Goal: Book appointment/travel/reservation

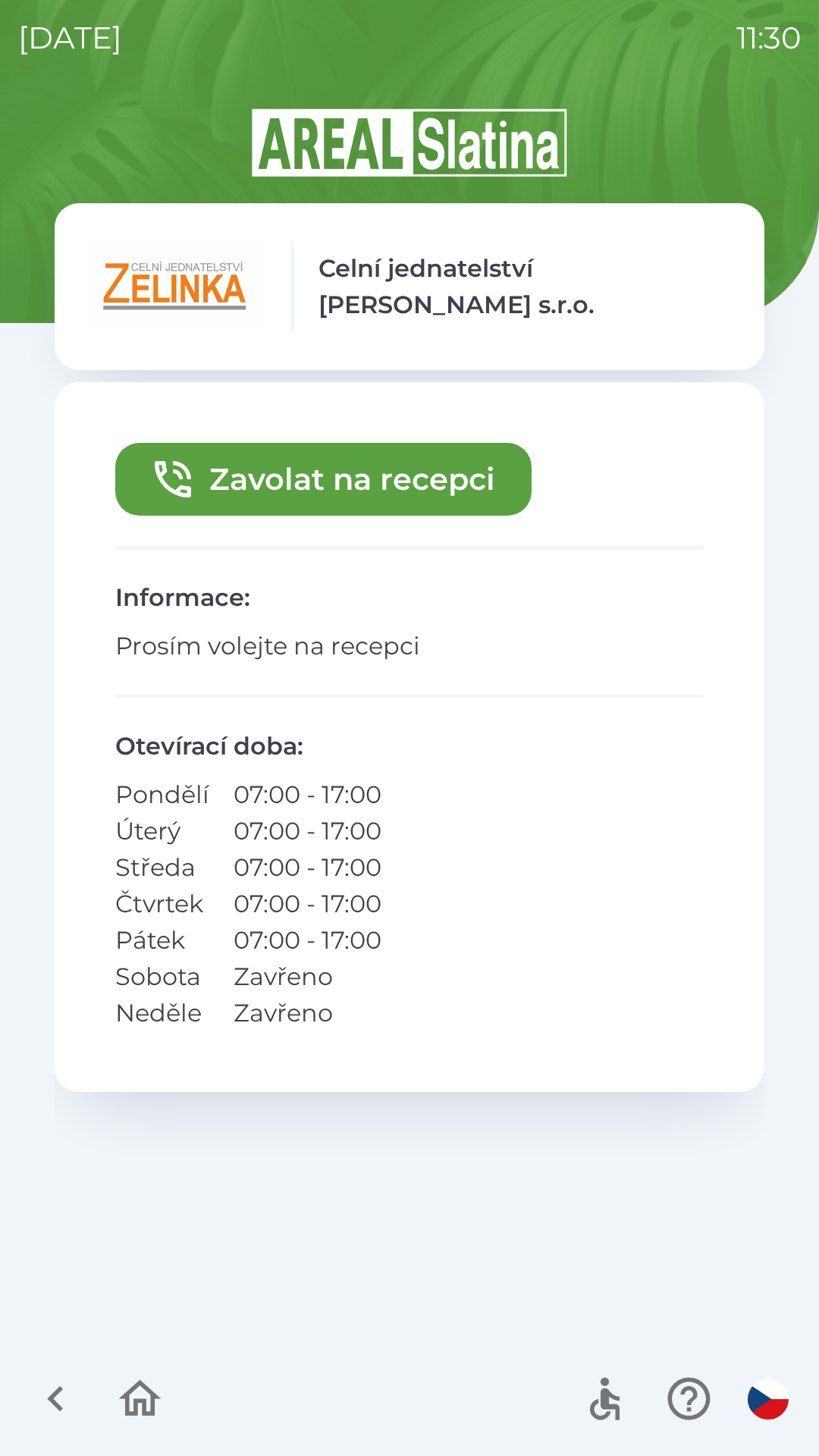
click at [279, 478] on button "Zavolat na recepci" at bounding box center [323, 479] width 416 height 73
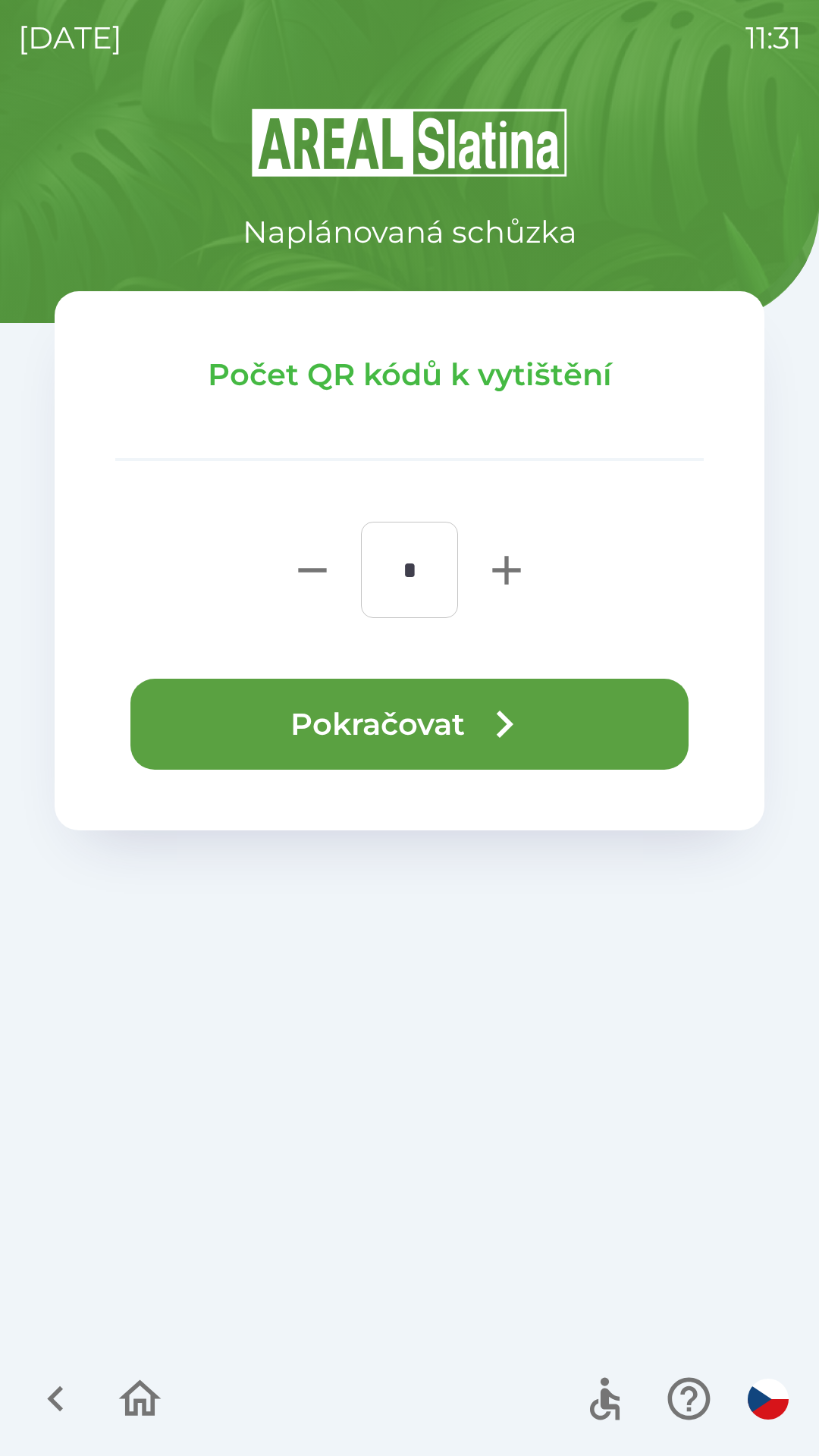
click at [341, 713] on button "Pokračovat" at bounding box center [409, 725] width 558 height 91
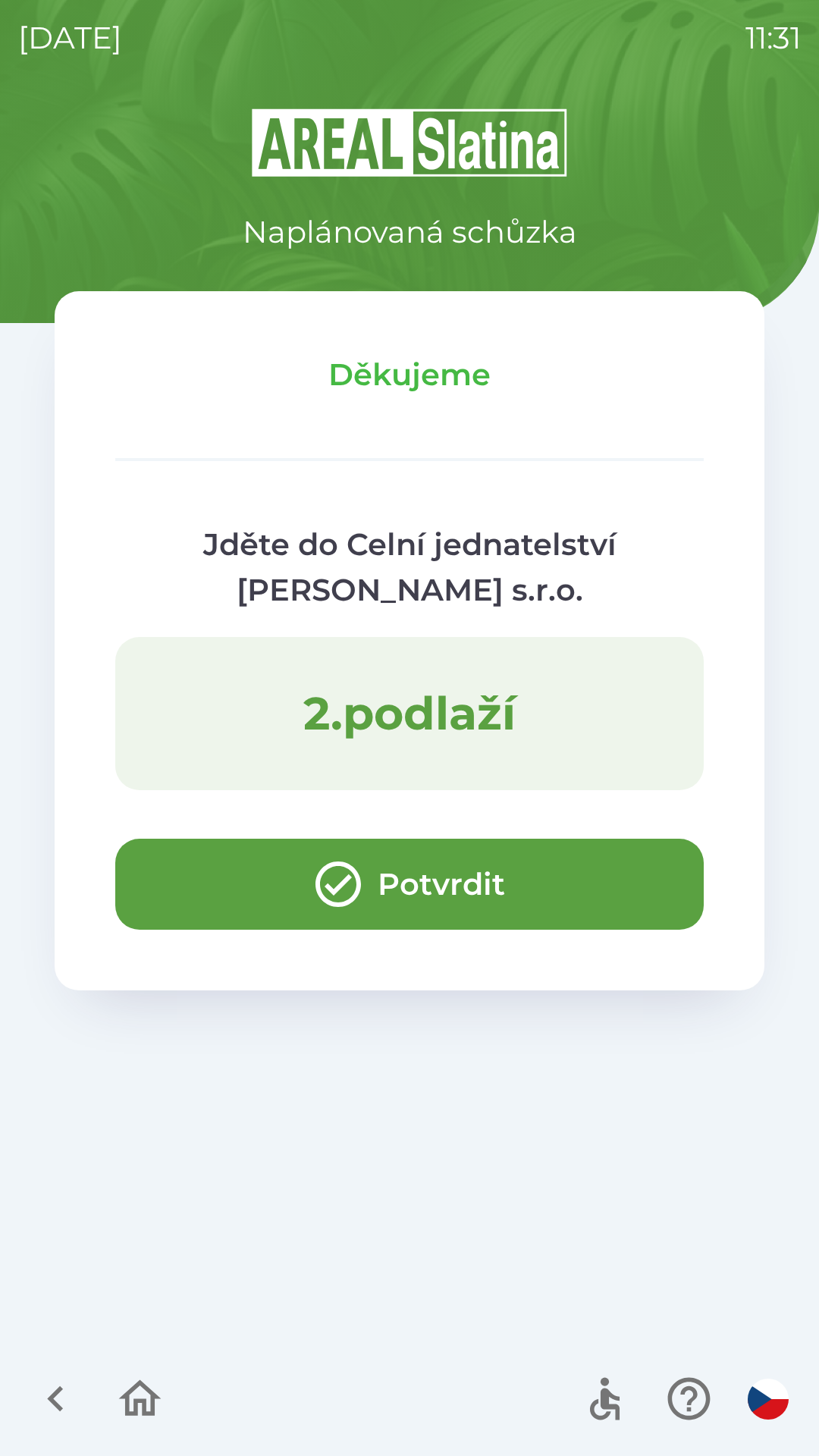
click at [248, 867] on button "Potvrdit" at bounding box center [409, 884] width 588 height 91
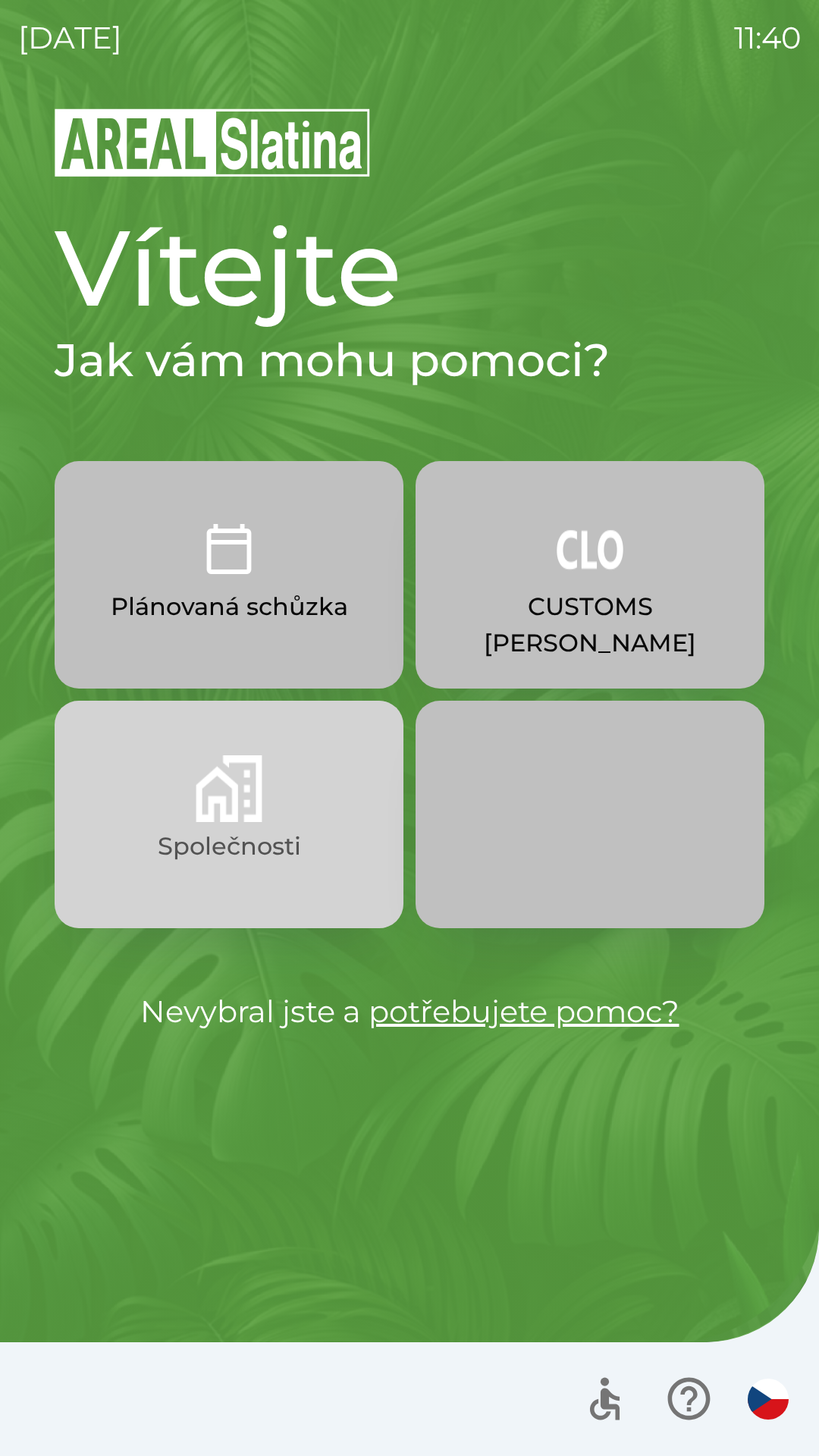
click at [278, 841] on p "Společnosti" at bounding box center [229, 846] width 143 height 36
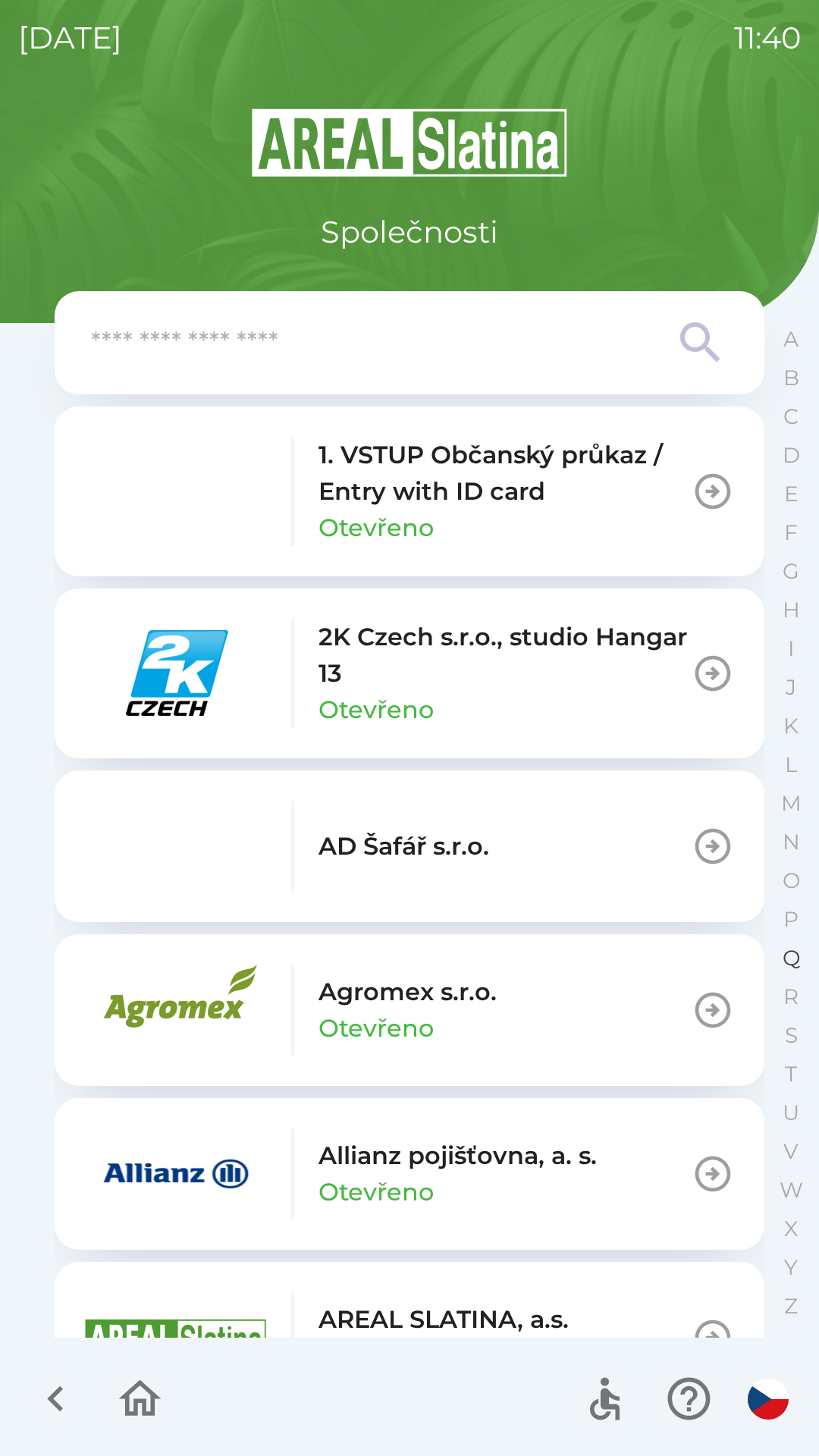
click at [788, 961] on p "Q" at bounding box center [790, 958] width 18 height 26
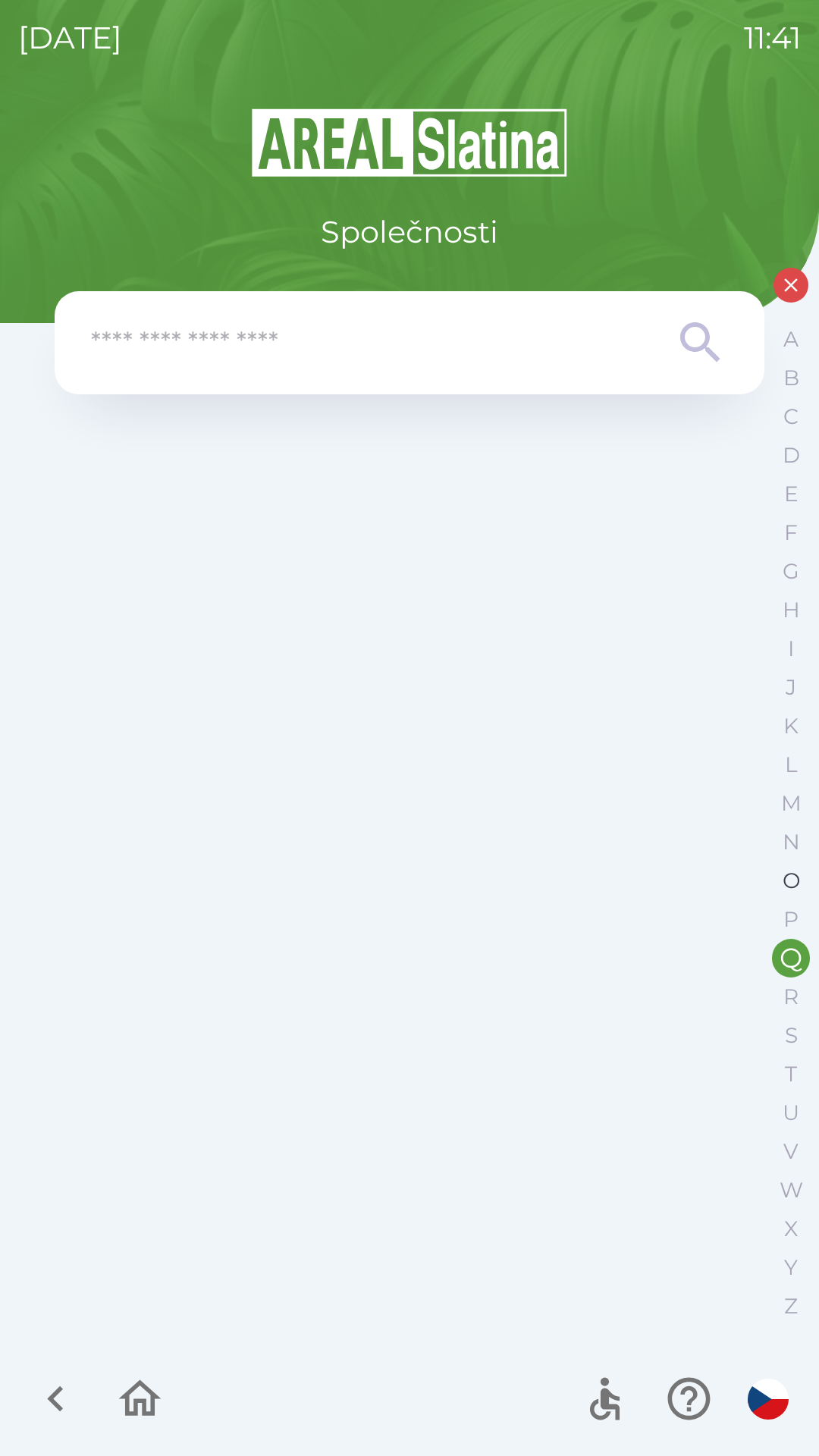
click at [780, 882] on button "O" at bounding box center [790, 881] width 38 height 39
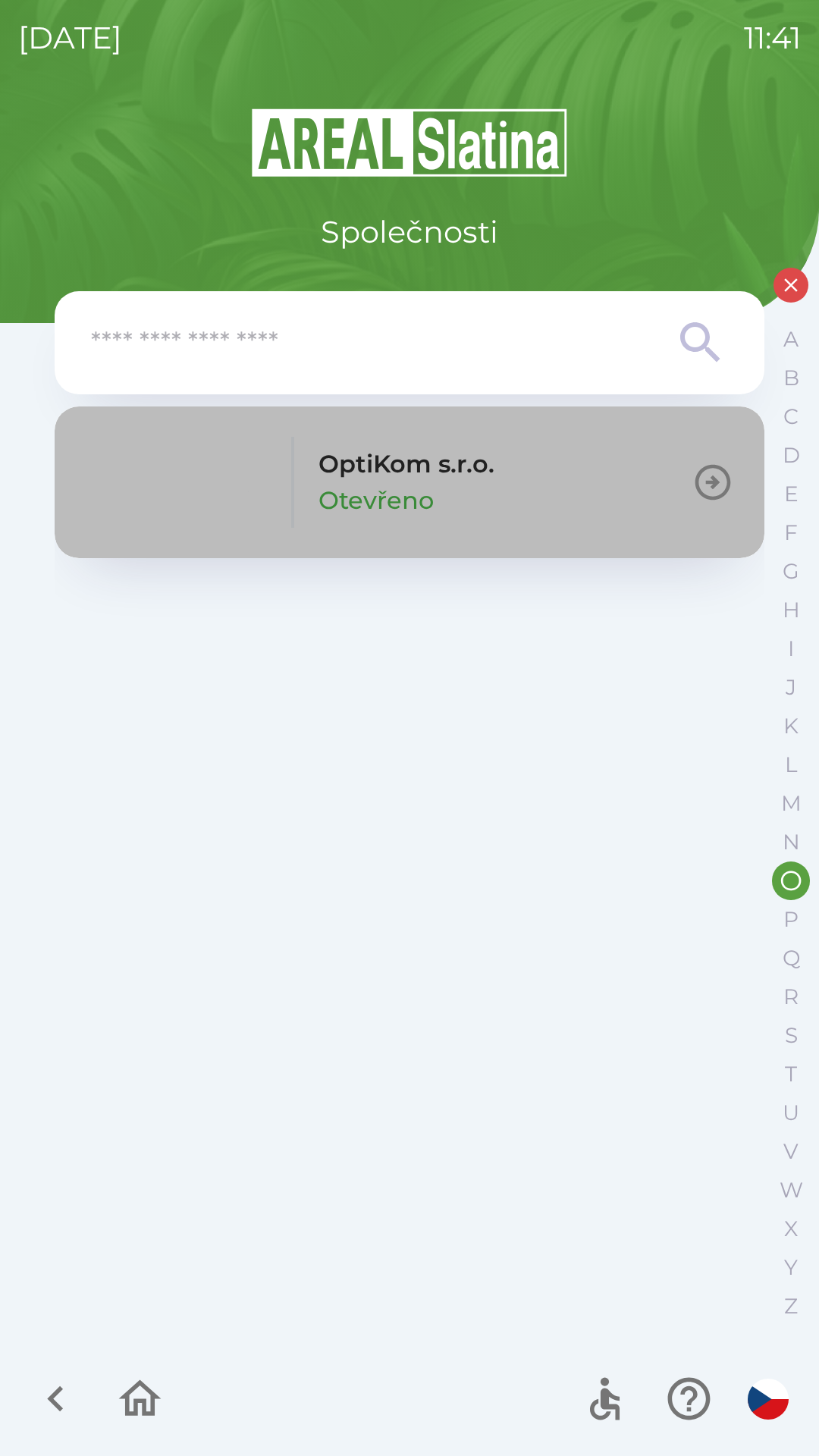
click at [689, 477] on button "OptiKom s.r.o. Otevřeno" at bounding box center [410, 482] width 709 height 152
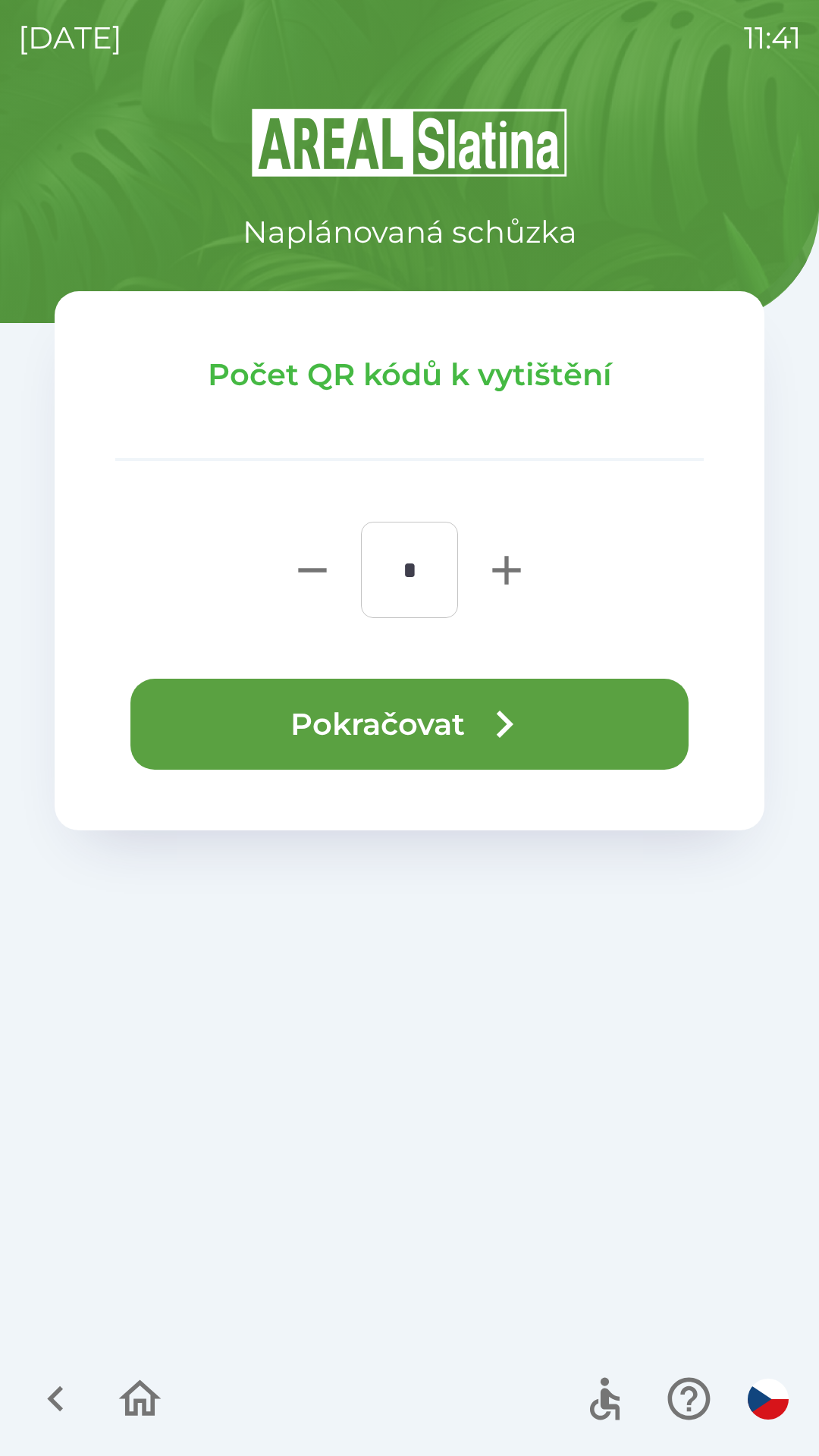
click at [428, 737] on button "Pokračovat" at bounding box center [409, 725] width 558 height 91
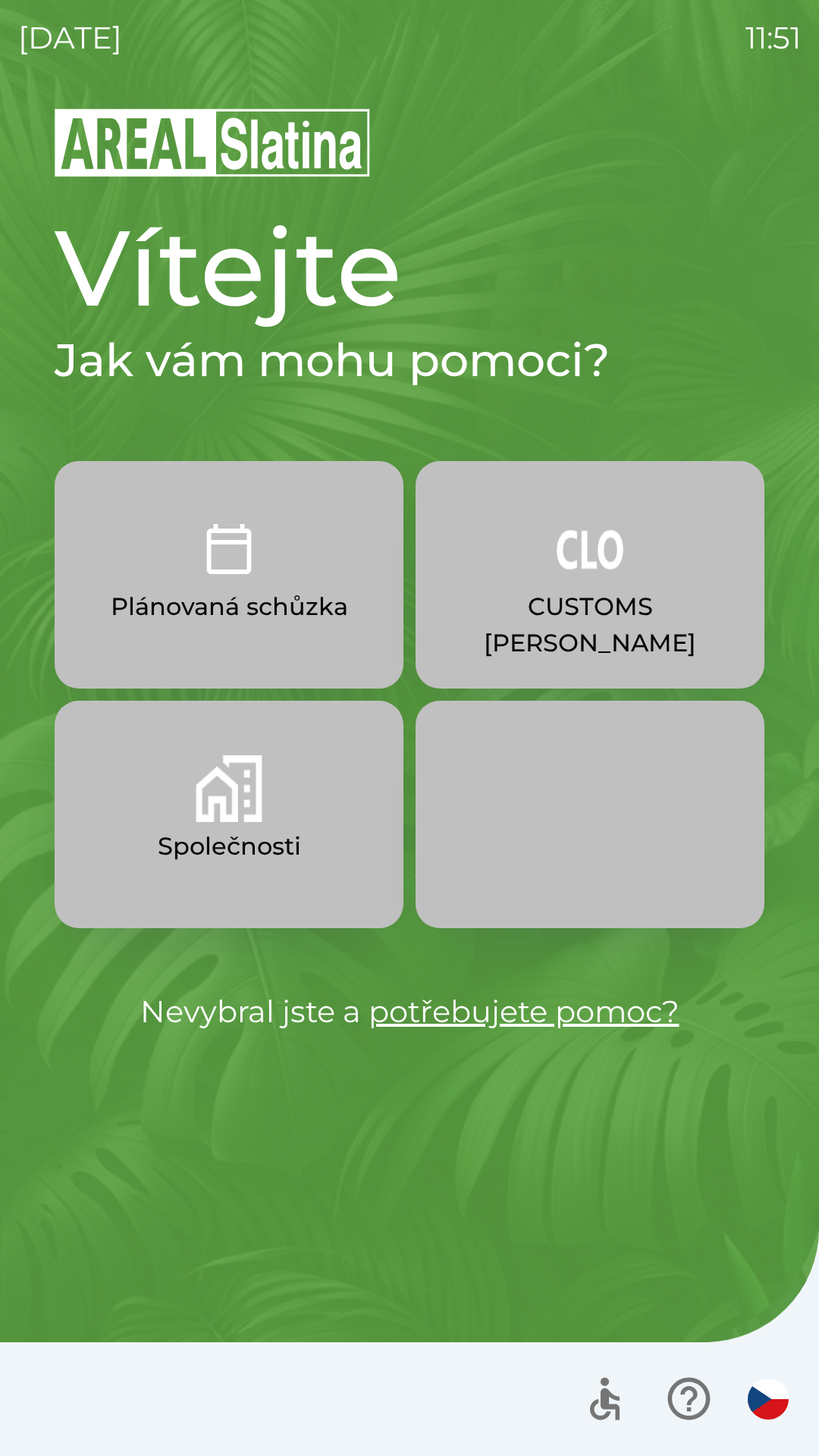
click at [567, 546] on img "button" at bounding box center [589, 549] width 66 height 66
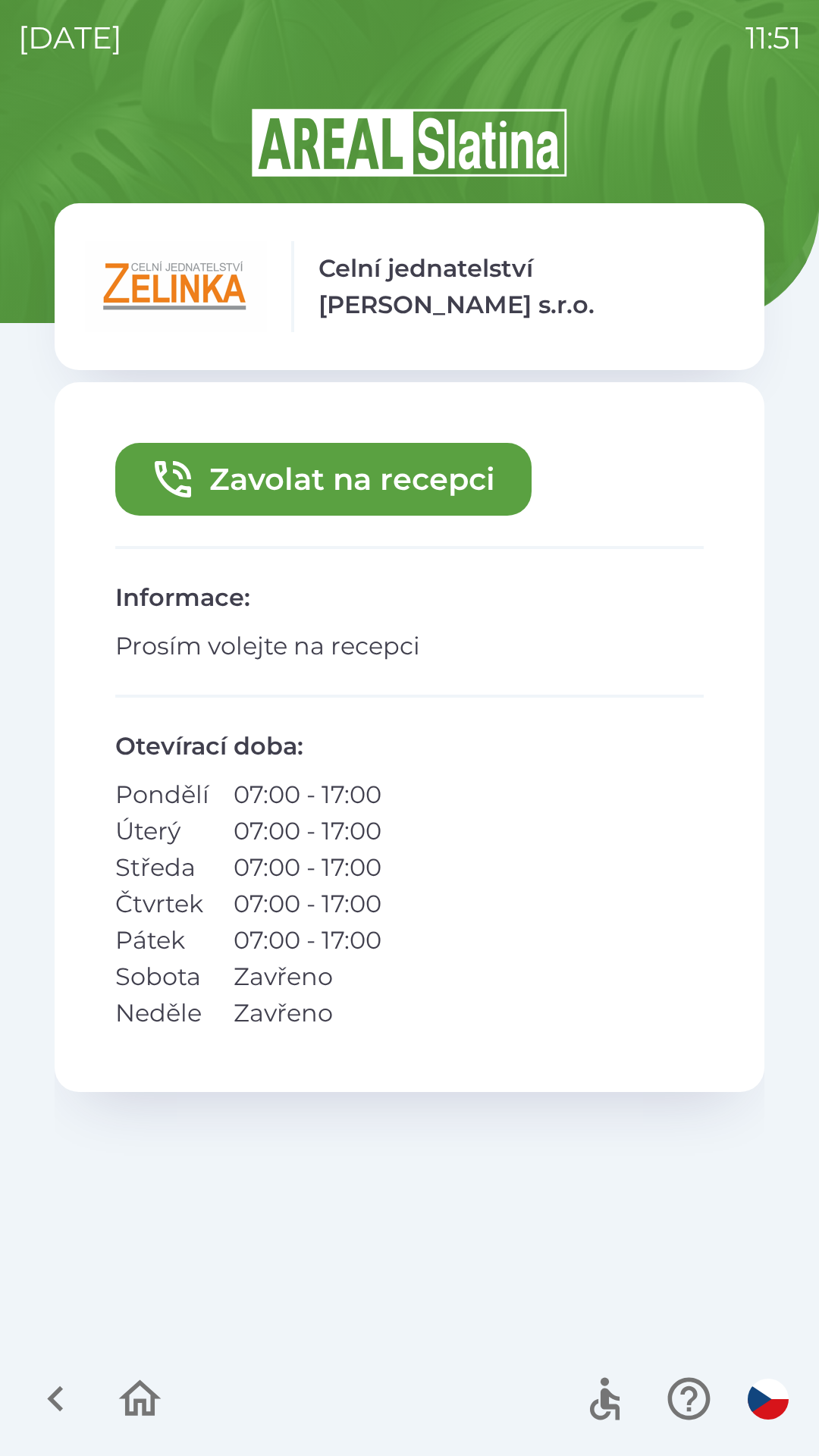
click at [213, 485] on button "Zavolat na recepci" at bounding box center [323, 479] width 416 height 73
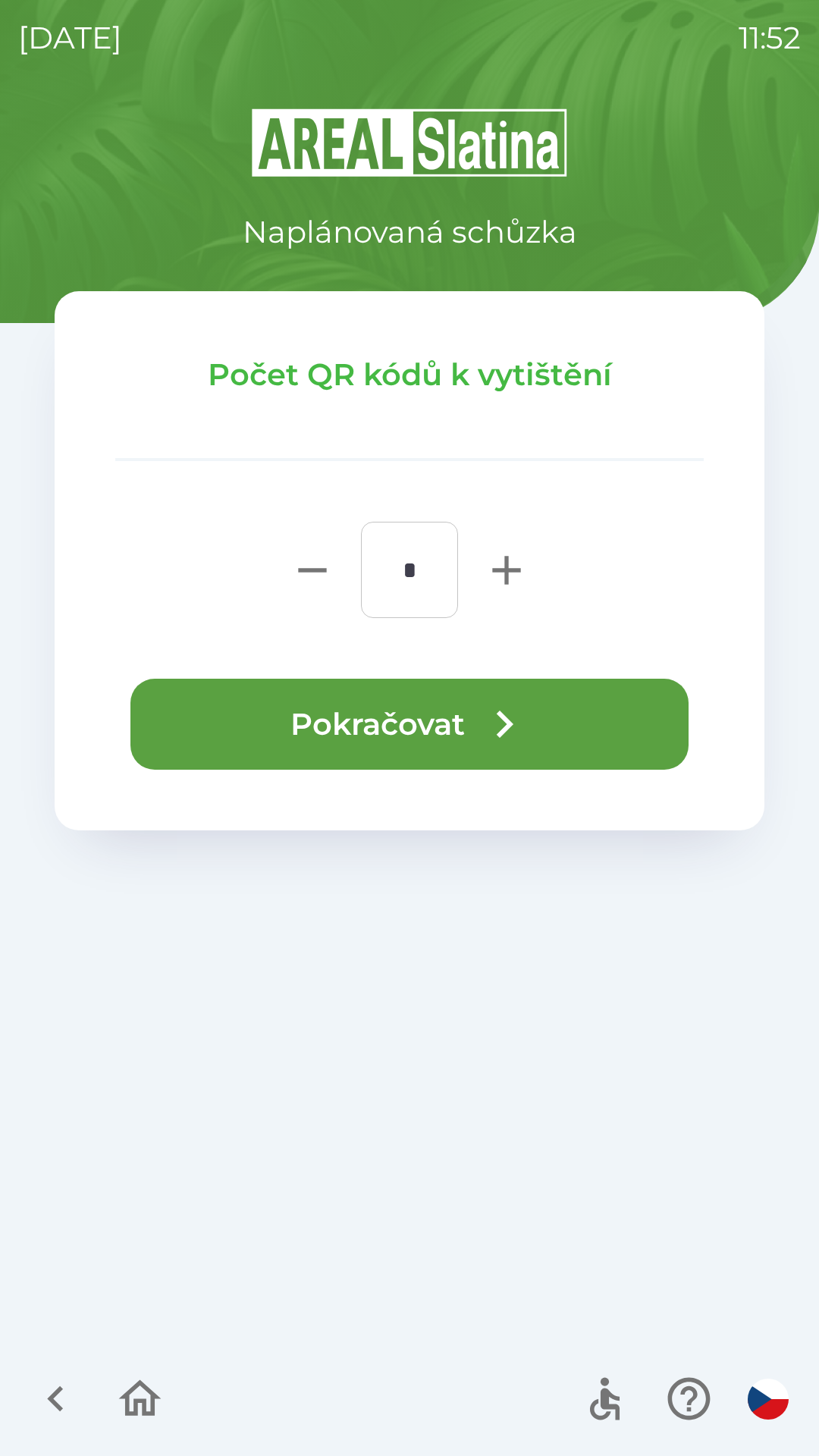
click at [443, 709] on button "Pokračovat" at bounding box center [409, 725] width 558 height 91
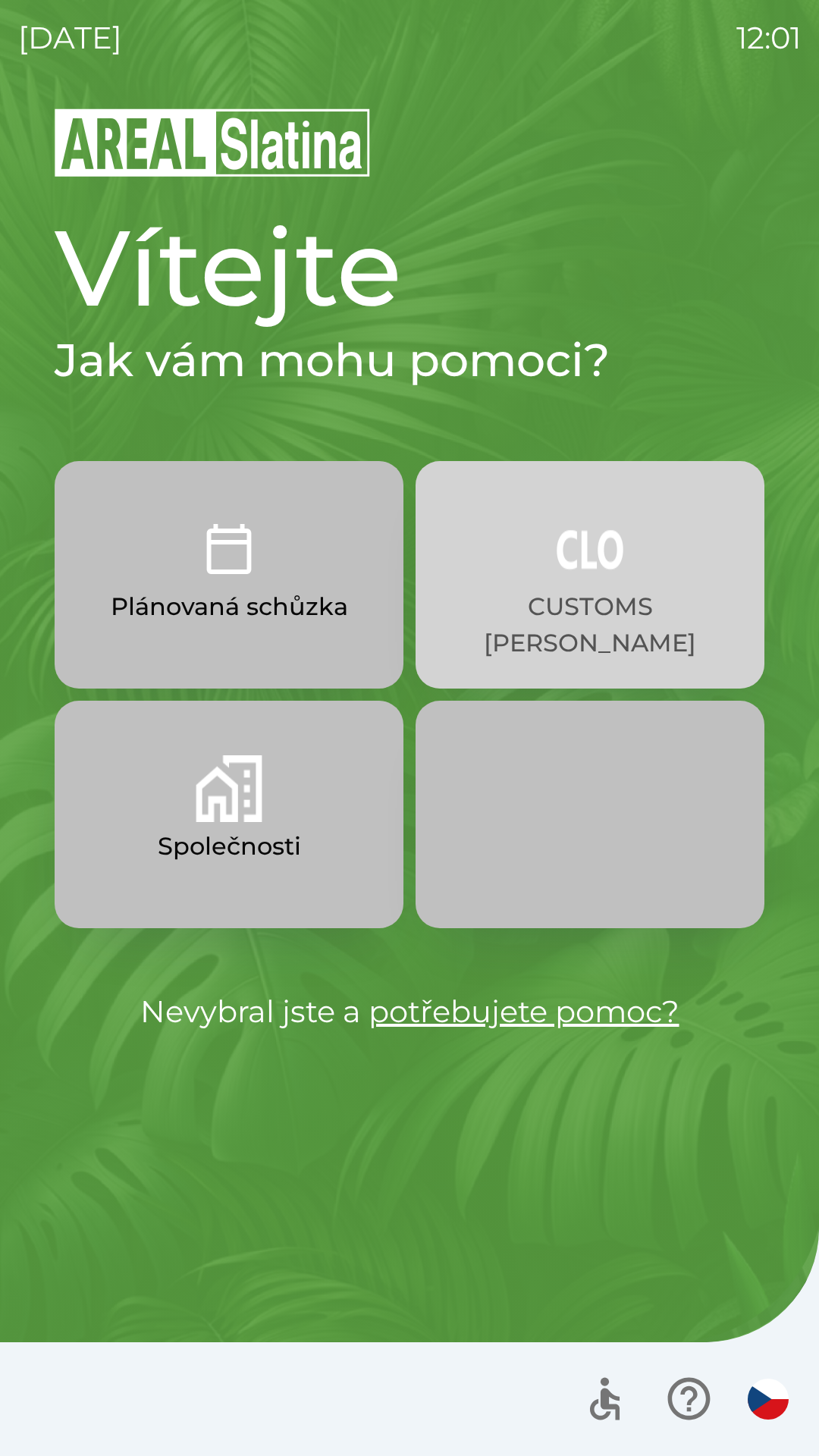
click at [612, 558] on img "button" at bounding box center [589, 549] width 66 height 66
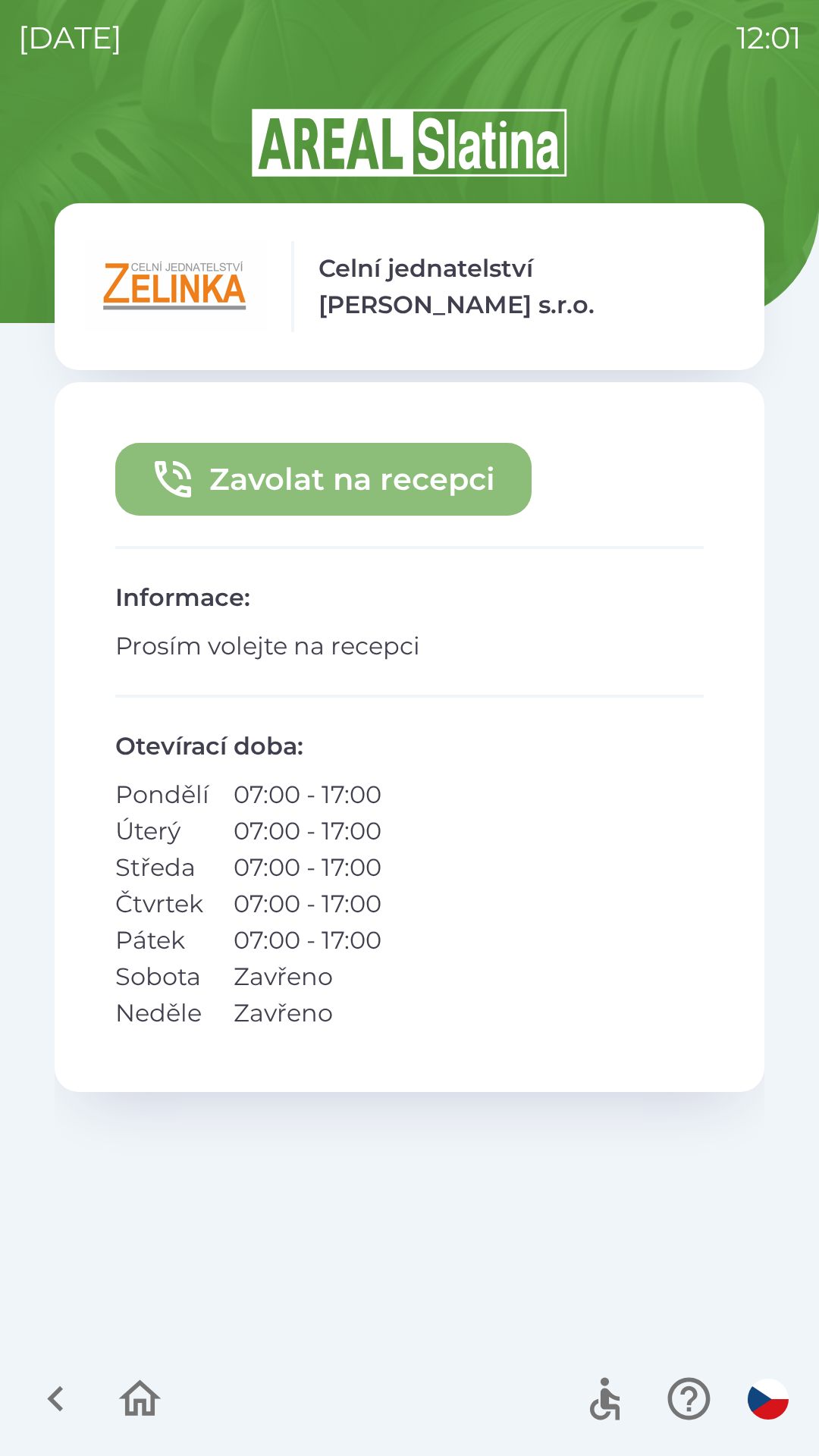
click at [413, 483] on button "Zavolat na recepci" at bounding box center [323, 479] width 416 height 73
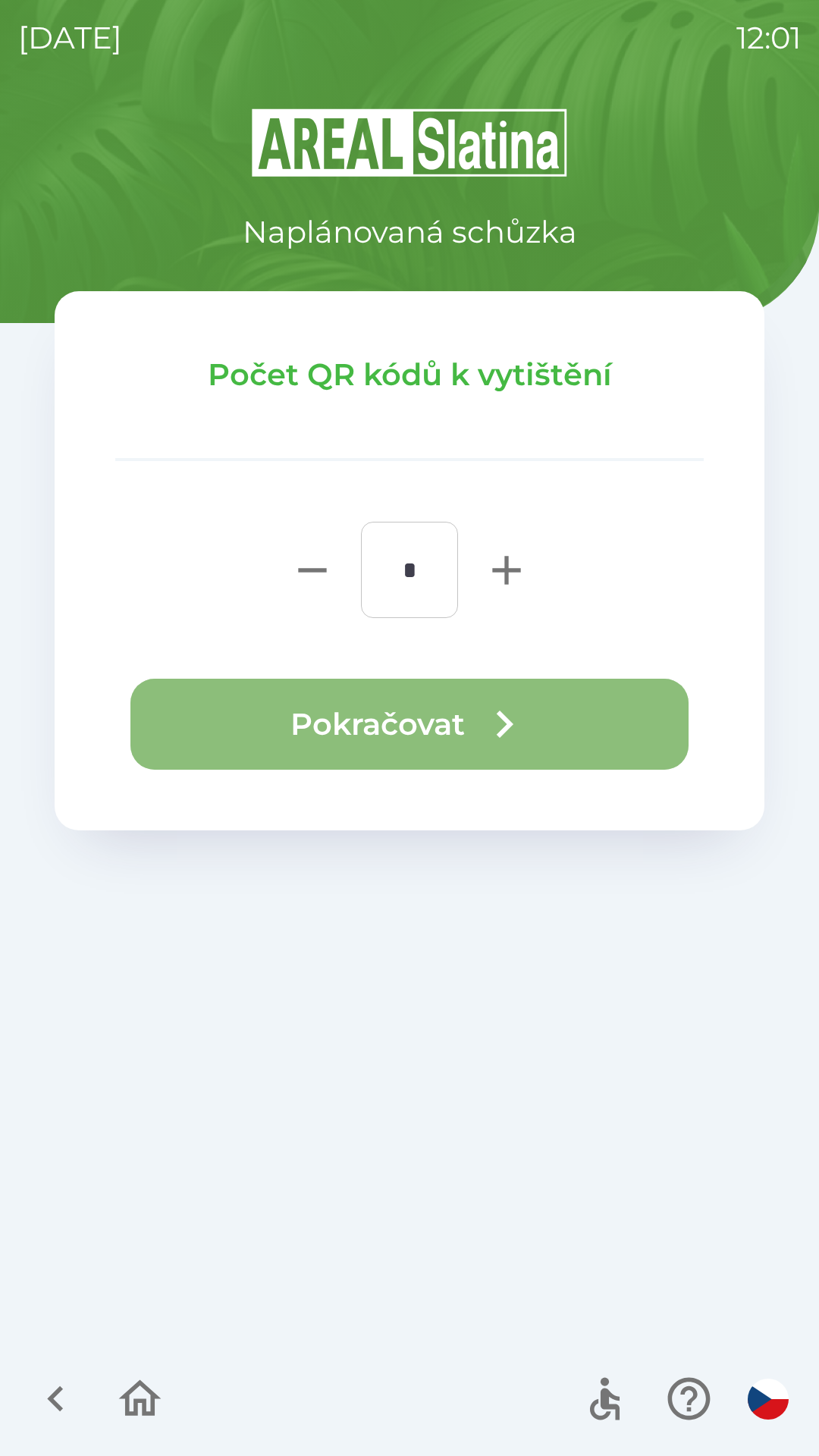
click at [505, 725] on icon "button" at bounding box center [504, 724] width 55 height 55
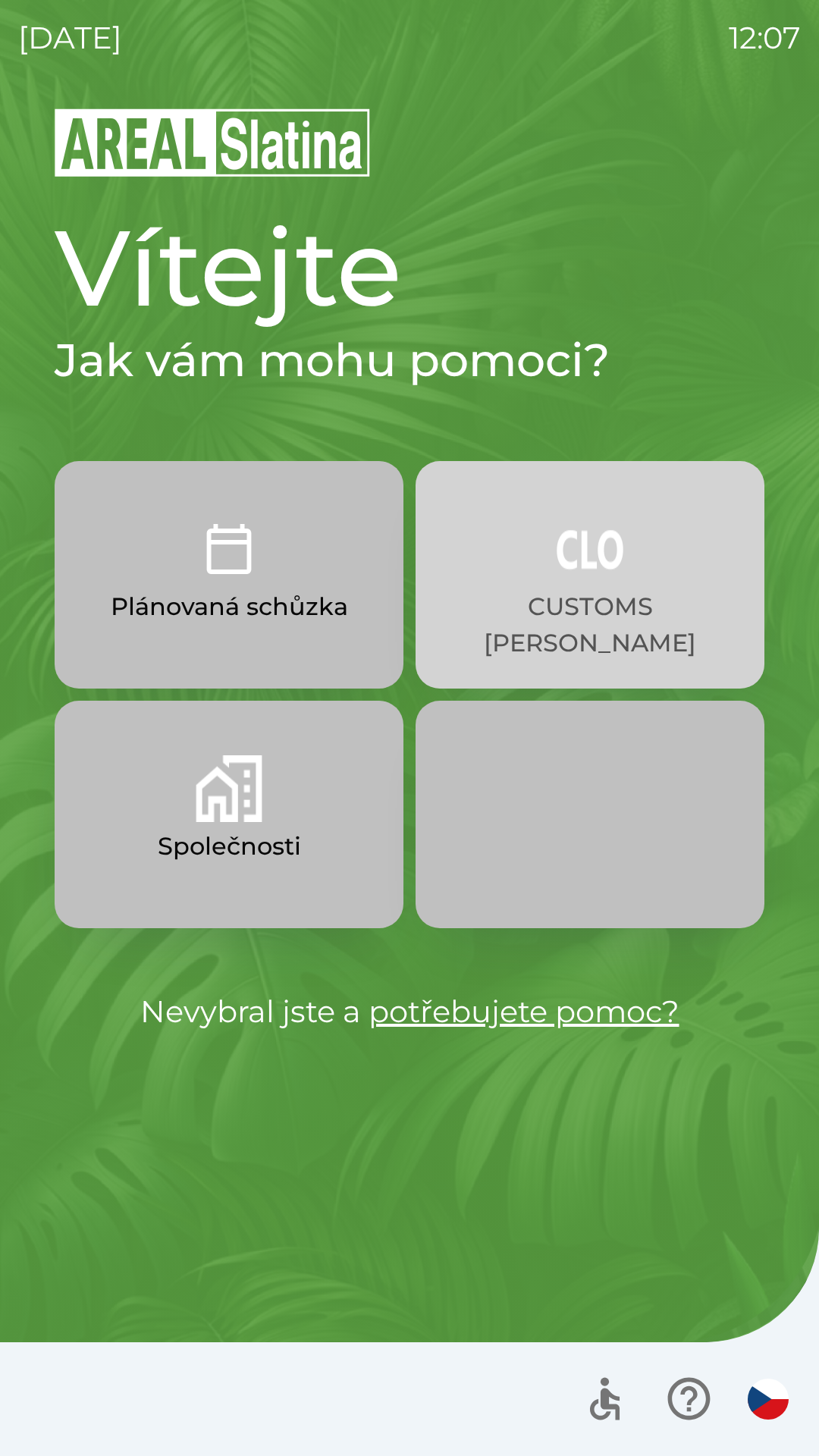
click at [633, 593] on p "CUSTOMS [PERSON_NAME]" at bounding box center [590, 625] width 276 height 73
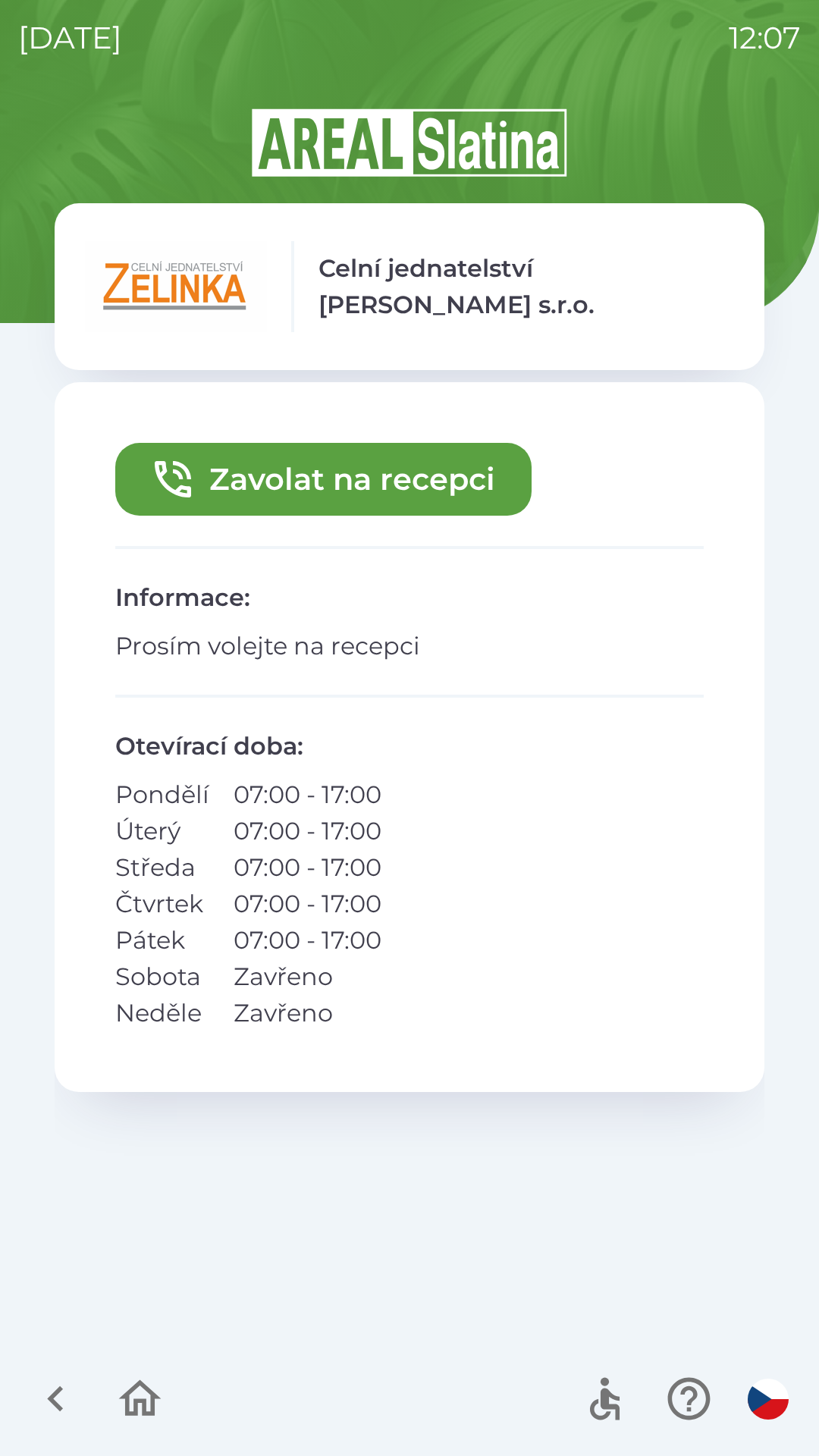
click at [447, 475] on button "Zavolat na recepci" at bounding box center [323, 479] width 416 height 73
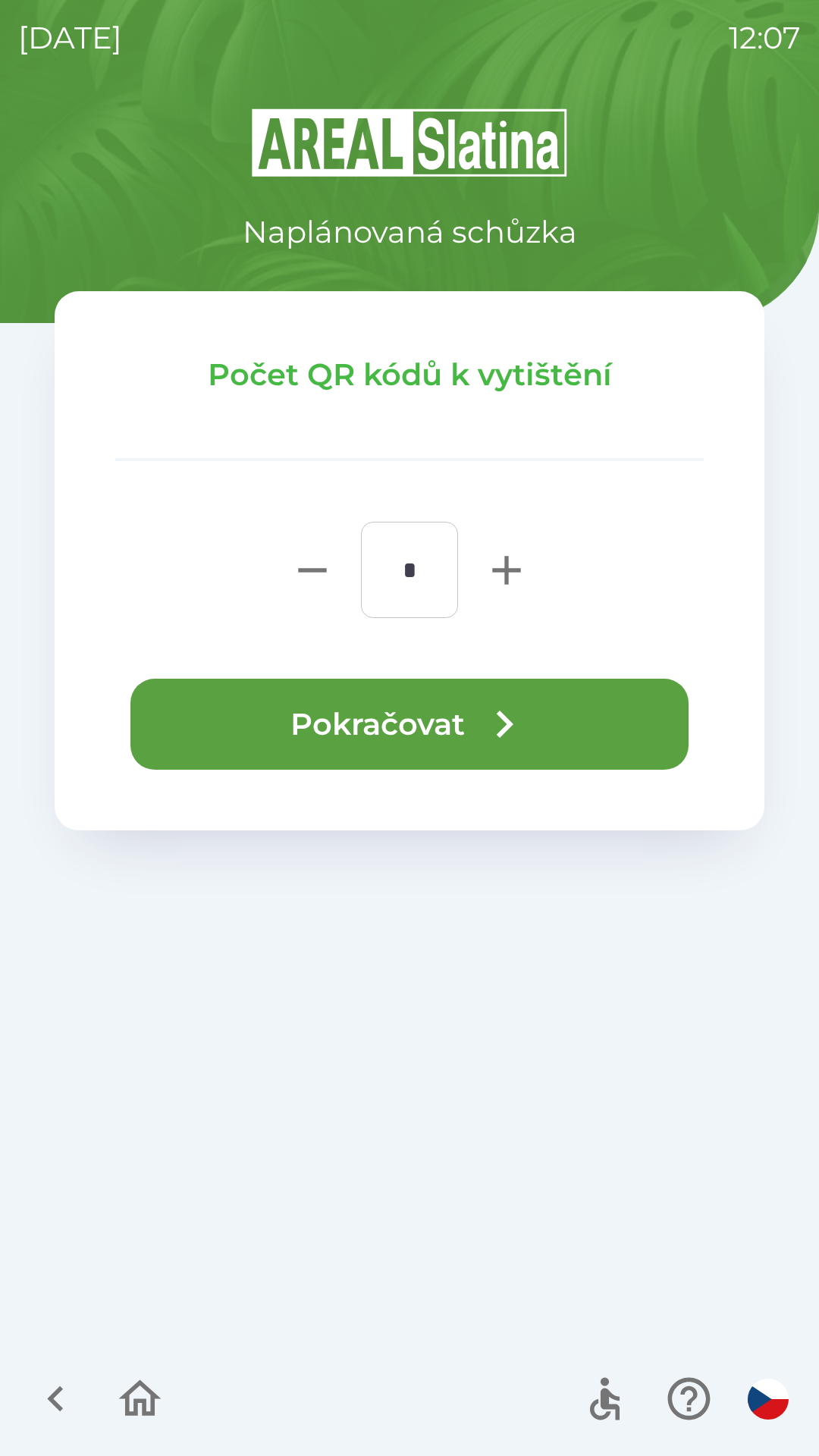
click at [598, 730] on button "Pokračovat" at bounding box center [409, 725] width 558 height 91
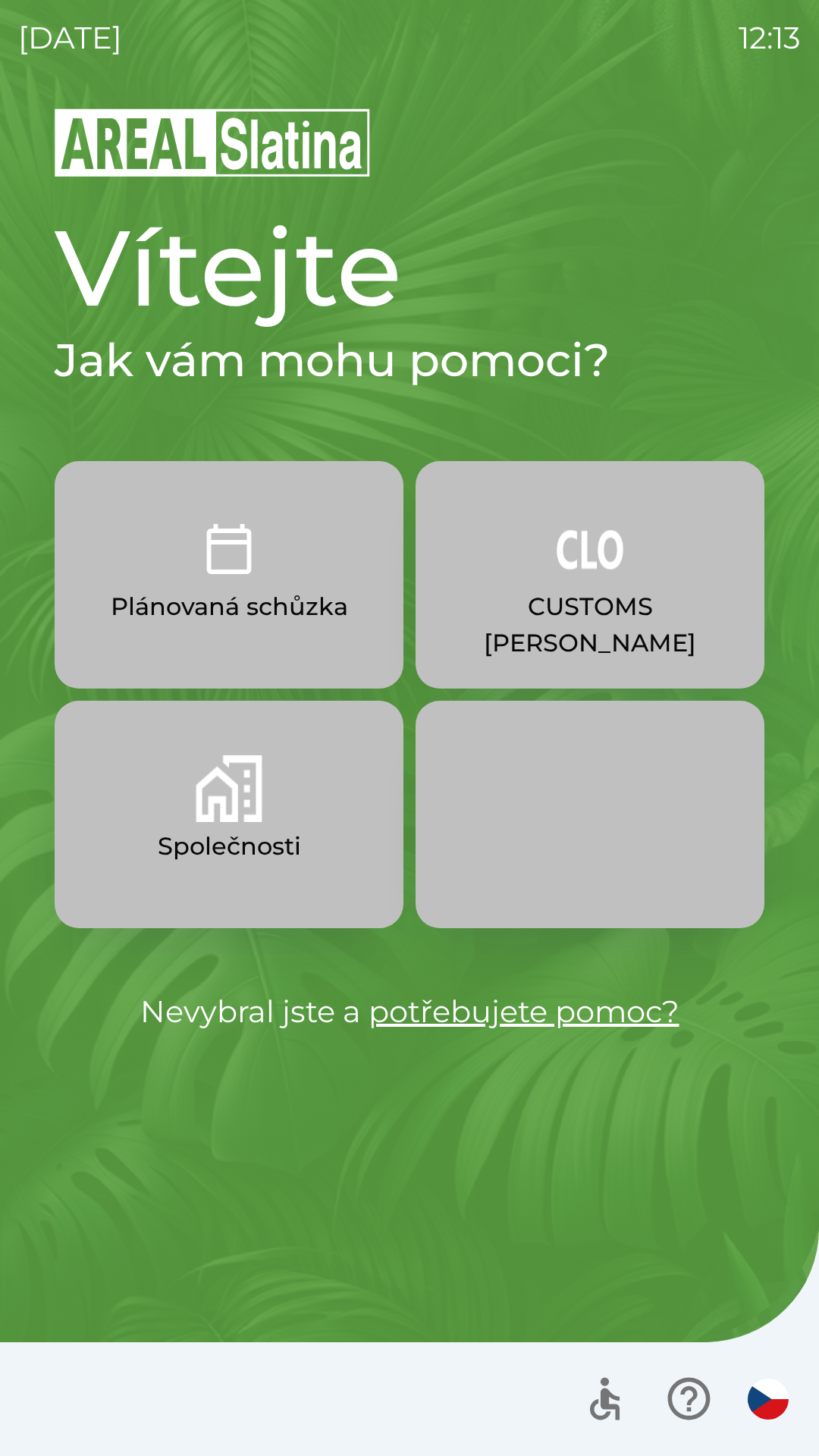
click at [557, 606] on p "CUSTOMS [PERSON_NAME]" at bounding box center [590, 625] width 276 height 73
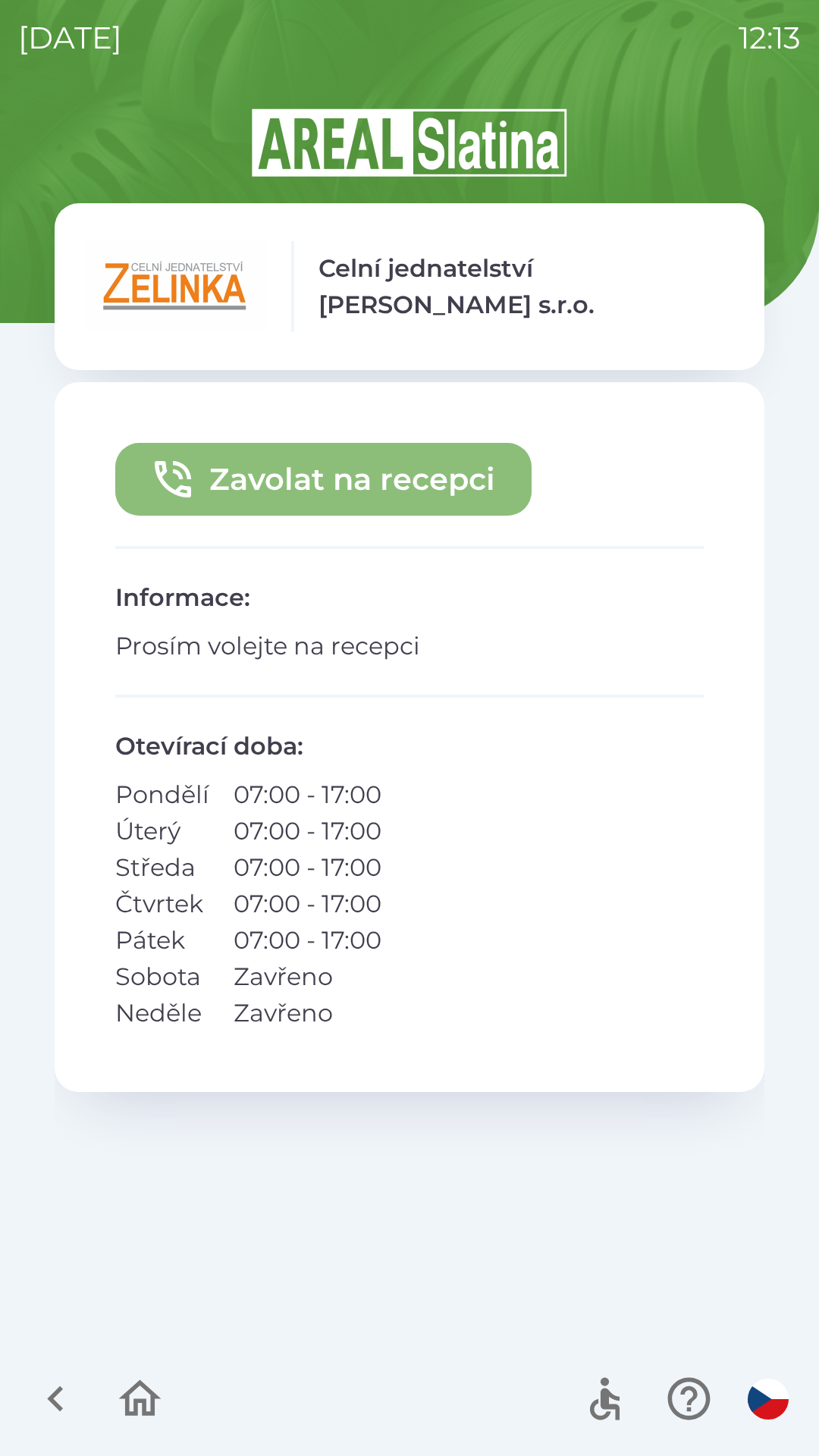
click at [290, 481] on button "Zavolat na recepci" at bounding box center [323, 479] width 416 height 73
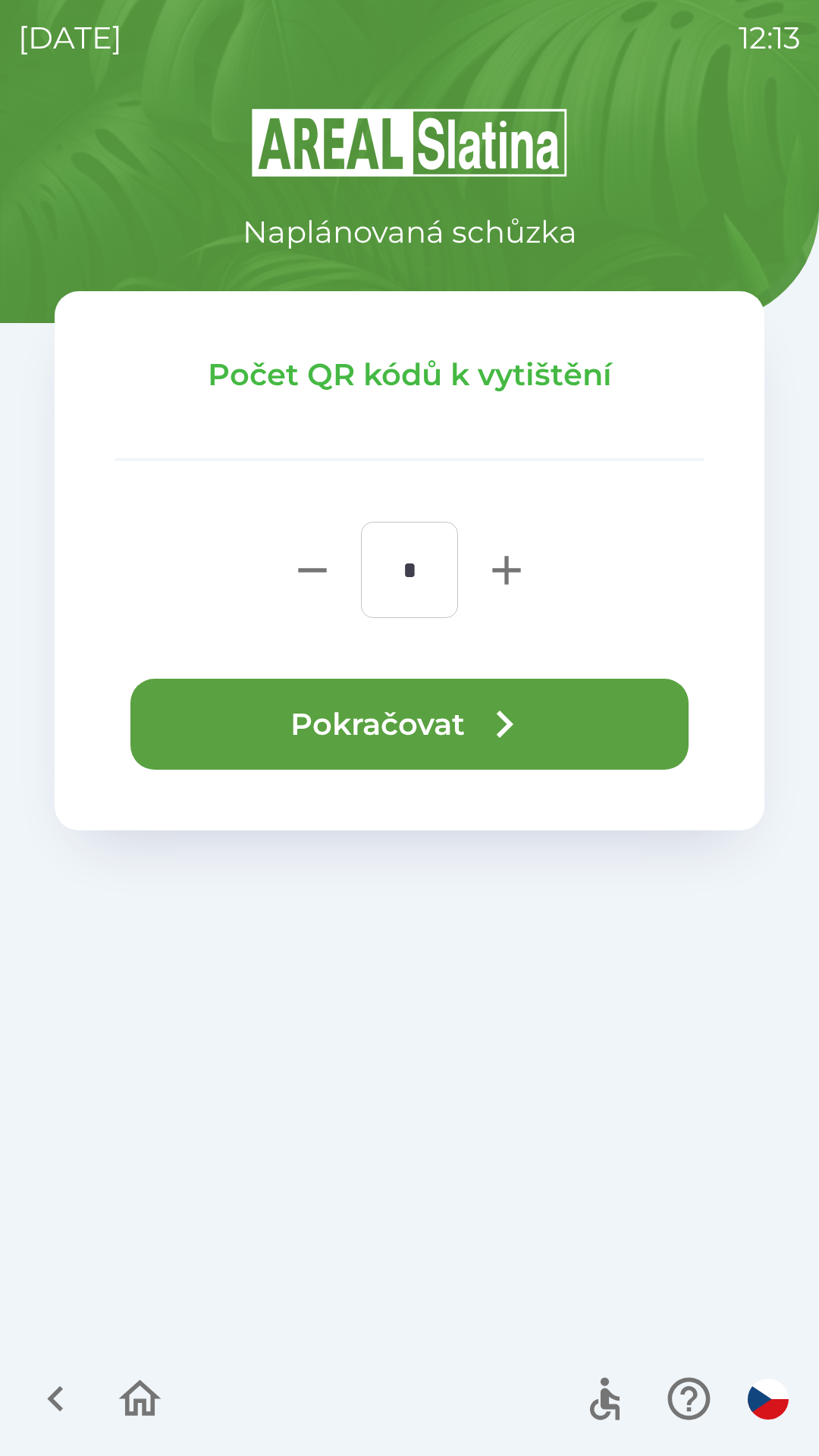
click at [305, 725] on button "Pokračovat" at bounding box center [409, 725] width 558 height 91
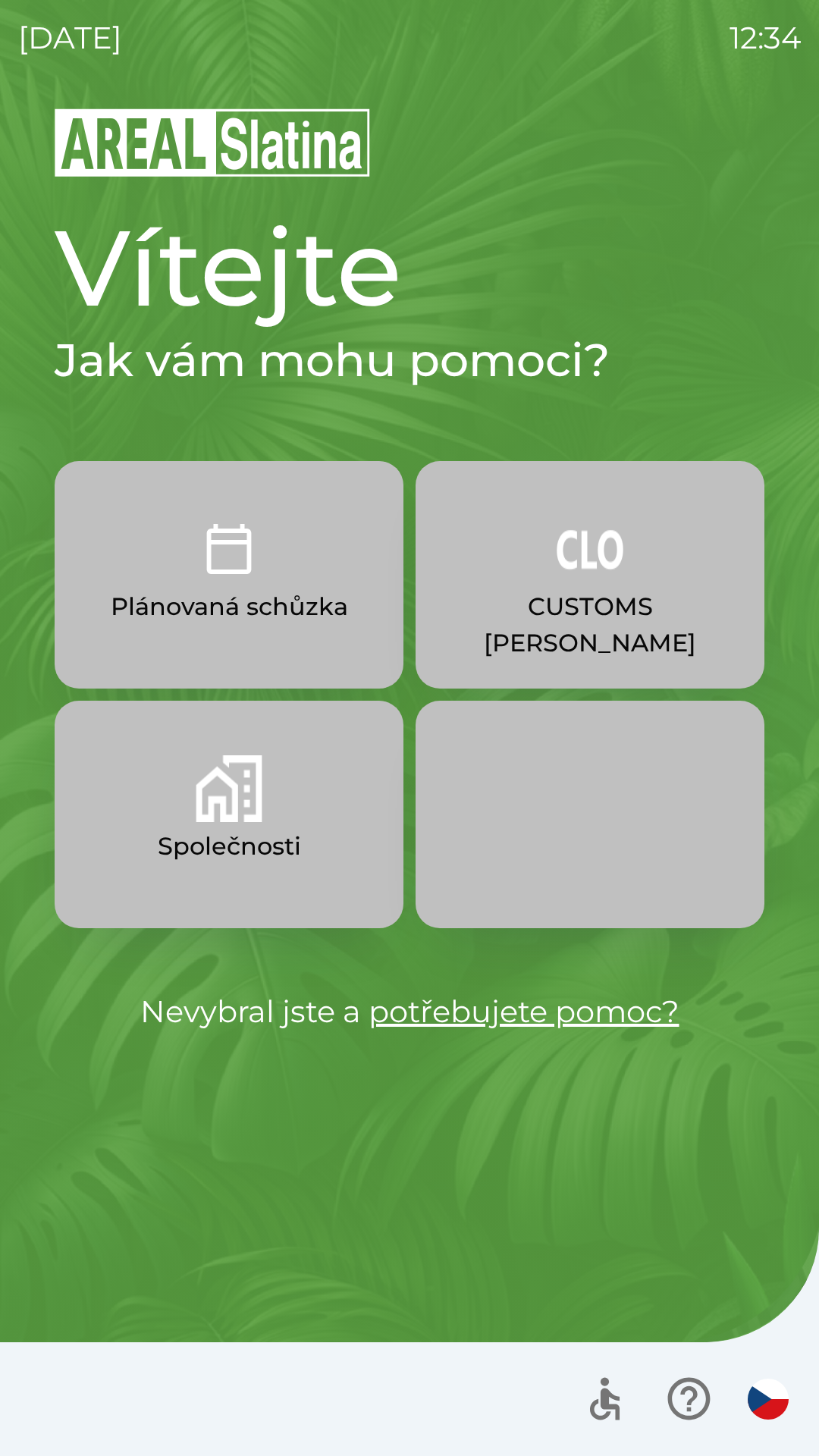
click at [597, 593] on p "CUSTOMS [PERSON_NAME]" at bounding box center [590, 625] width 276 height 73
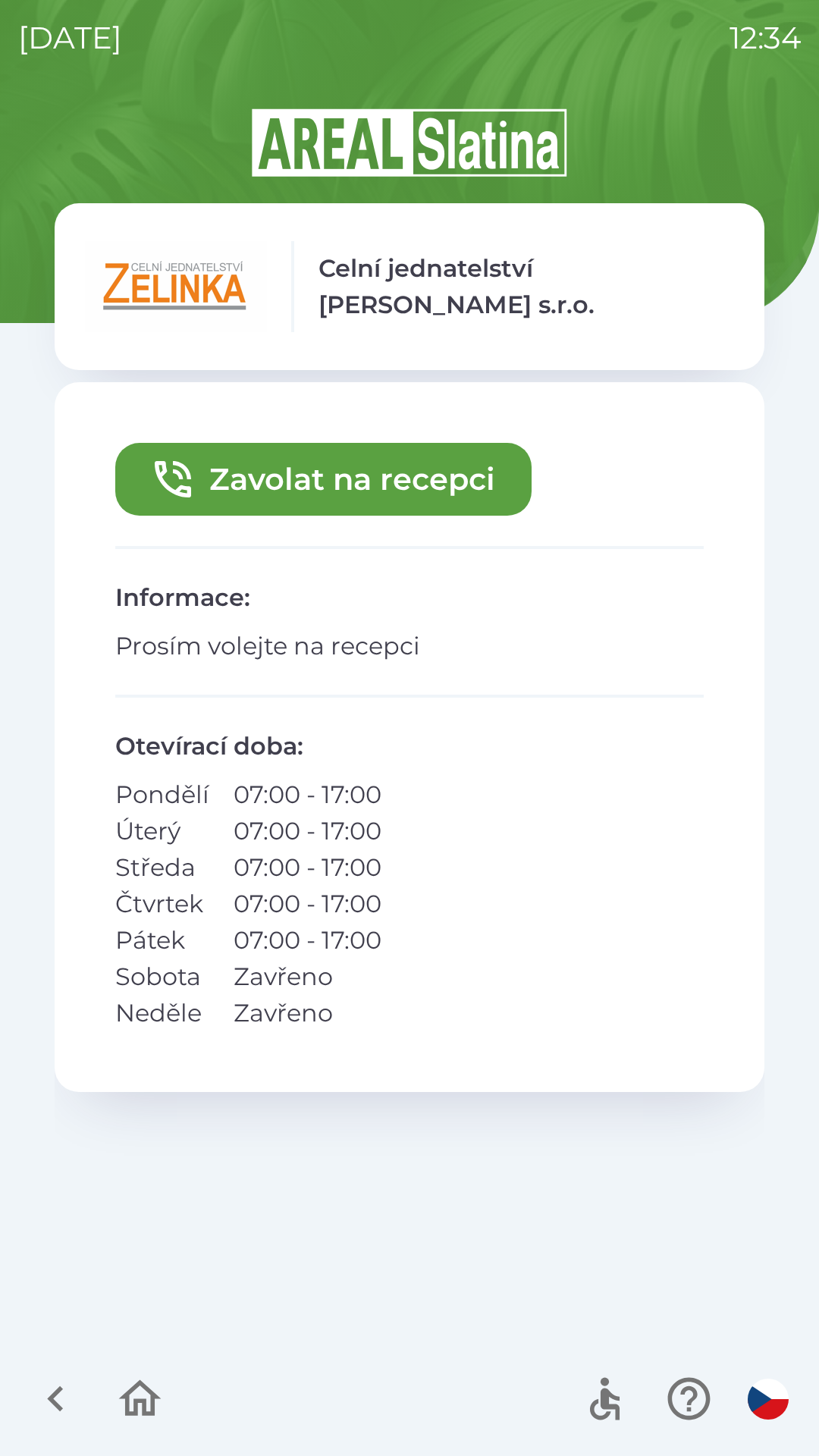
click at [398, 492] on button "Zavolat na recepci" at bounding box center [323, 479] width 416 height 73
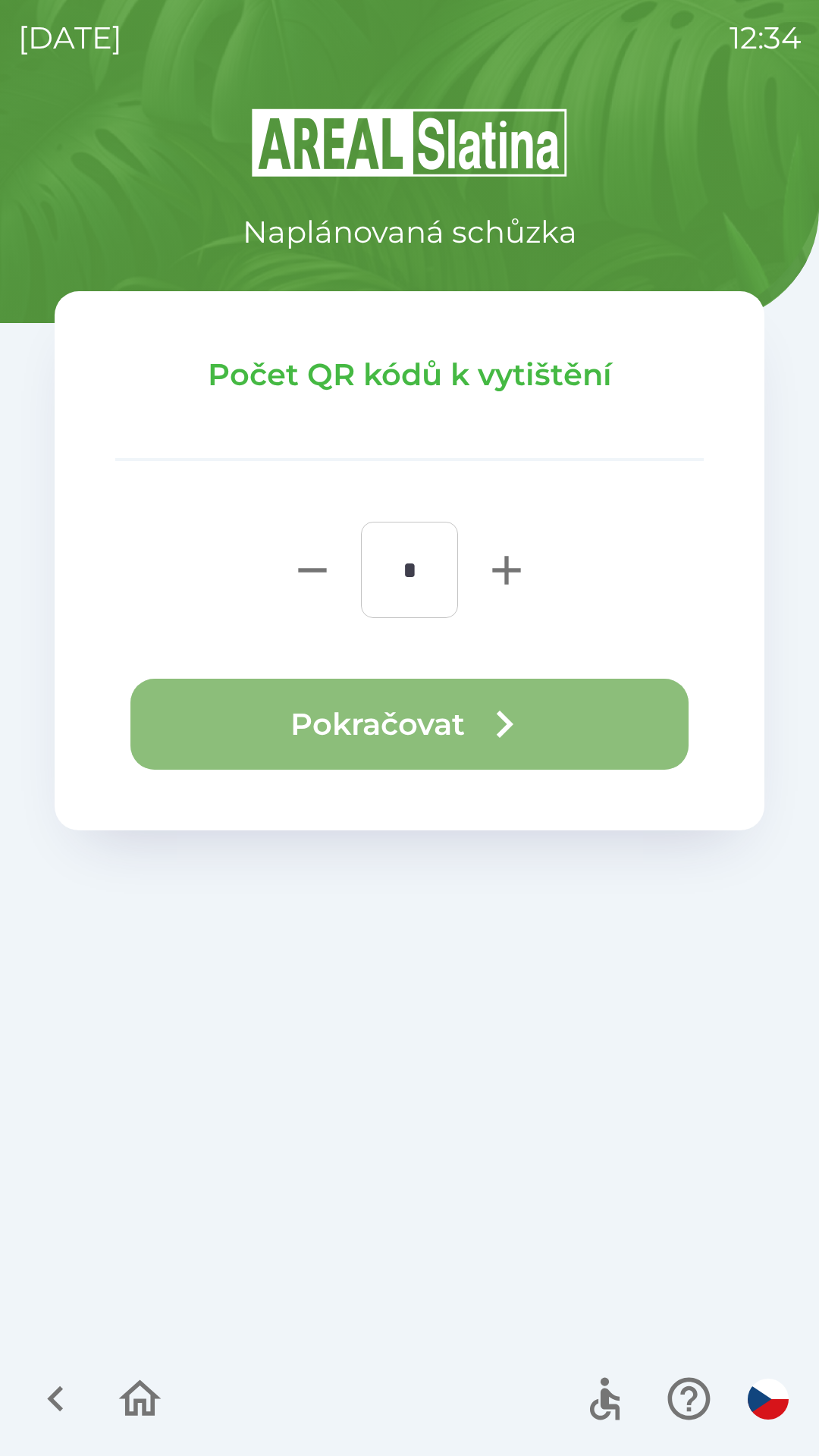
click at [463, 731] on button "Pokračovat" at bounding box center [409, 725] width 558 height 91
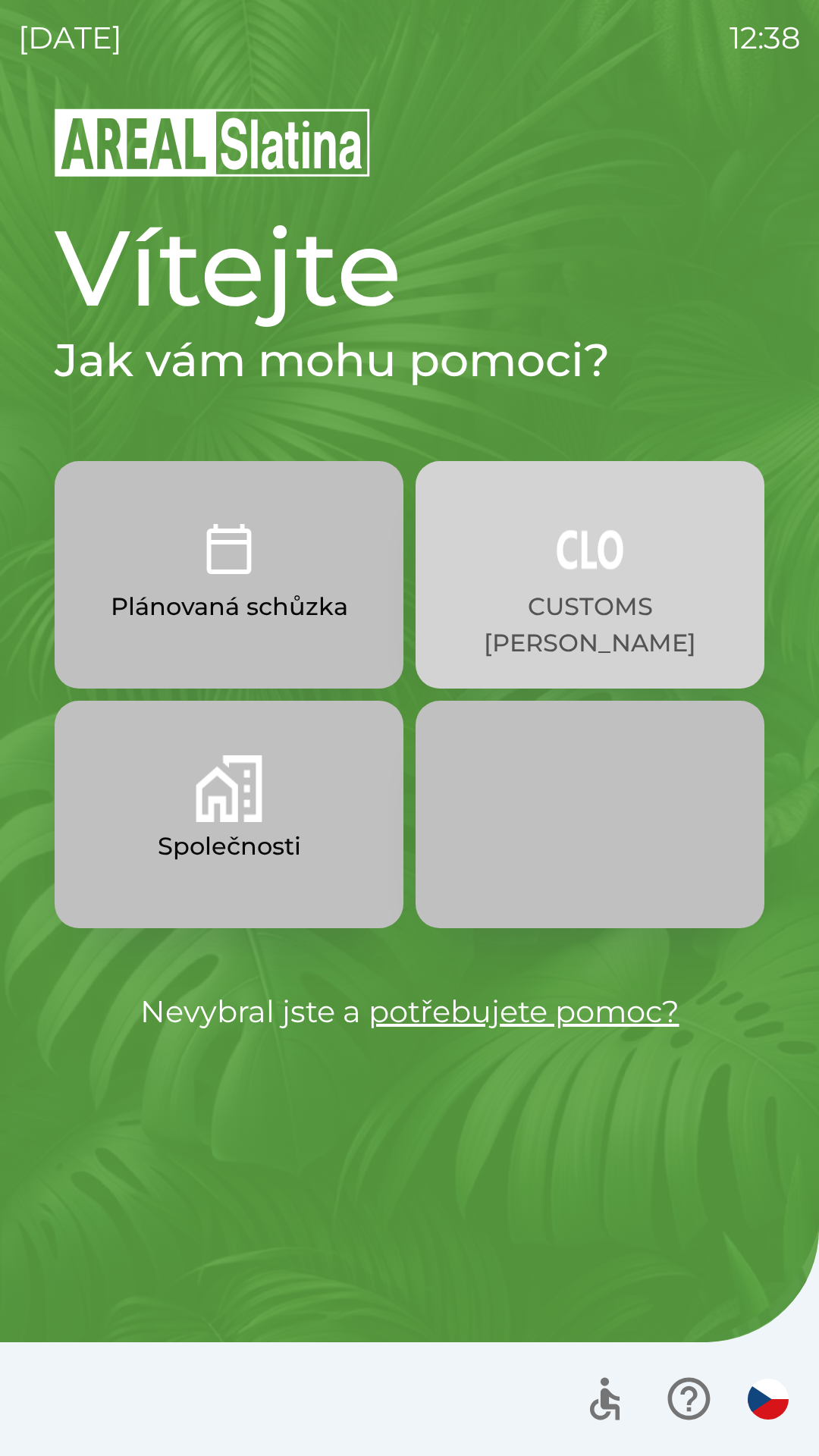
click at [551, 590] on p "CUSTOMS [PERSON_NAME]" at bounding box center [590, 625] width 276 height 73
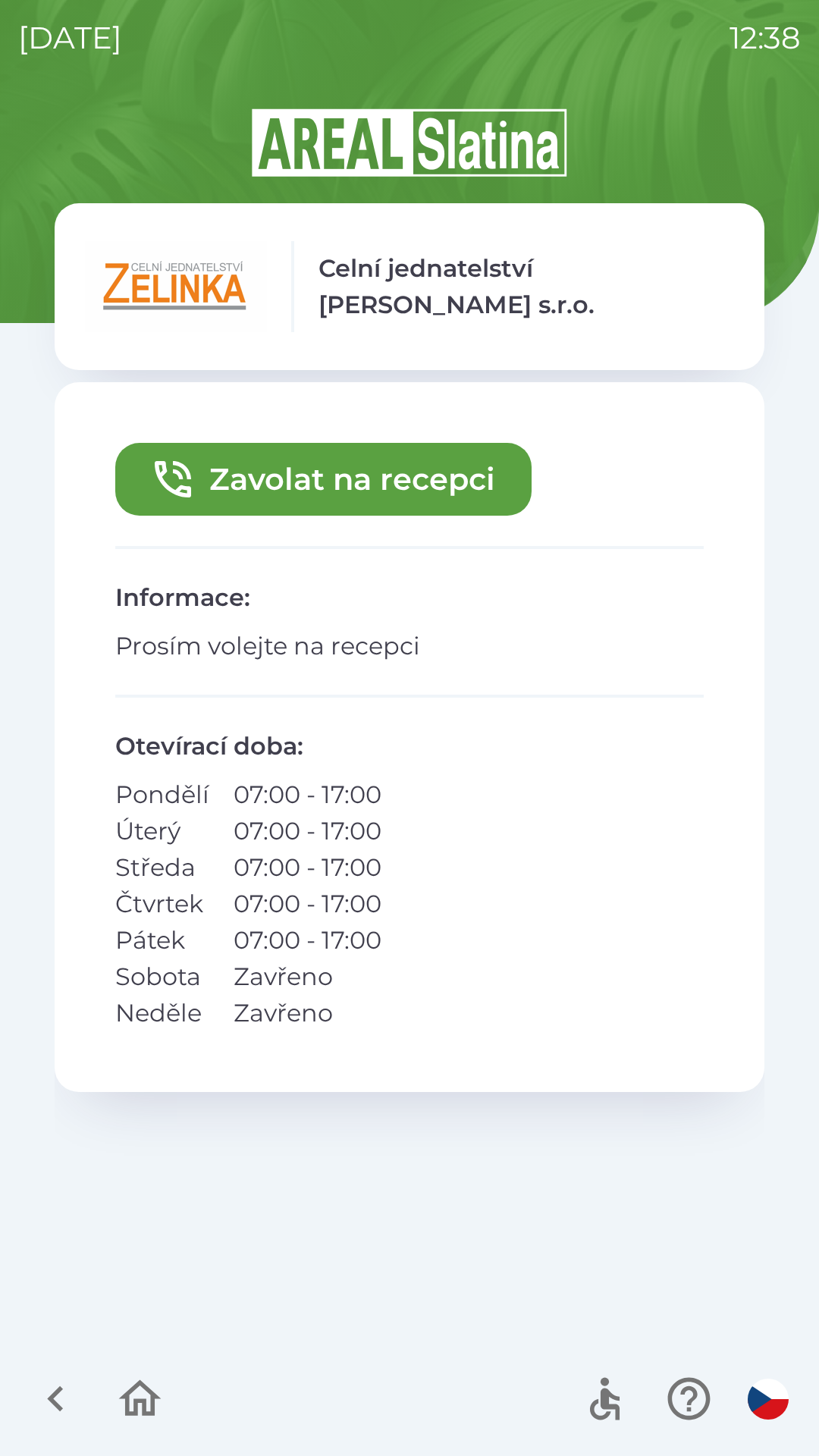
click at [277, 481] on button "Zavolat na recepci" at bounding box center [323, 479] width 416 height 73
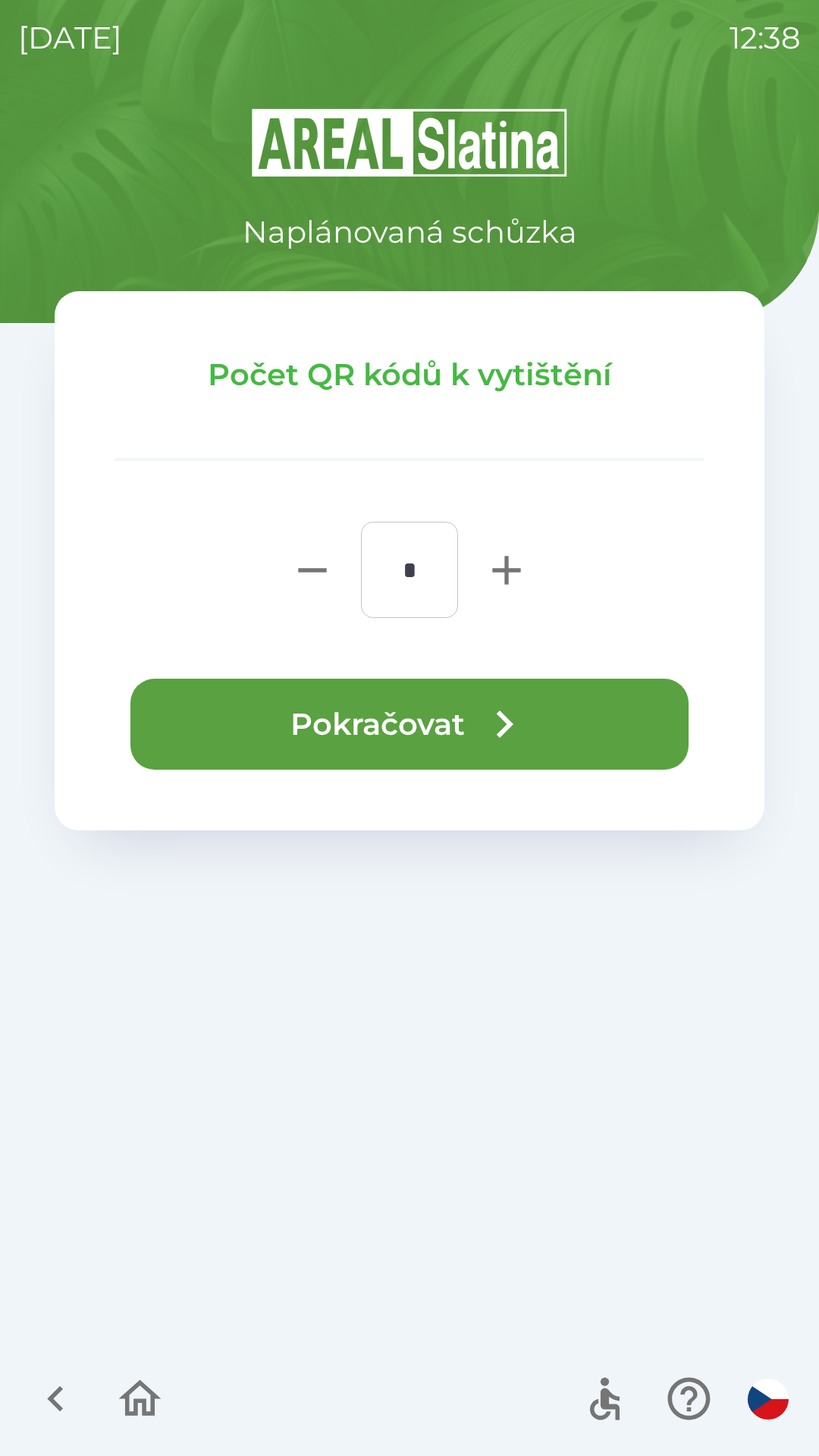
click at [335, 729] on button "Pokračovat" at bounding box center [409, 725] width 558 height 91
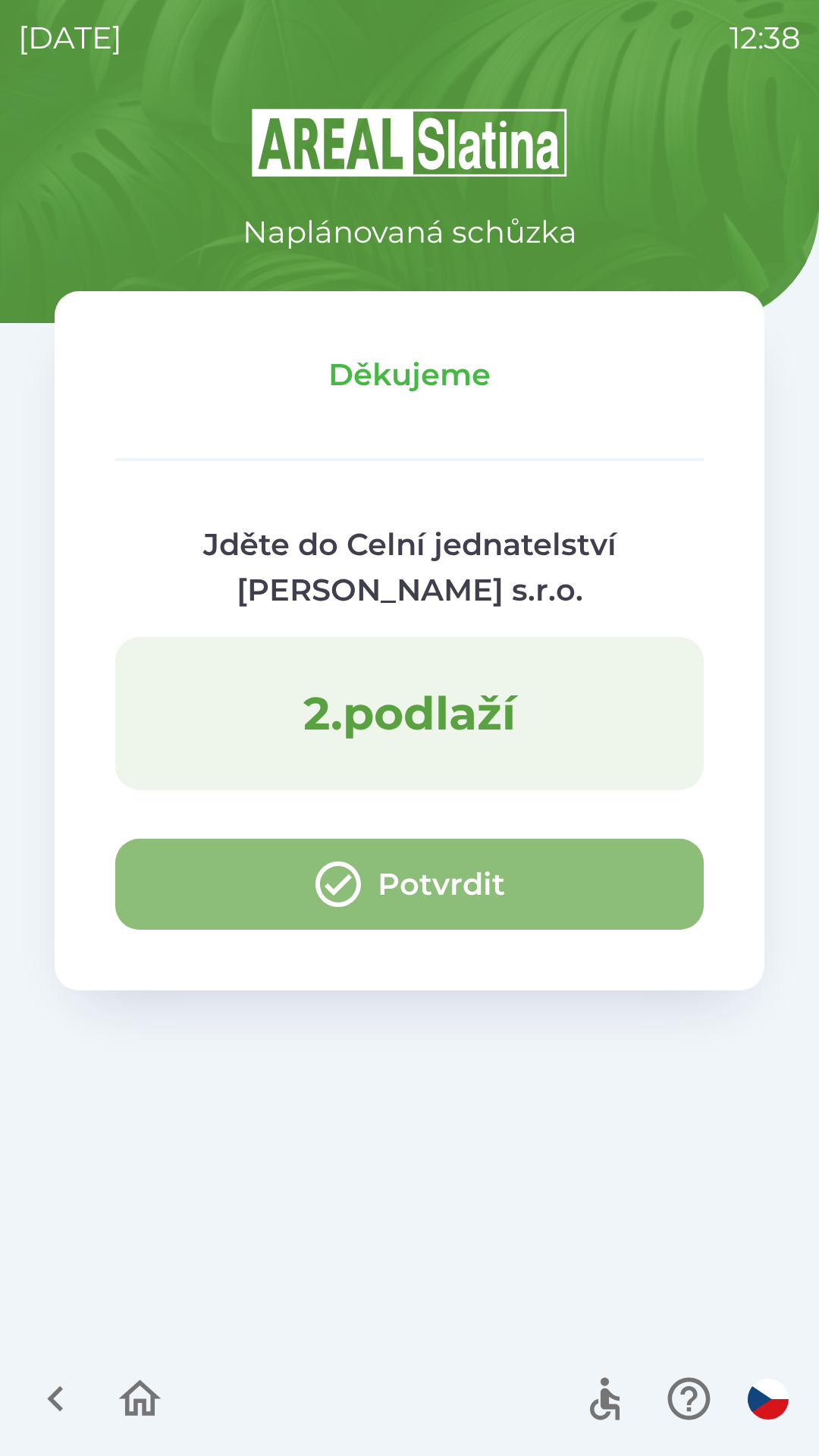
click at [177, 873] on button "Potvrdit" at bounding box center [409, 884] width 588 height 91
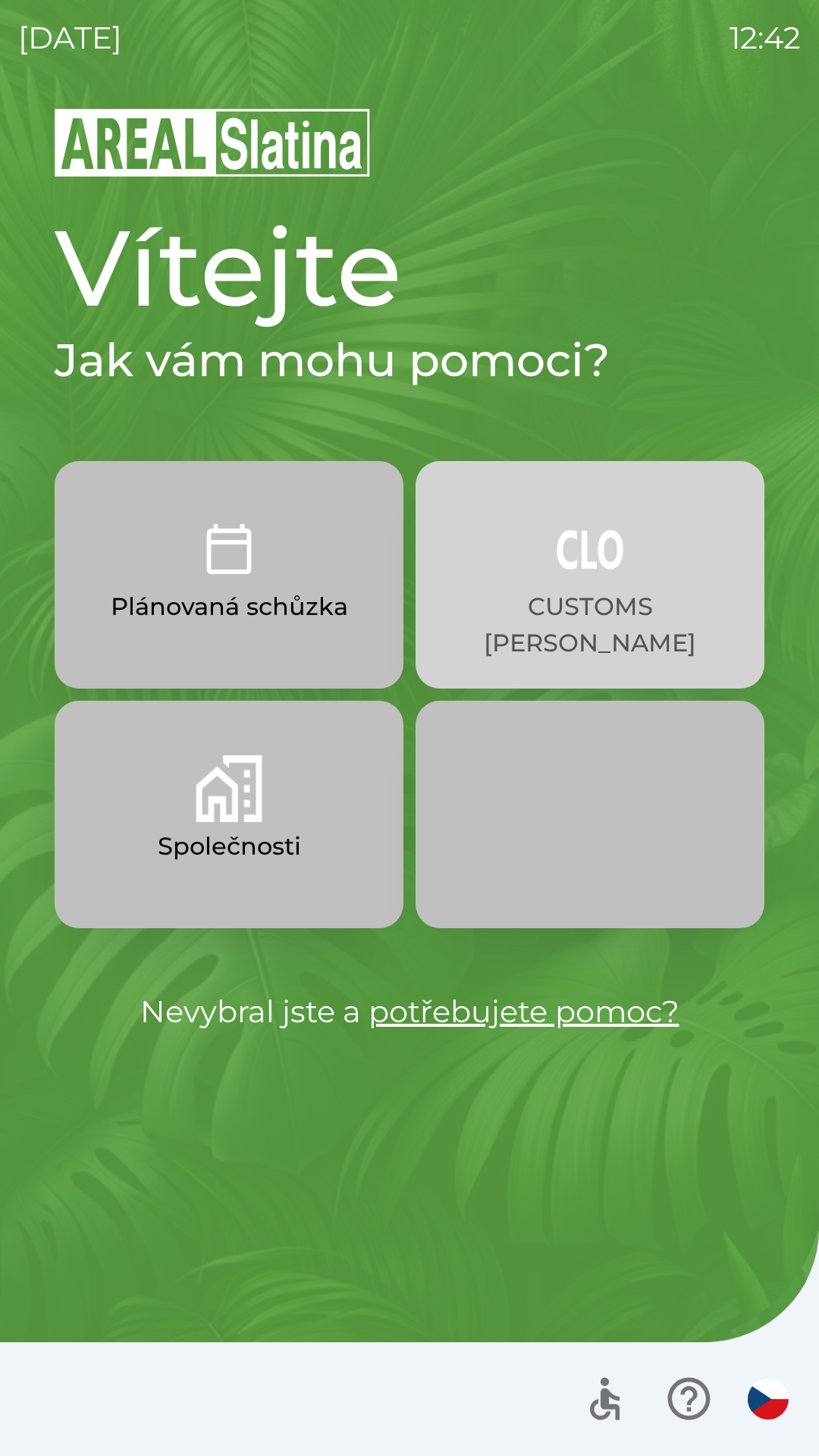
click at [673, 594] on p "CUSTOMS [PERSON_NAME]" at bounding box center [590, 625] width 276 height 73
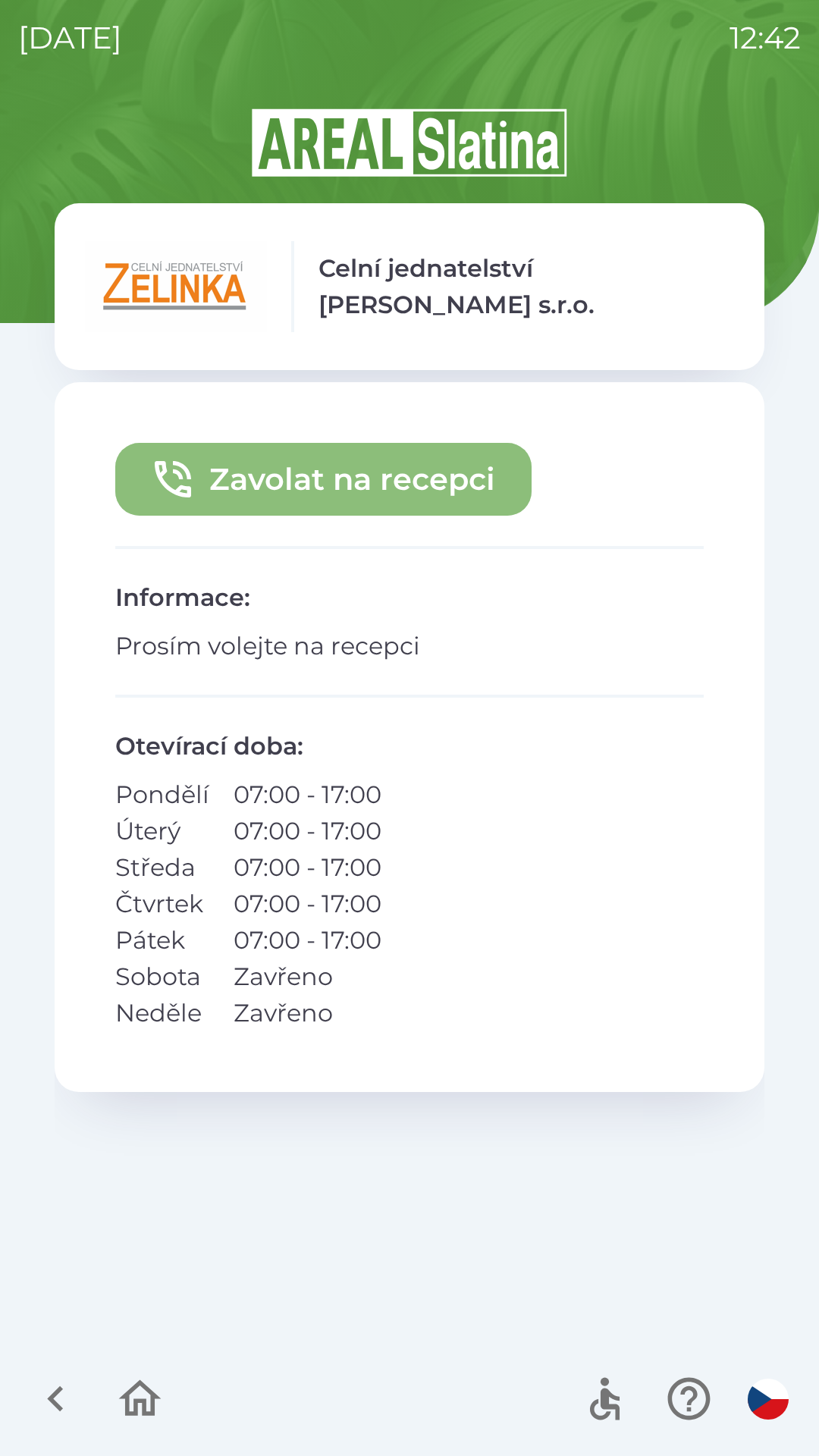
click at [381, 454] on button "Zavolat na recepci" at bounding box center [323, 479] width 416 height 73
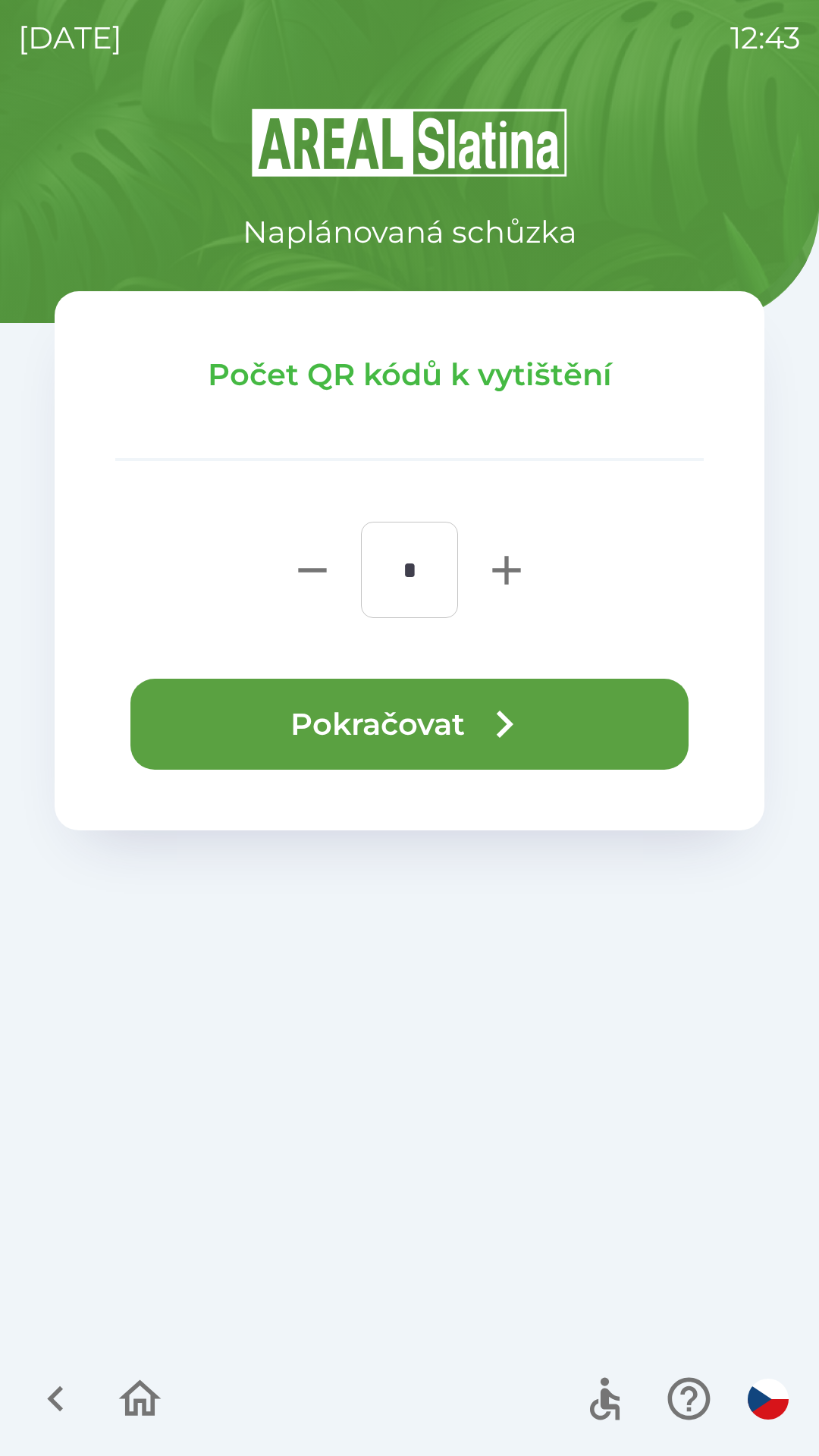
click at [449, 715] on button "Pokračovat" at bounding box center [409, 725] width 558 height 91
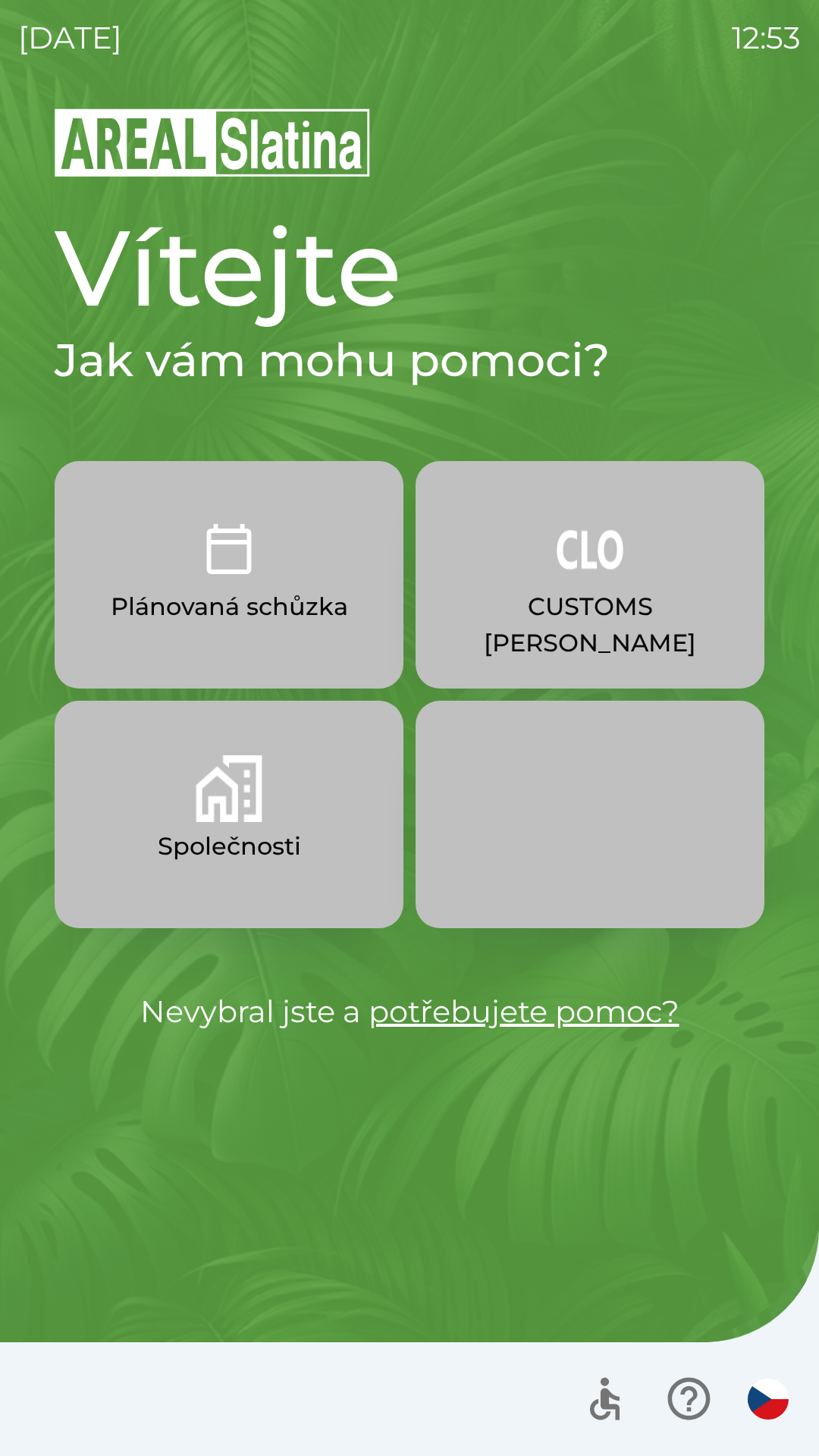
click at [188, 822] on button "Společnosti" at bounding box center [229, 814] width 349 height 228
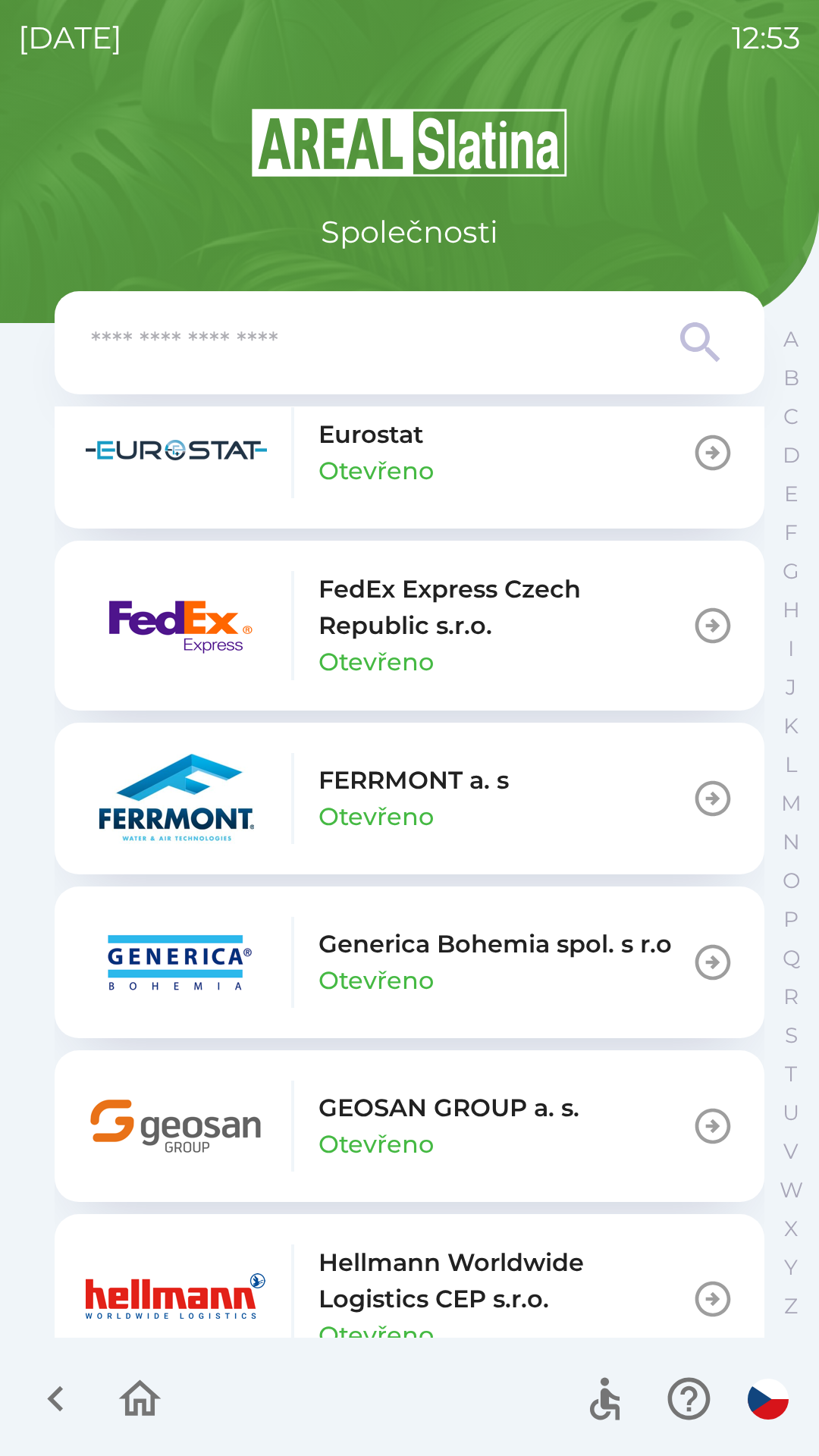
scroll to position [4754, 0]
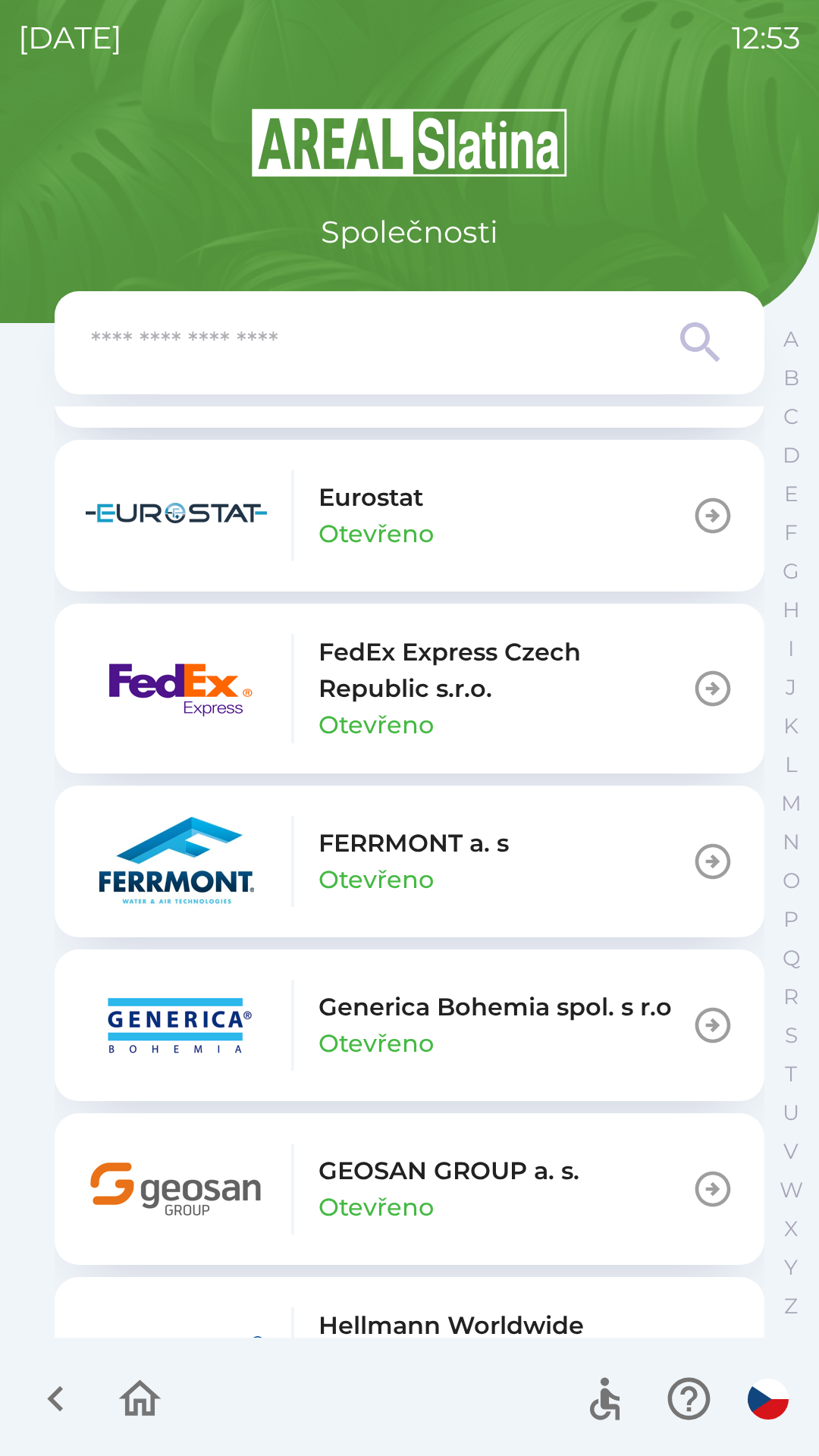
click at [694, 671] on icon "button" at bounding box center [712, 688] width 42 height 42
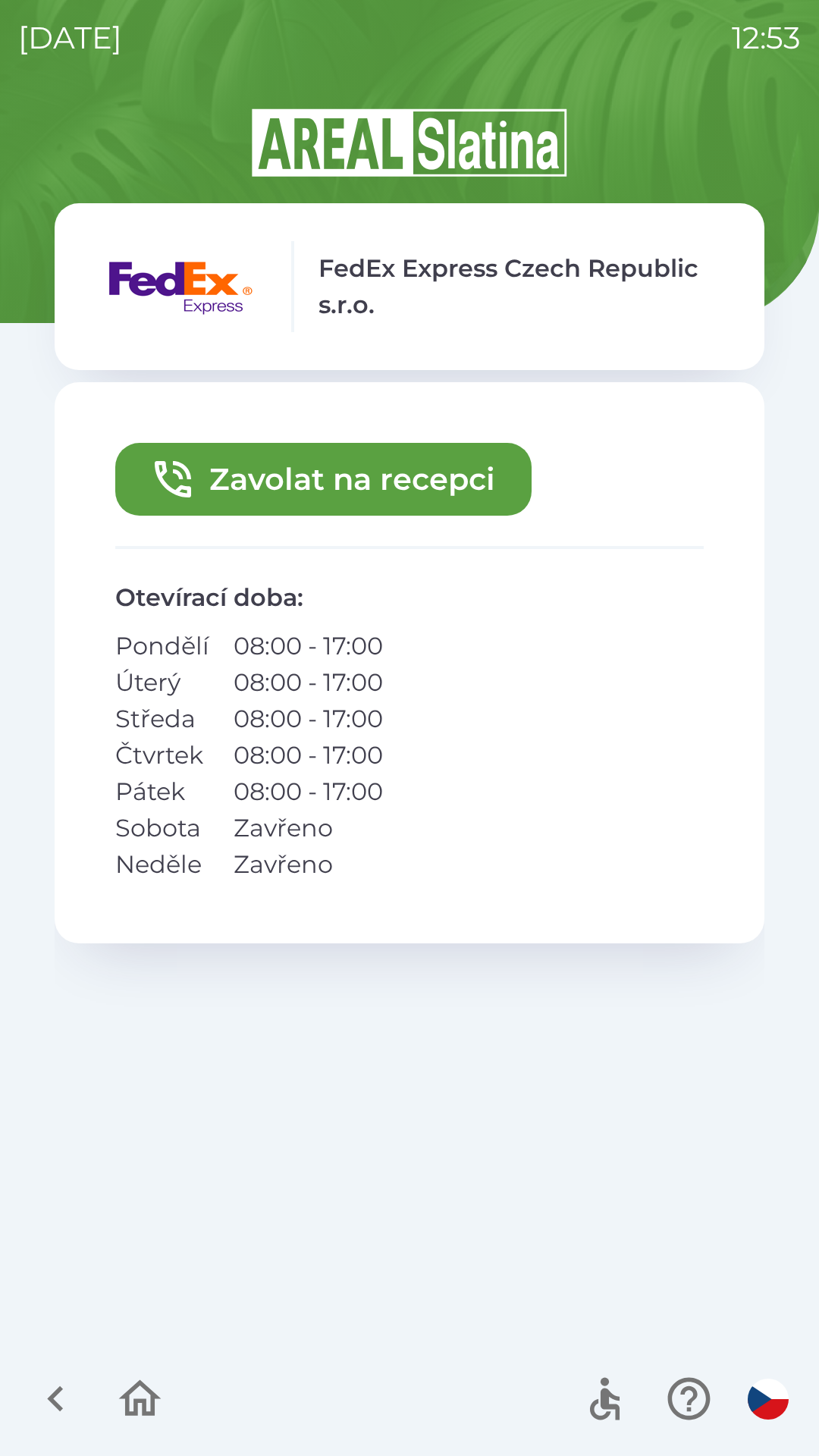
click at [47, 1390] on icon "button" at bounding box center [56, 1399] width 51 height 51
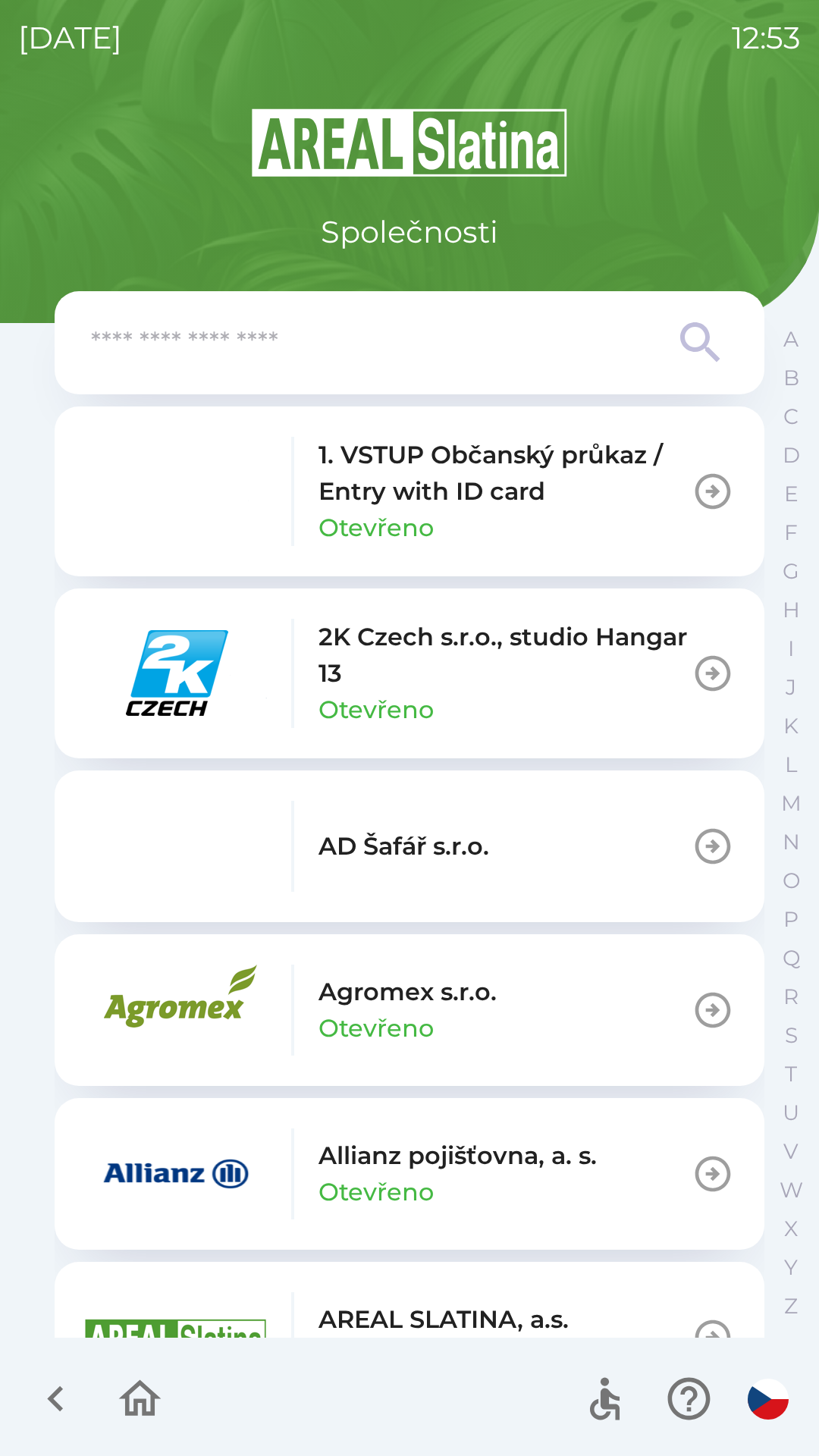
click at [46, 1396] on icon "button" at bounding box center [56, 1399] width 51 height 51
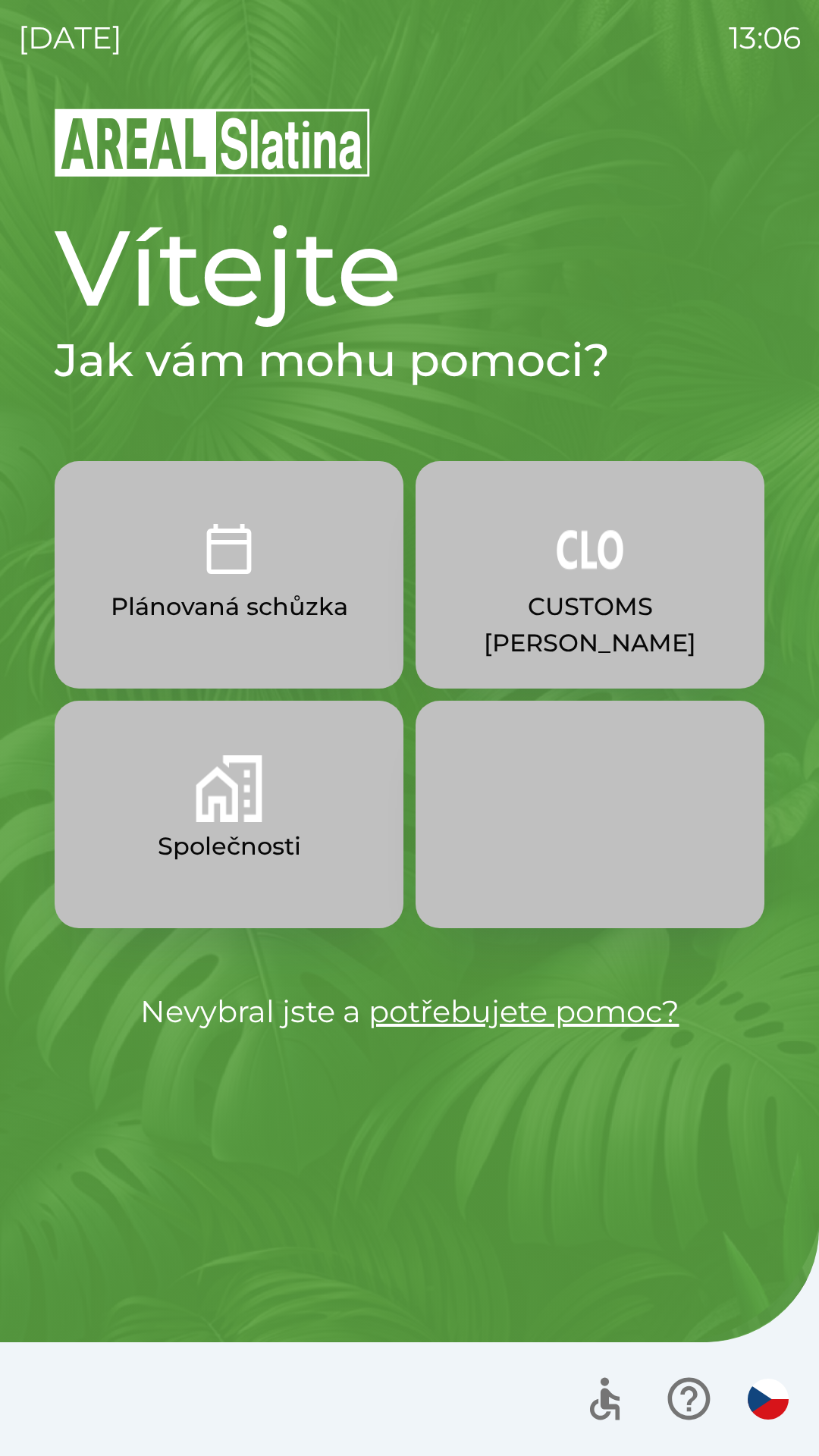
click at [584, 579] on img "button" at bounding box center [589, 549] width 66 height 66
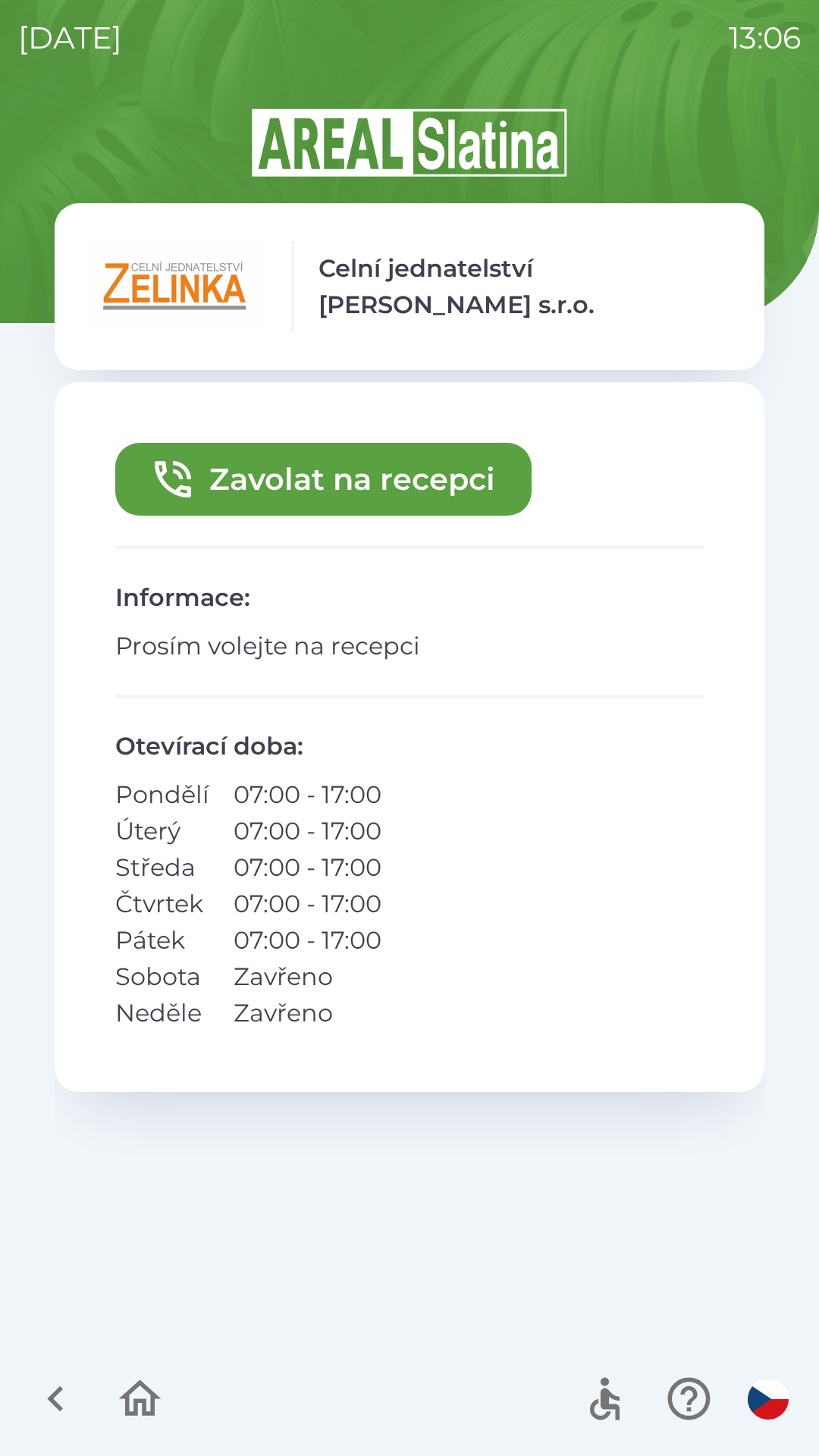
click at [369, 497] on button "Zavolat na recepci" at bounding box center [323, 479] width 416 height 73
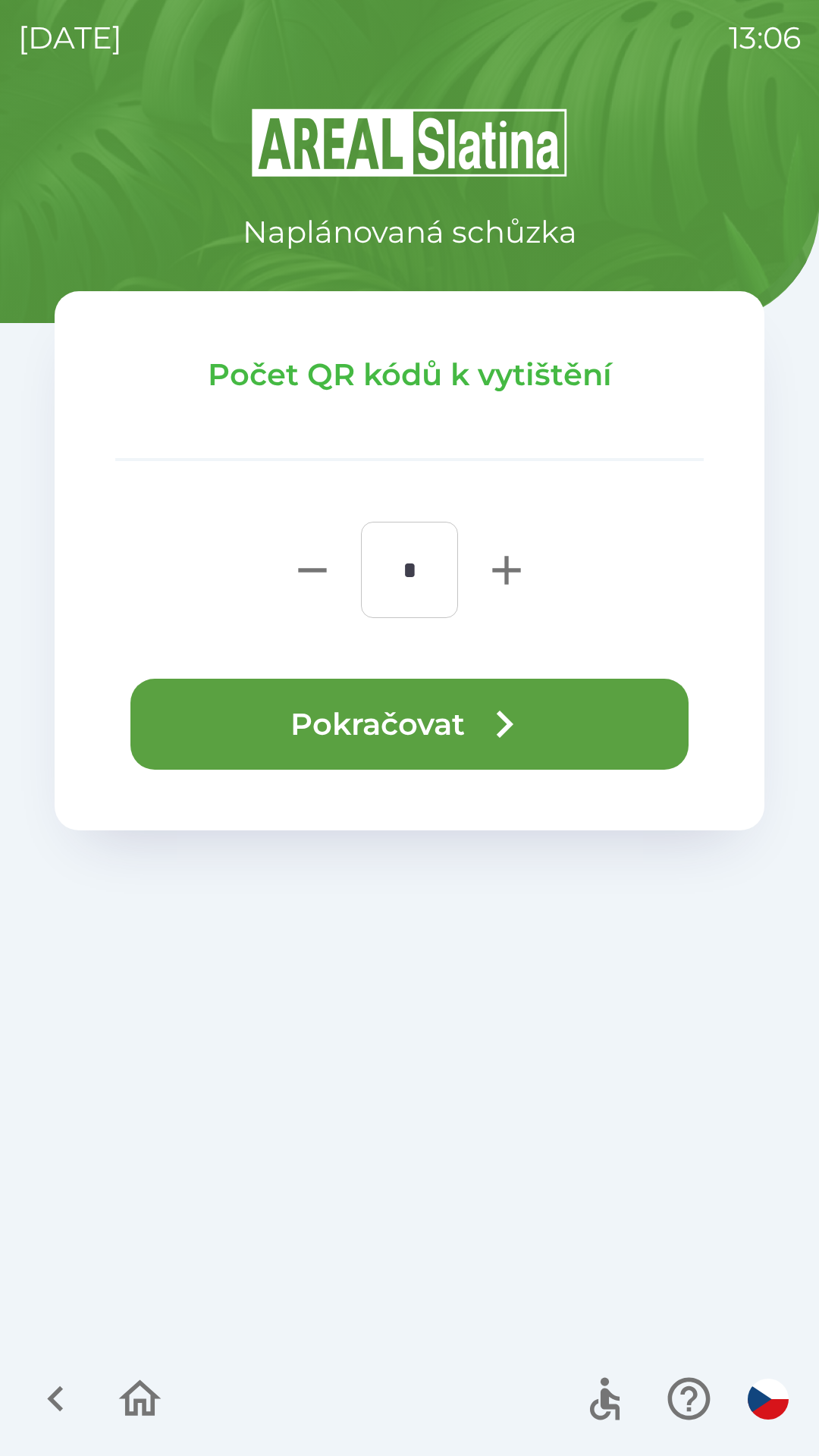
click at [478, 718] on icon "button" at bounding box center [504, 724] width 55 height 55
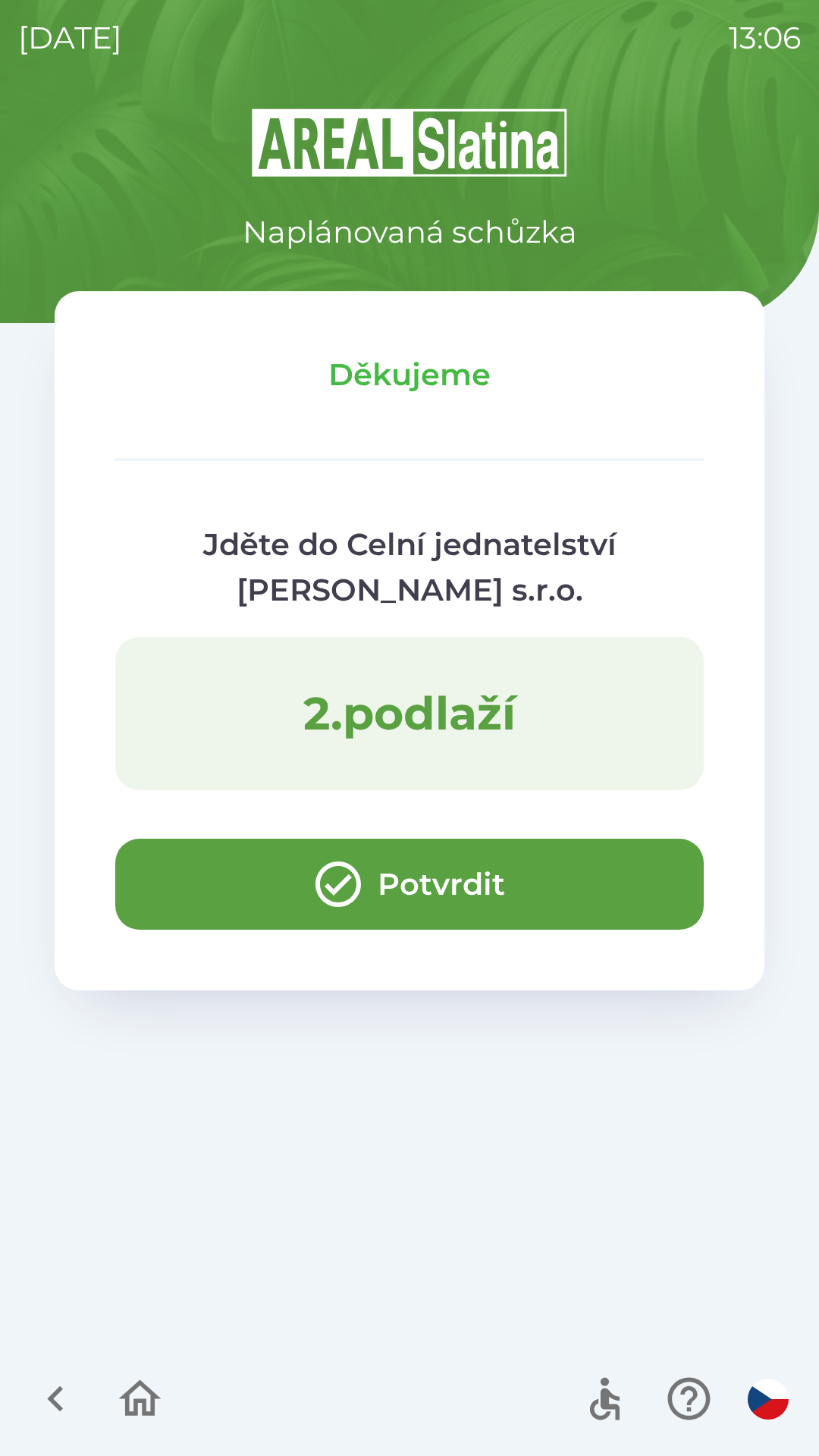
click at [230, 900] on button "Potvrdit" at bounding box center [409, 884] width 588 height 91
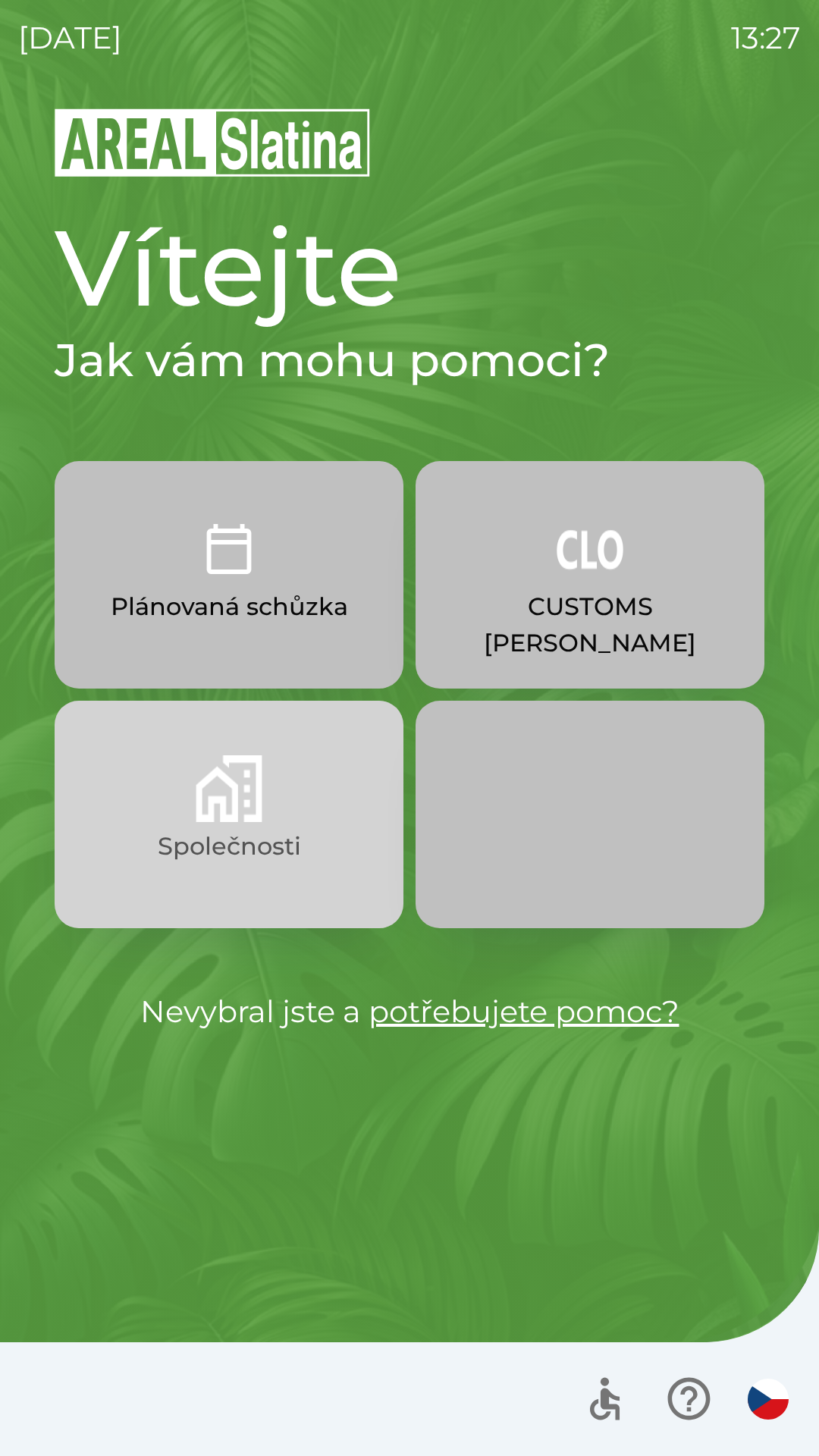
click at [229, 819] on img "button" at bounding box center [229, 789] width 66 height 66
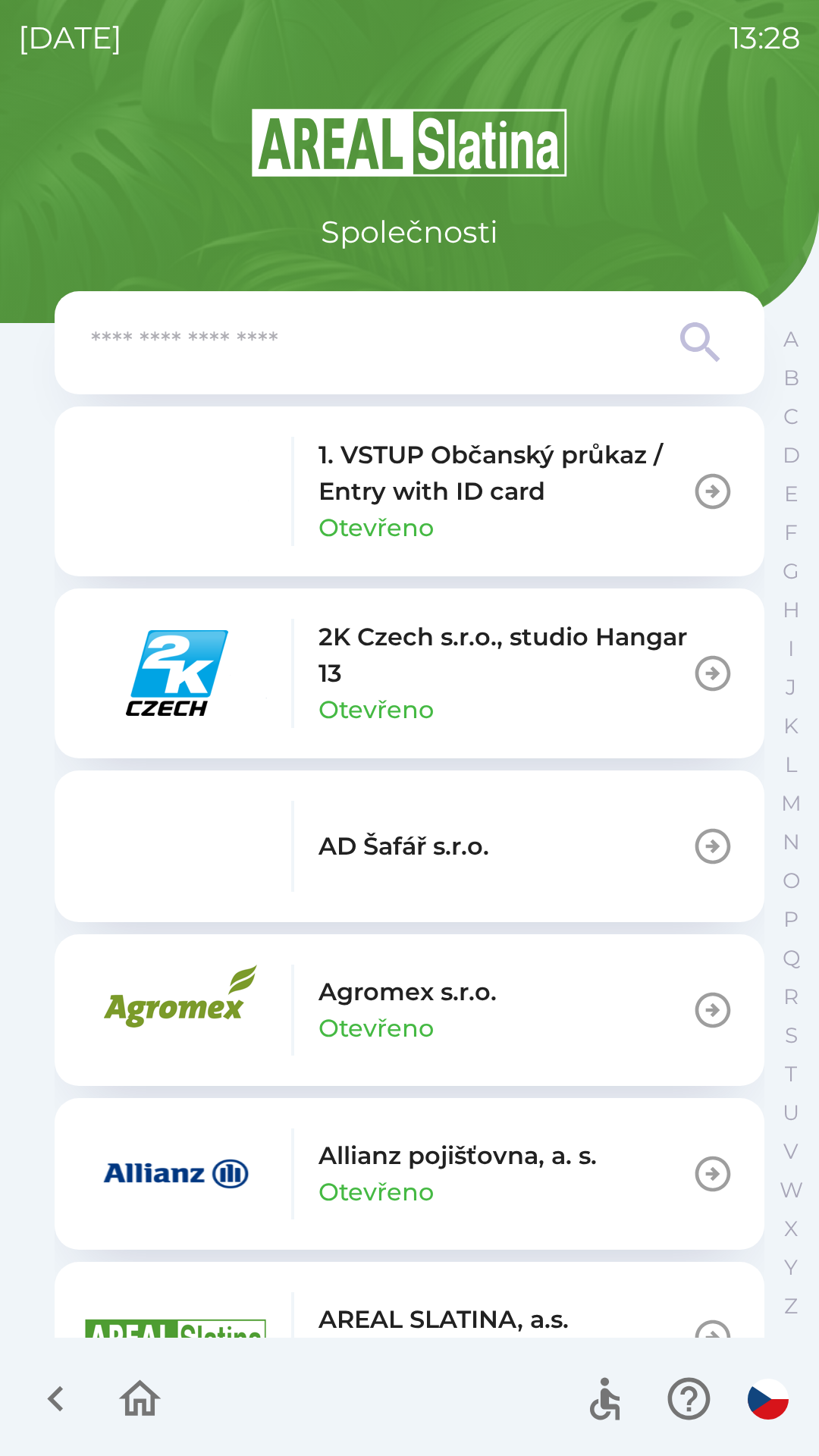
click at [801, 1170] on div "A B C D E F G H I J K L M N O P Q R S T U V W X Y Z" at bounding box center [790, 823] width 38 height 1005
click at [804, 1163] on button "V" at bounding box center [790, 1152] width 38 height 39
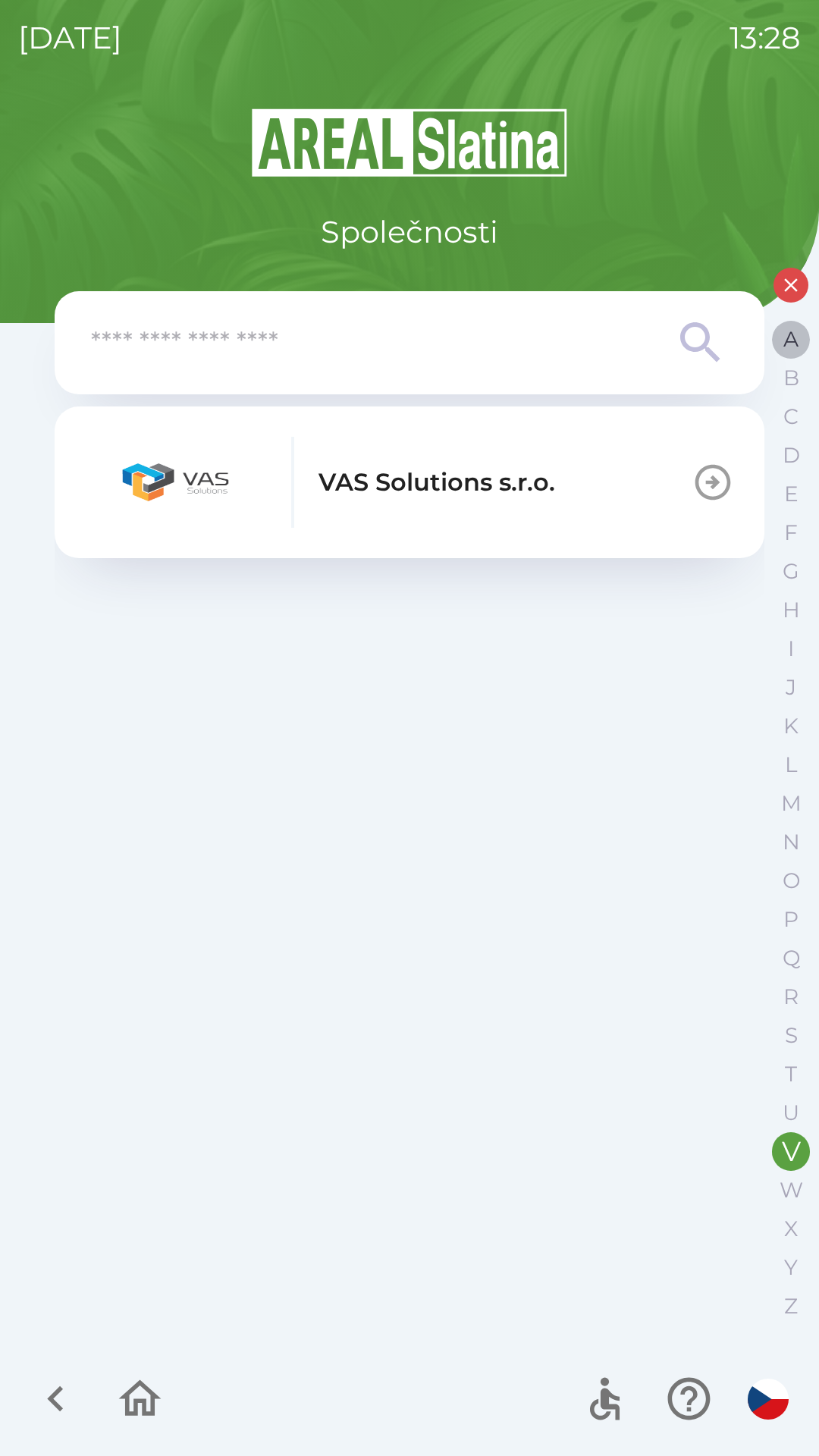
click at [780, 347] on button "A" at bounding box center [790, 340] width 38 height 39
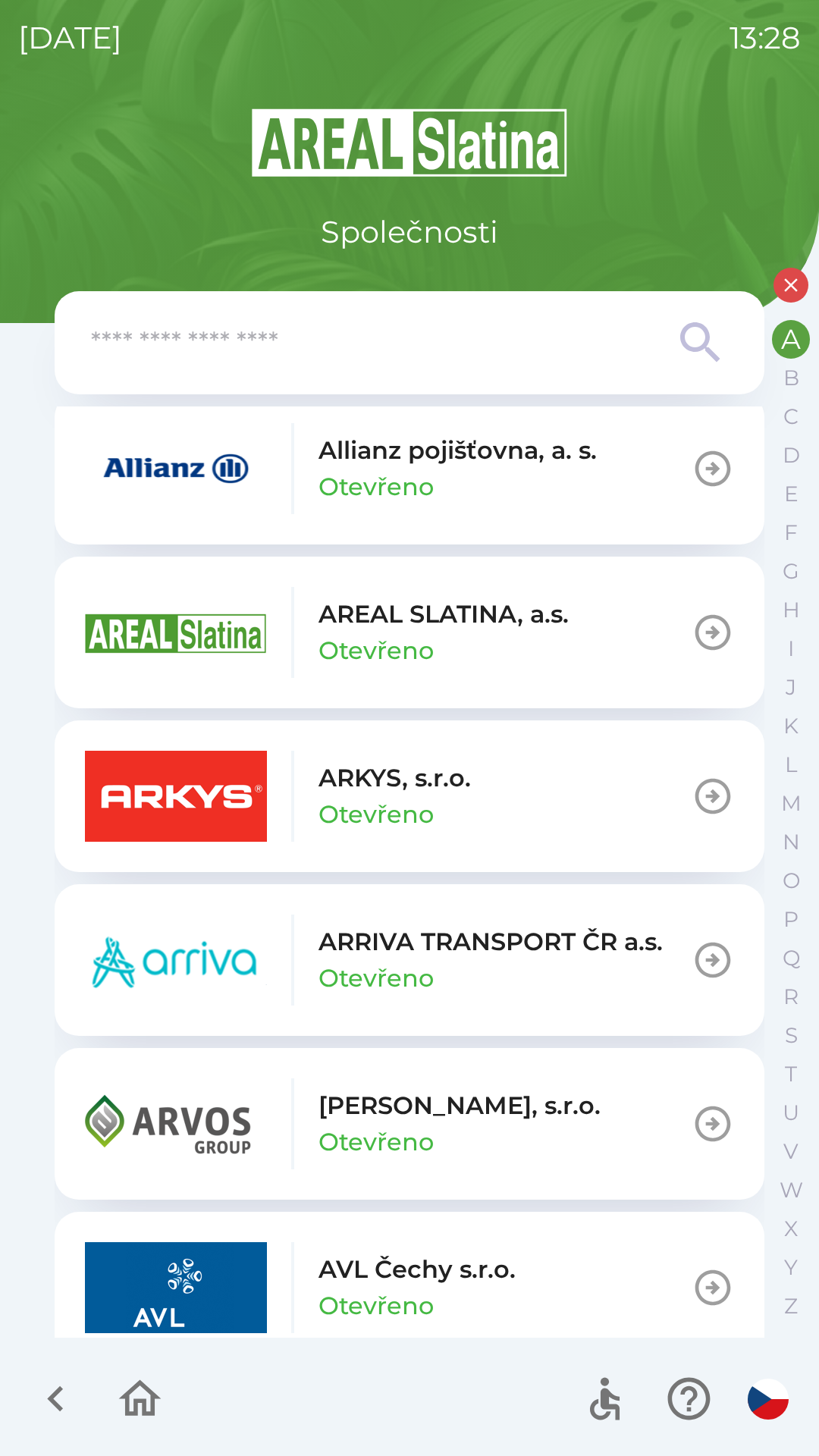
scroll to position [363, 0]
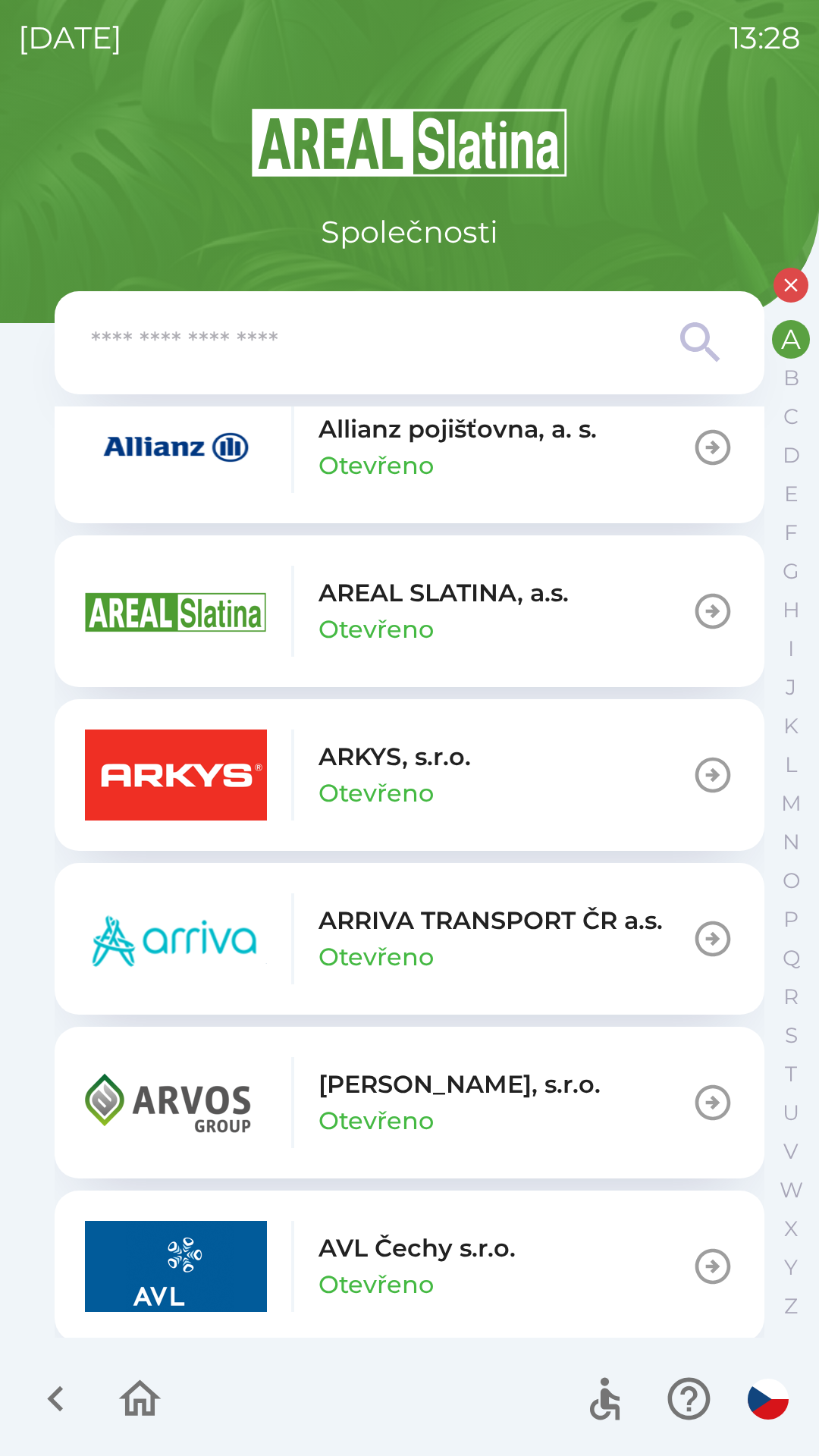
click at [379, 1098] on p "[PERSON_NAME], s.r.o." at bounding box center [460, 1084] width 282 height 36
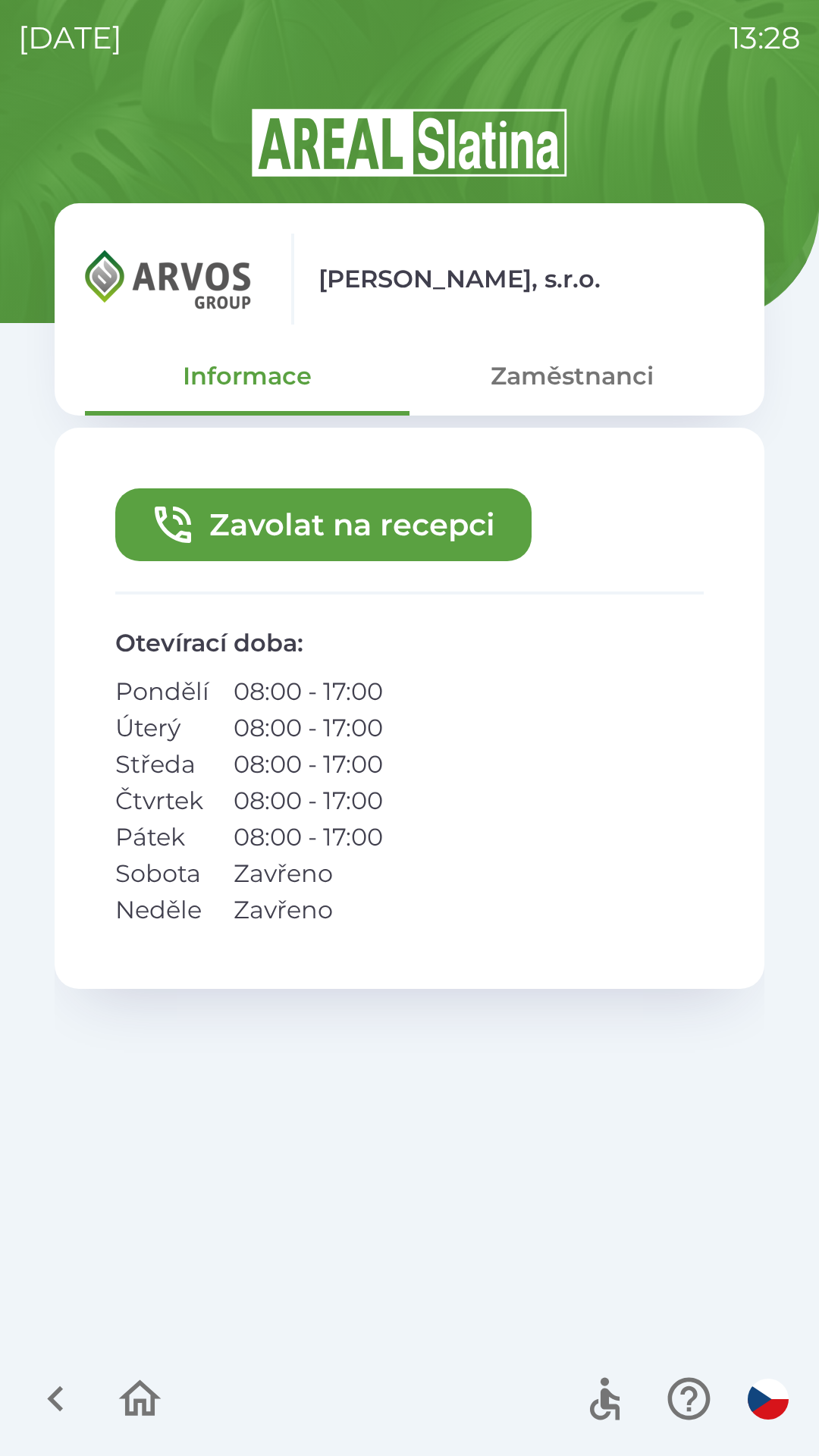
click at [295, 529] on button "Zavolat na recepci" at bounding box center [323, 525] width 416 height 73
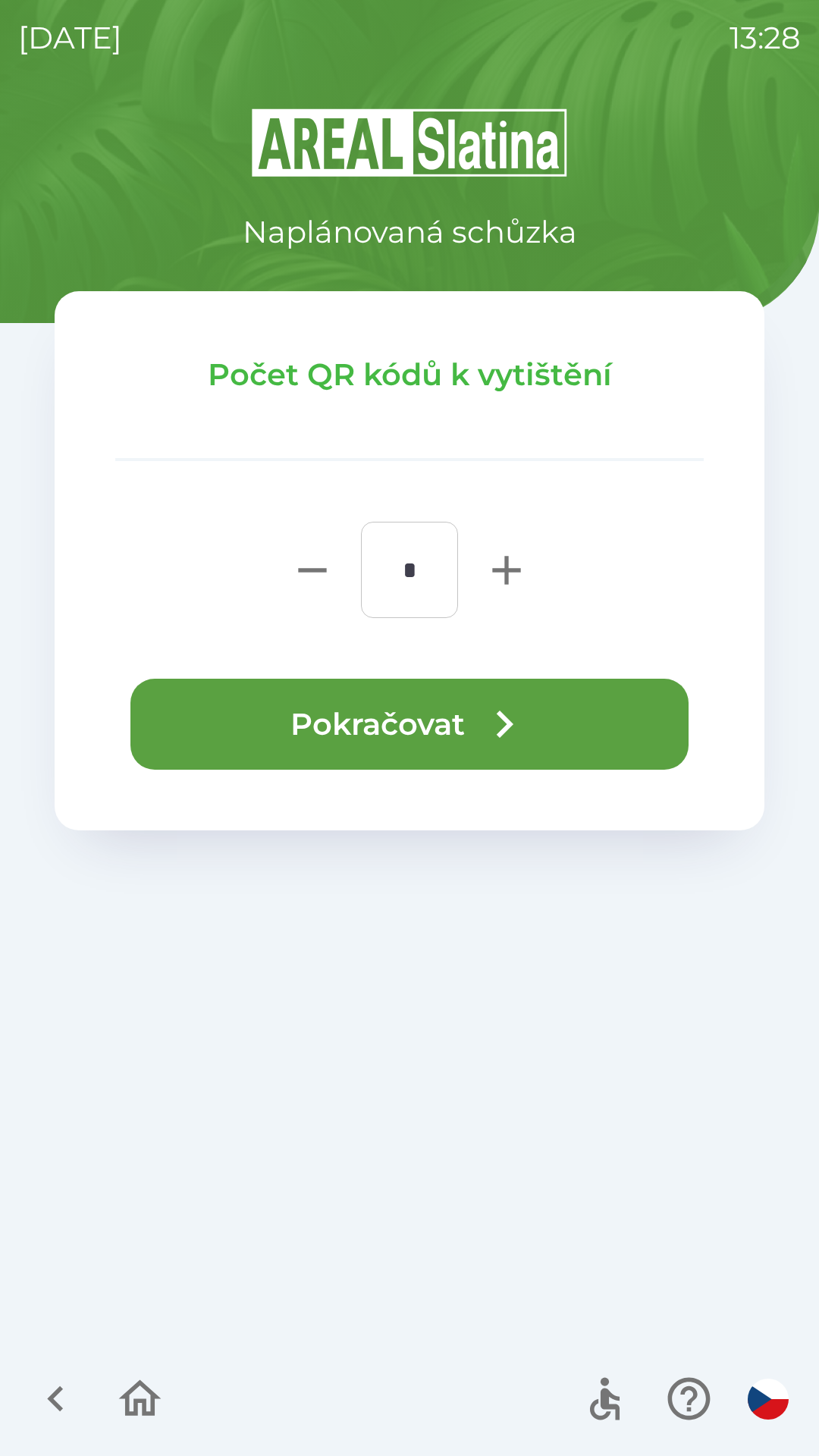
click at [244, 725] on button "Pokračovat" at bounding box center [409, 725] width 558 height 91
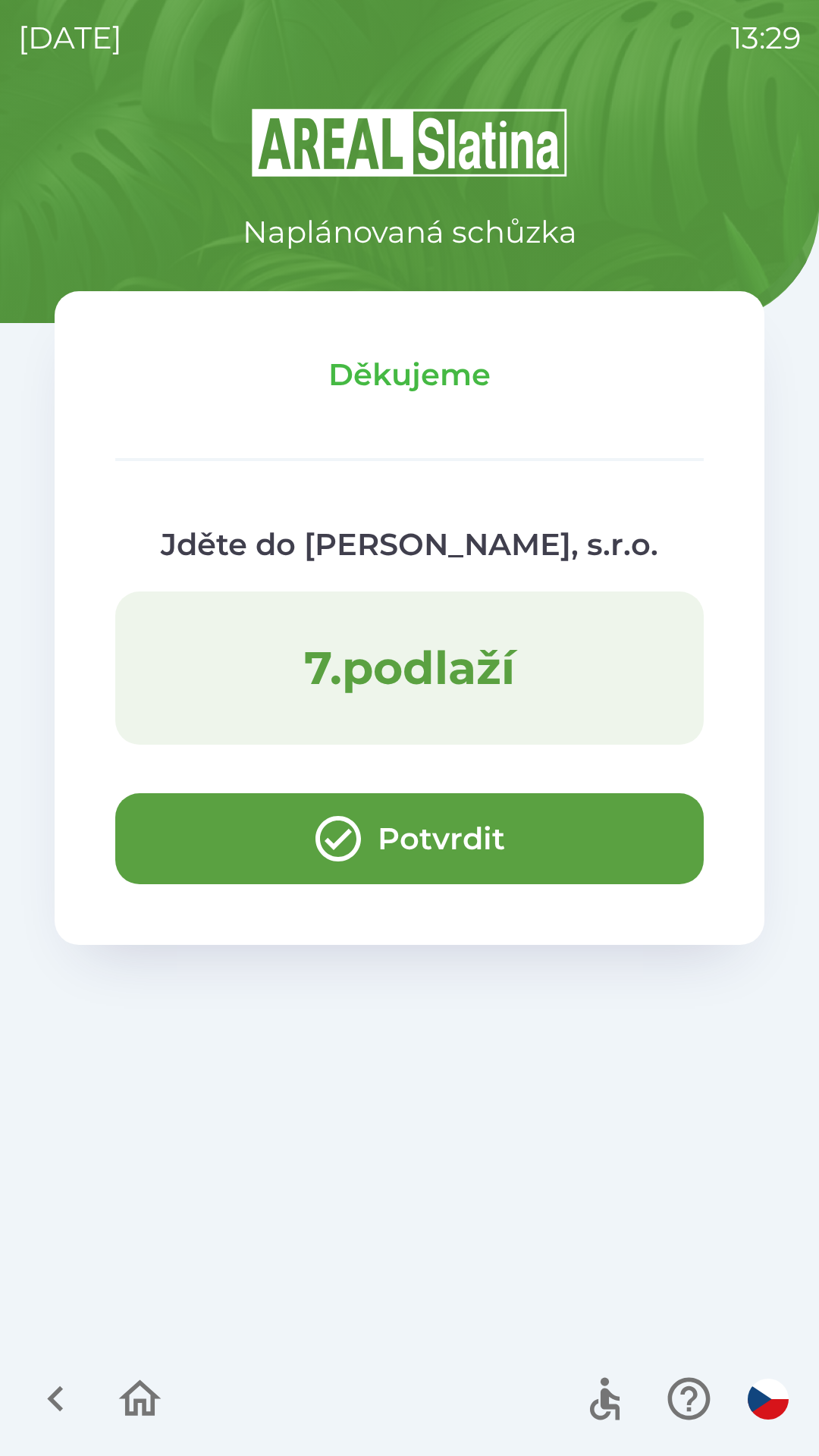
click at [178, 836] on button "Potvrdit" at bounding box center [409, 839] width 588 height 91
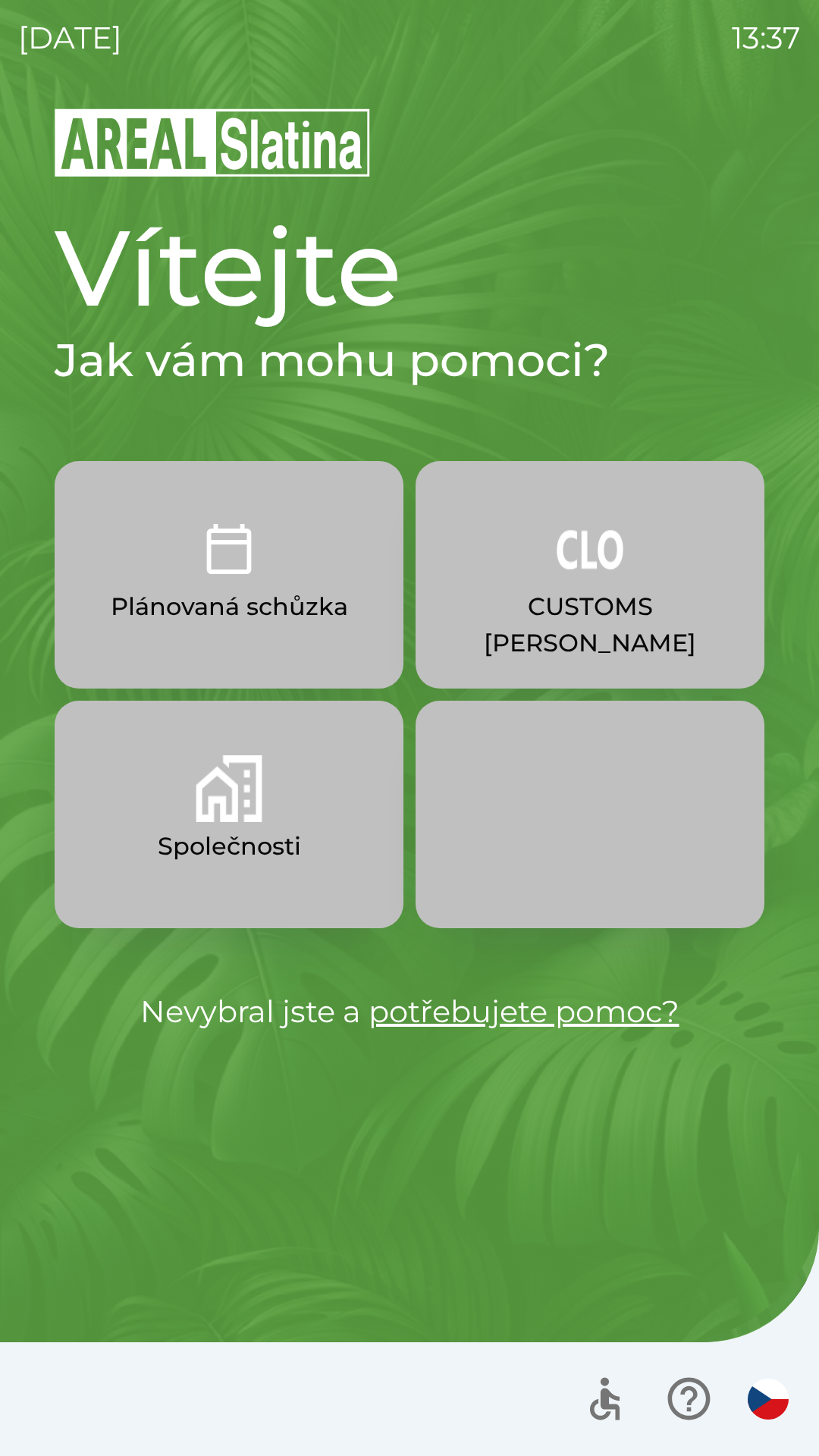
click at [187, 809] on button "Společnosti" at bounding box center [229, 814] width 349 height 228
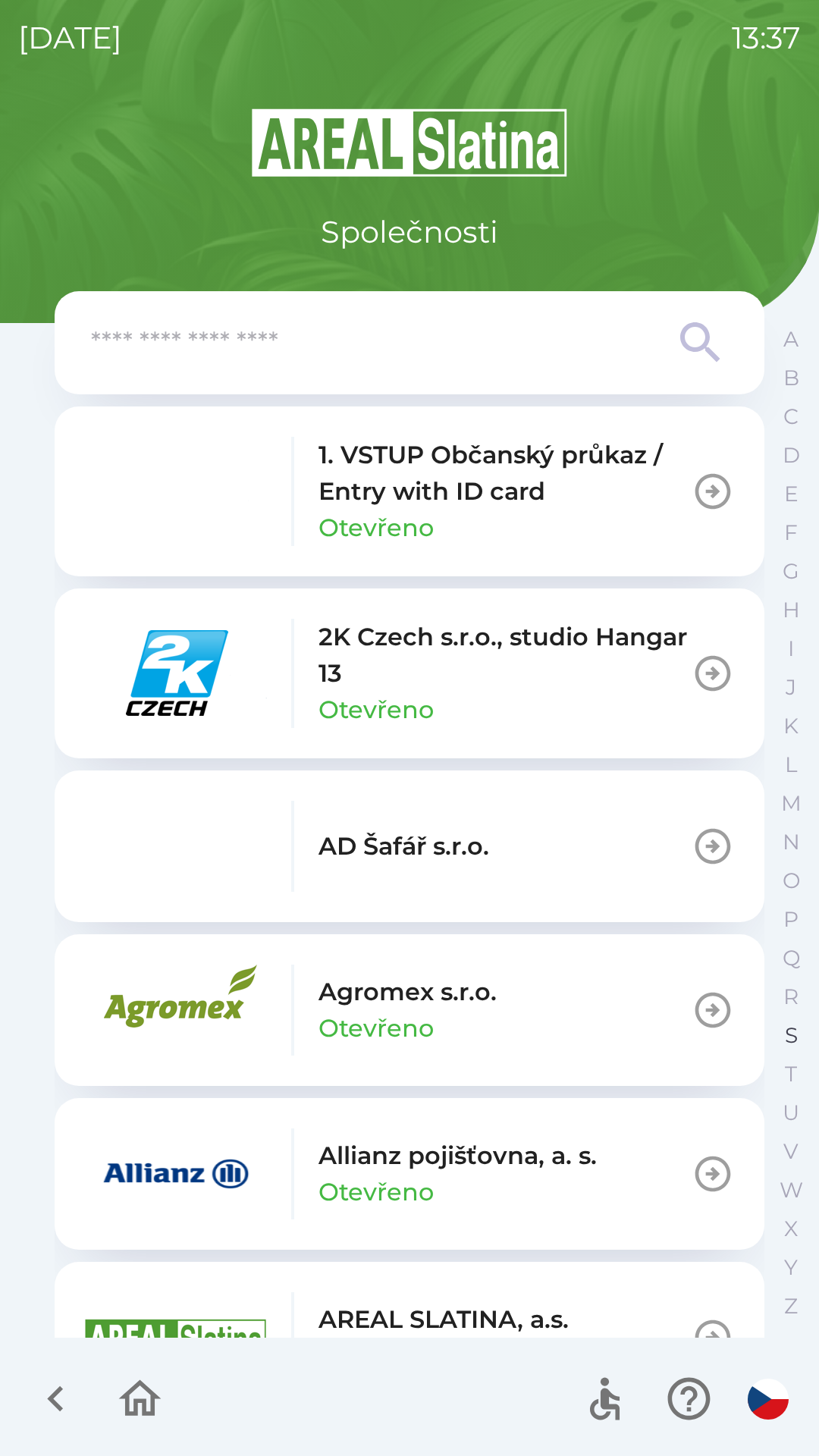
click at [781, 1036] on button "S" at bounding box center [790, 1035] width 38 height 39
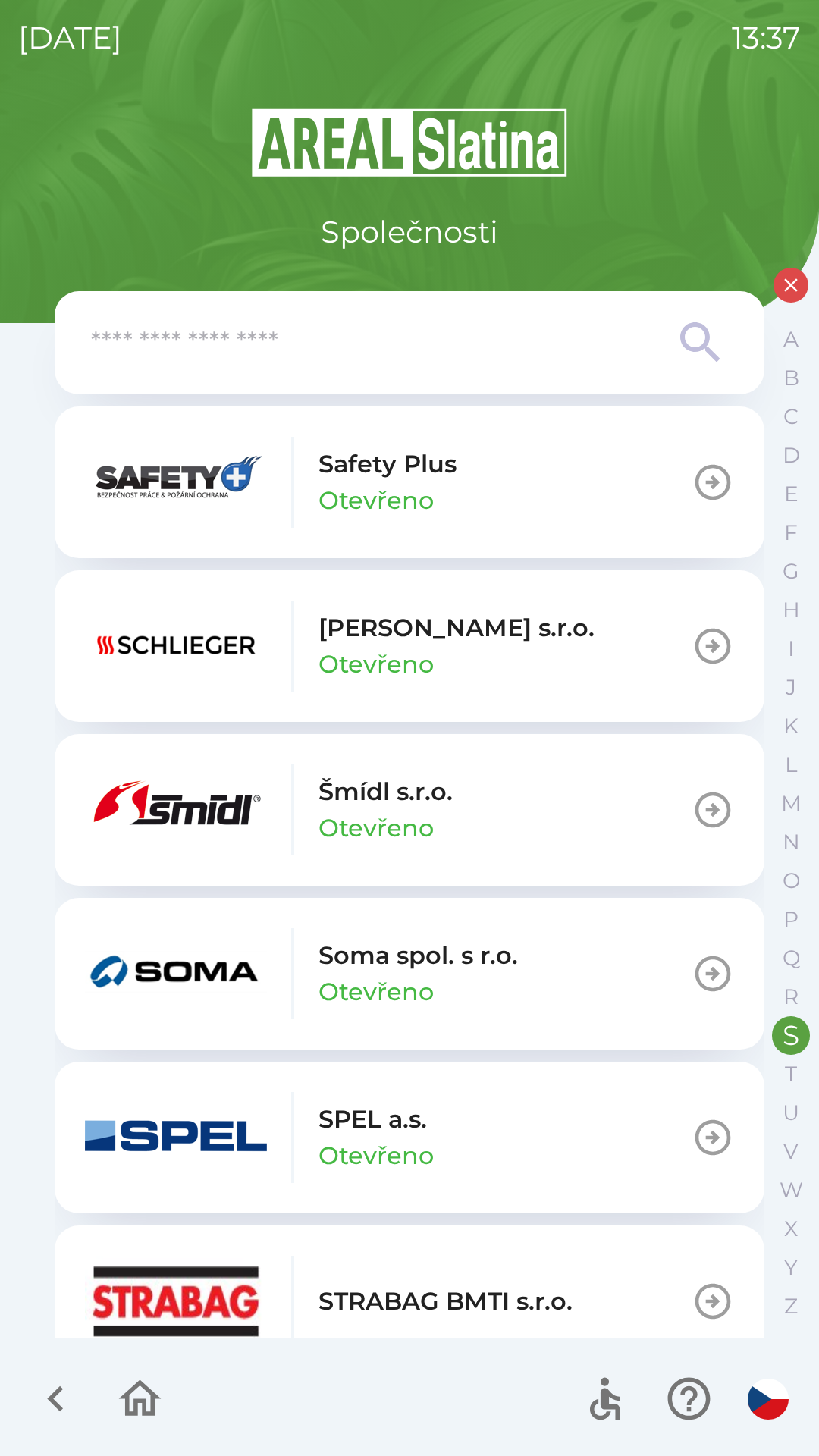
click at [429, 633] on p "[PERSON_NAME] s.r.o." at bounding box center [457, 627] width 276 height 36
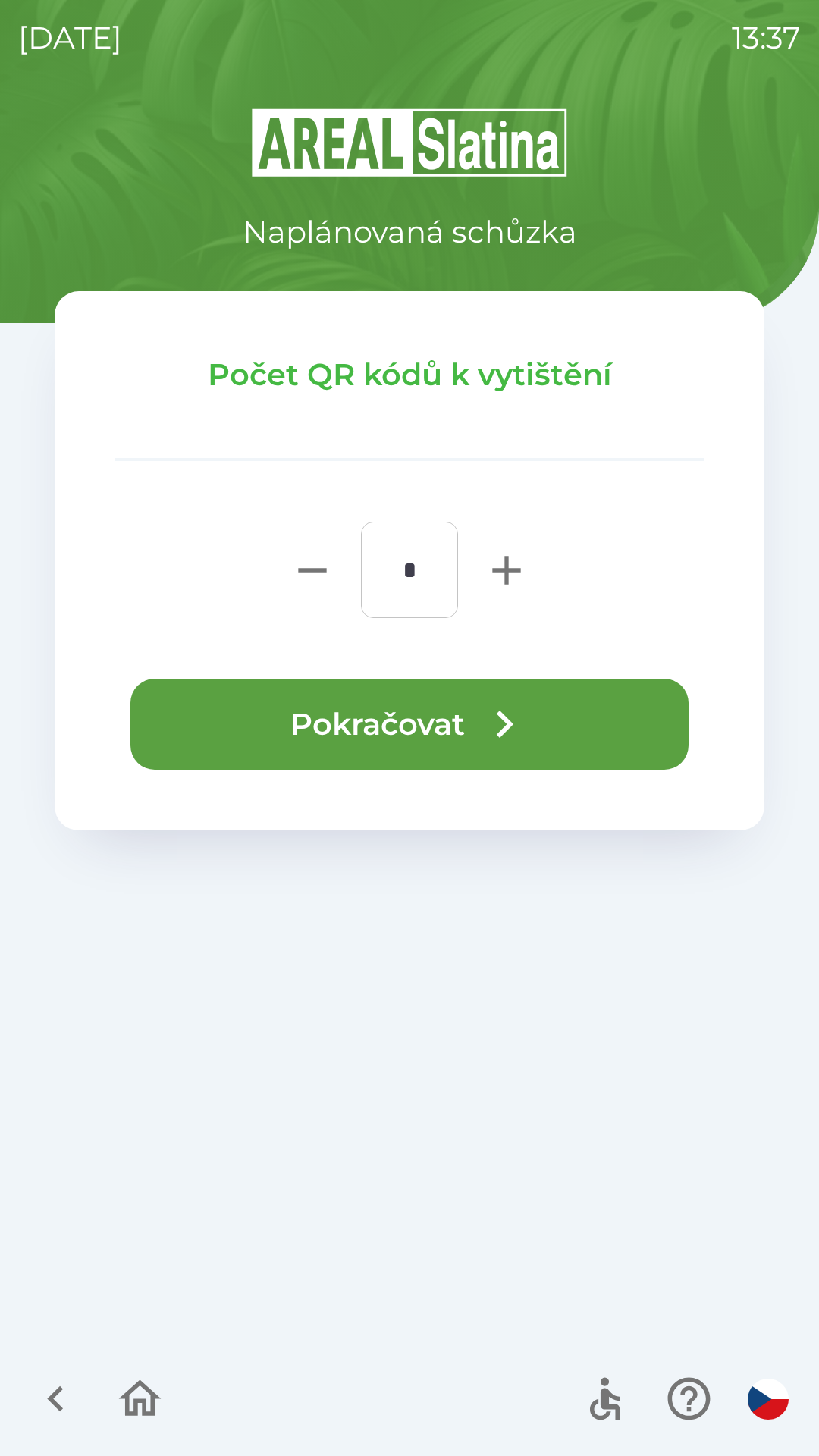
click at [275, 731] on button "Pokračovat" at bounding box center [409, 725] width 558 height 91
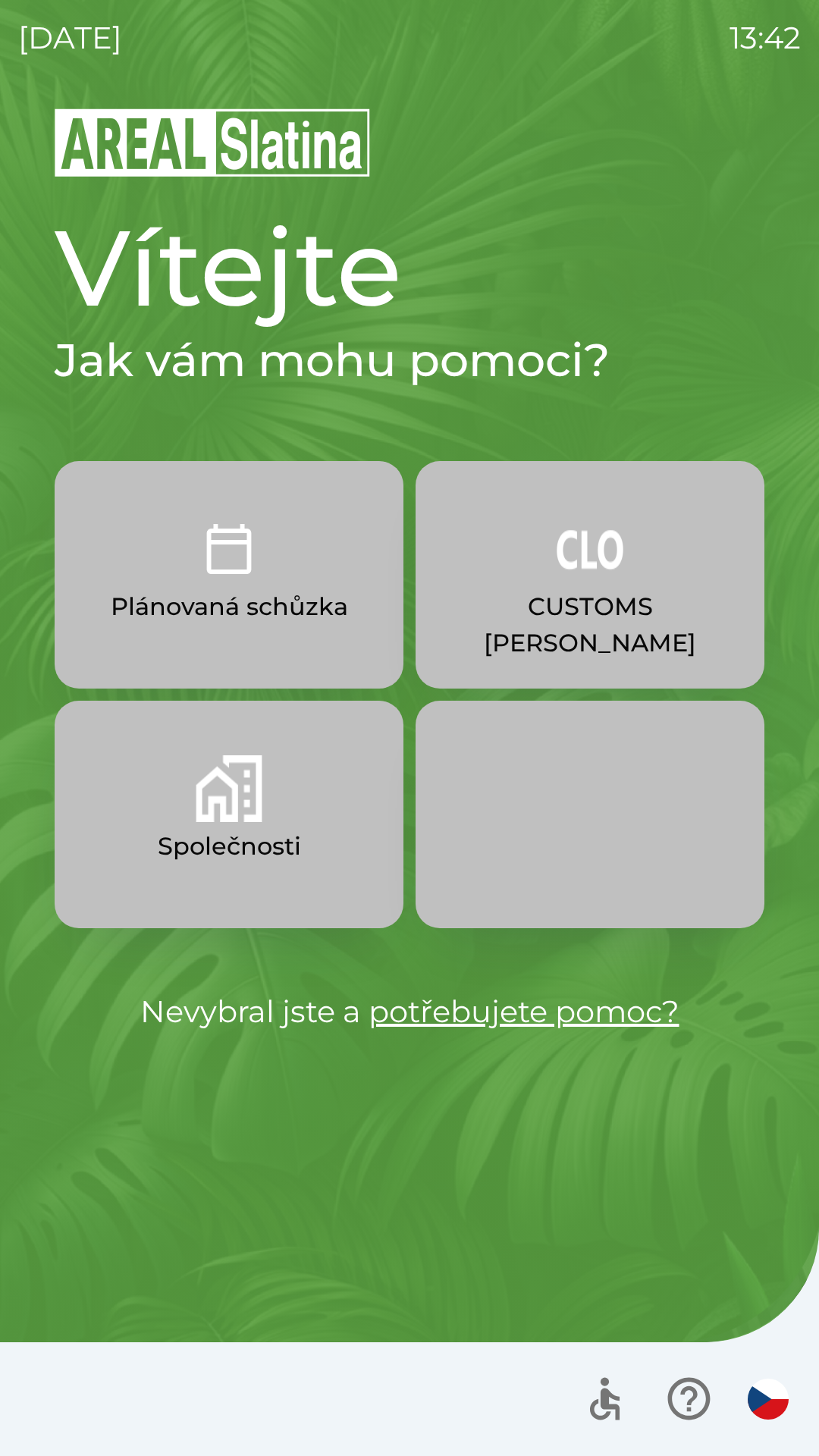
click at [601, 595] on p "CUSTOMS [PERSON_NAME]" at bounding box center [590, 625] width 276 height 73
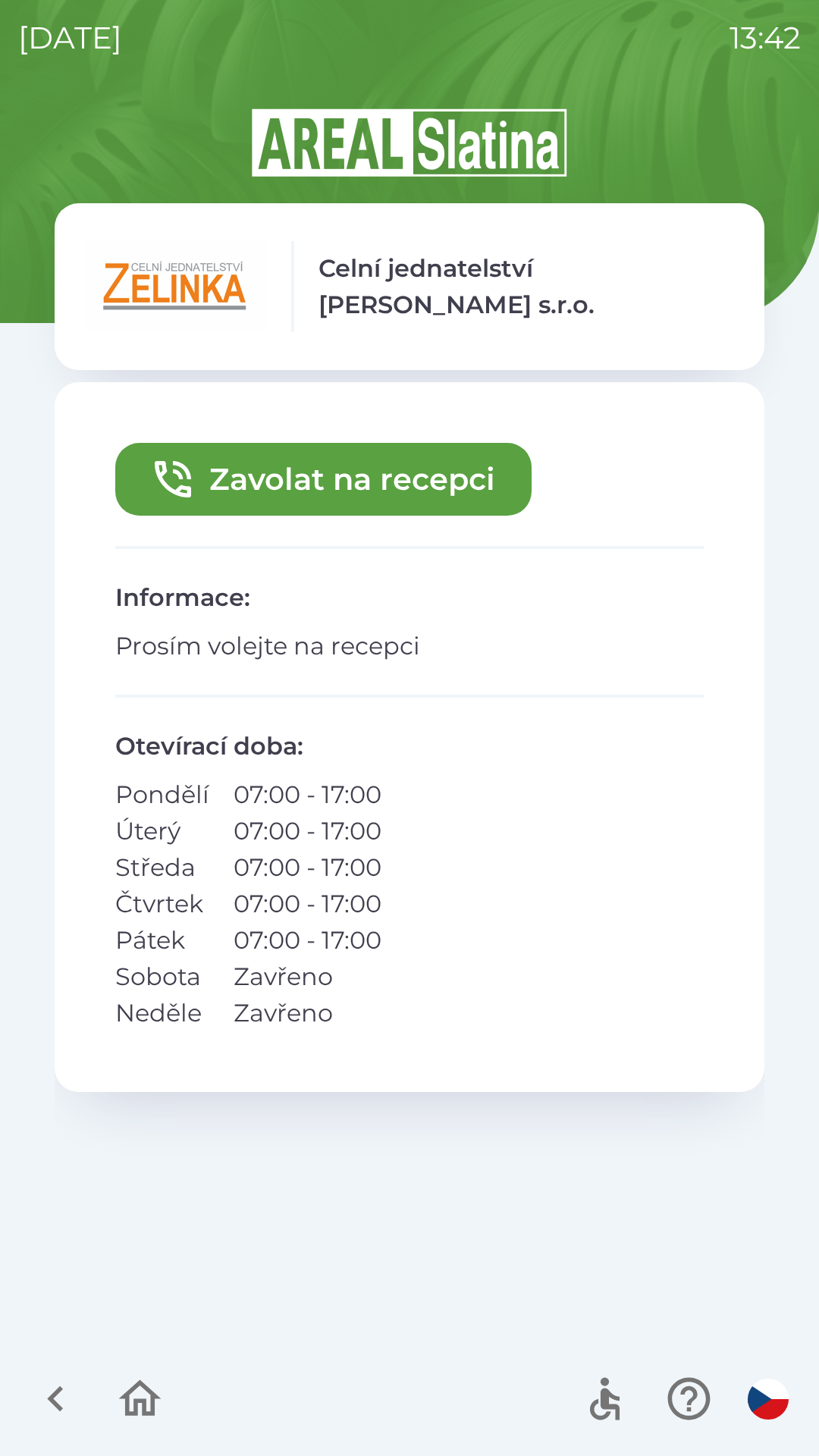
click at [308, 468] on button "Zavolat na recepci" at bounding box center [323, 479] width 416 height 73
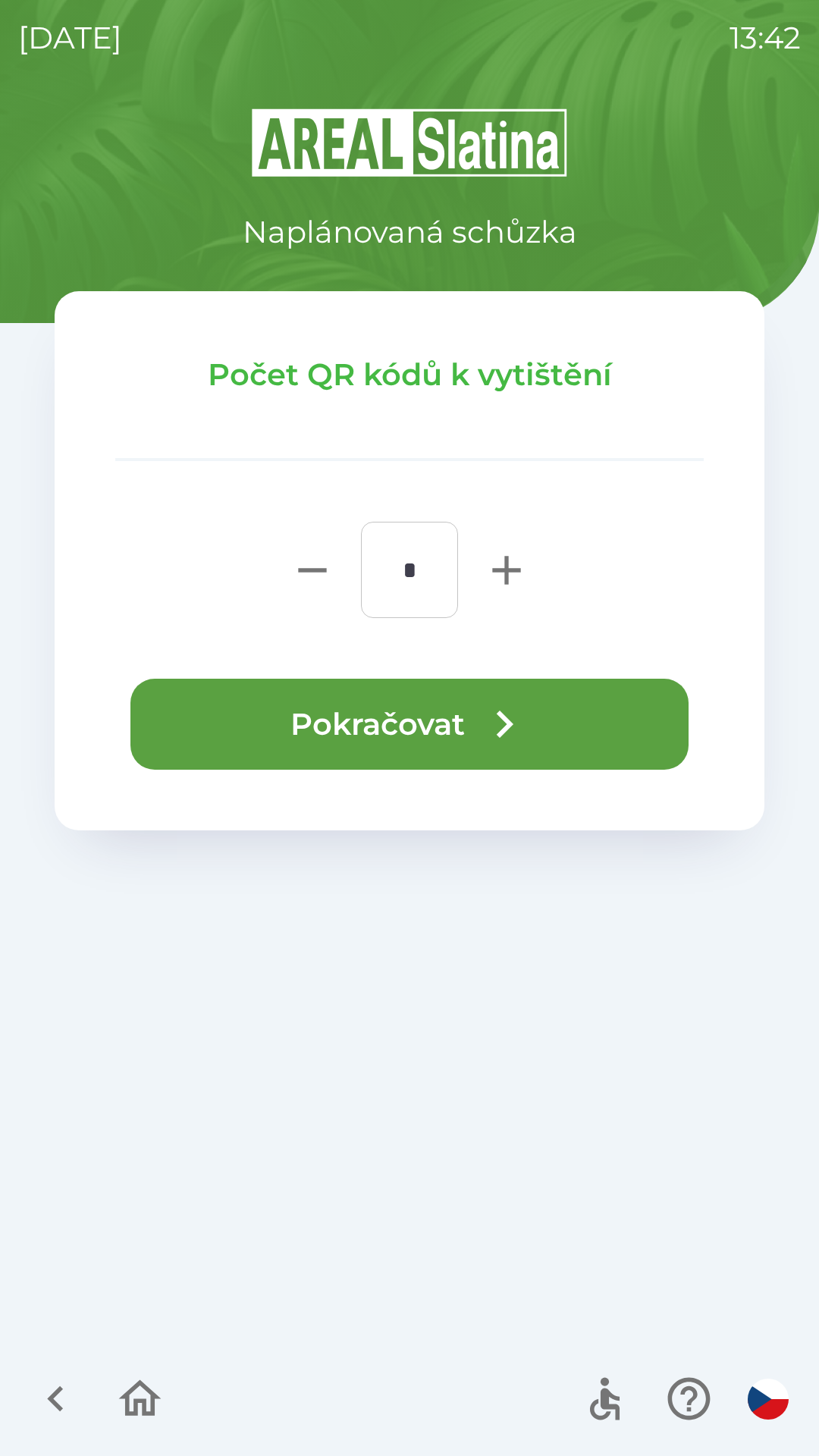
click at [292, 734] on button "Pokračovat" at bounding box center [409, 725] width 558 height 91
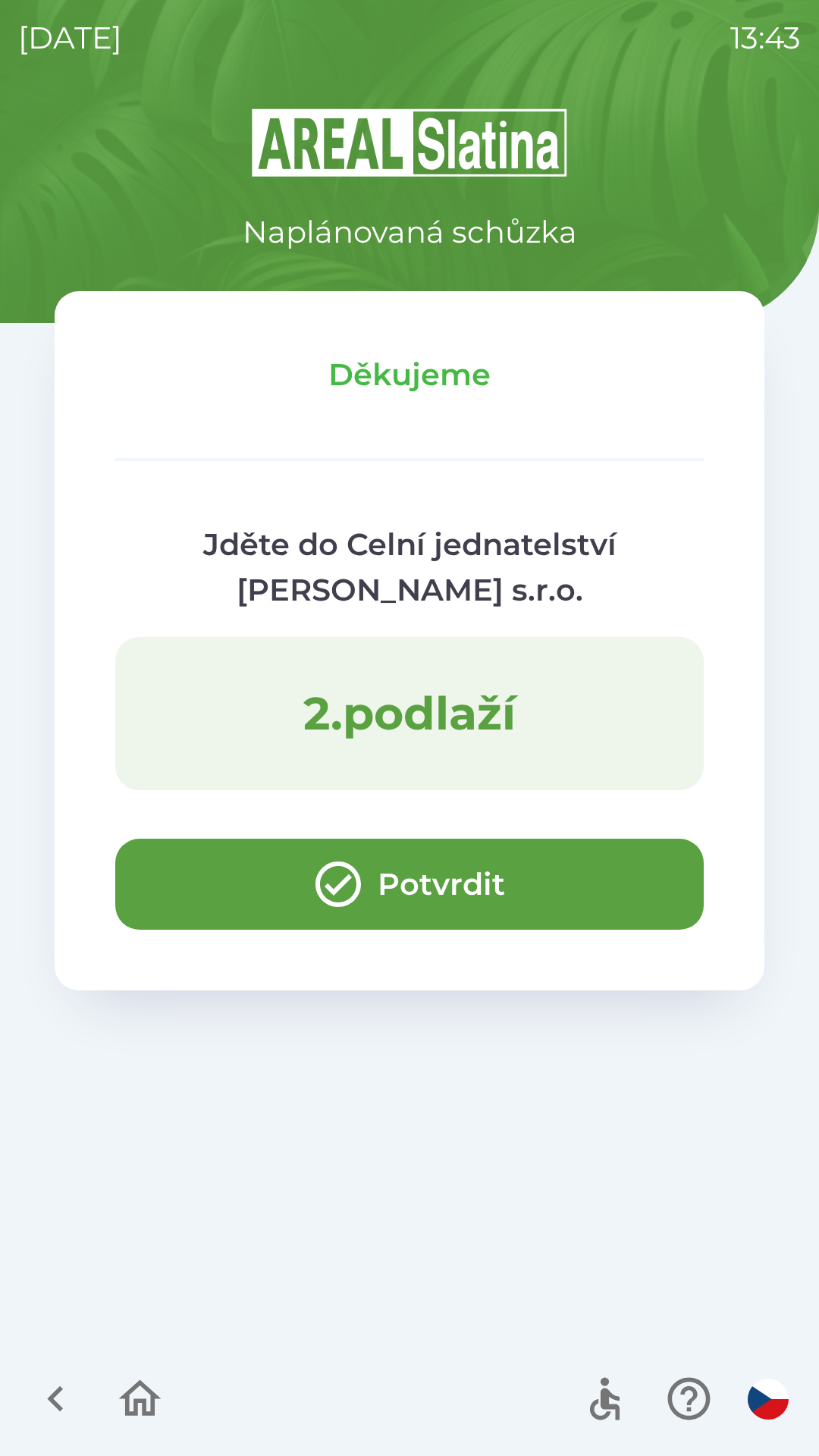
click at [204, 864] on button "Potvrdit" at bounding box center [409, 884] width 588 height 91
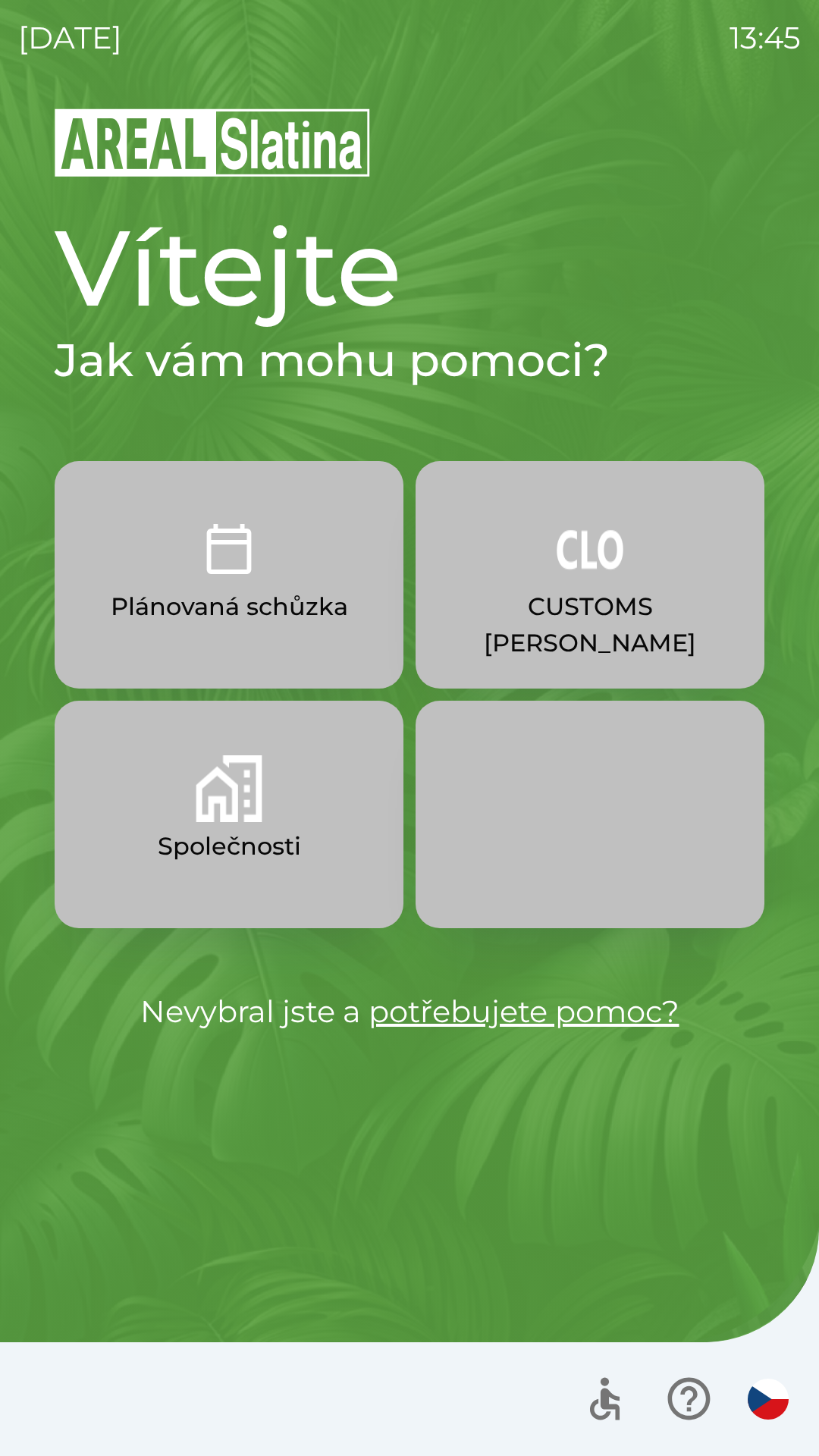
click at [538, 593] on p "CUSTOMS [PERSON_NAME]" at bounding box center [590, 625] width 276 height 73
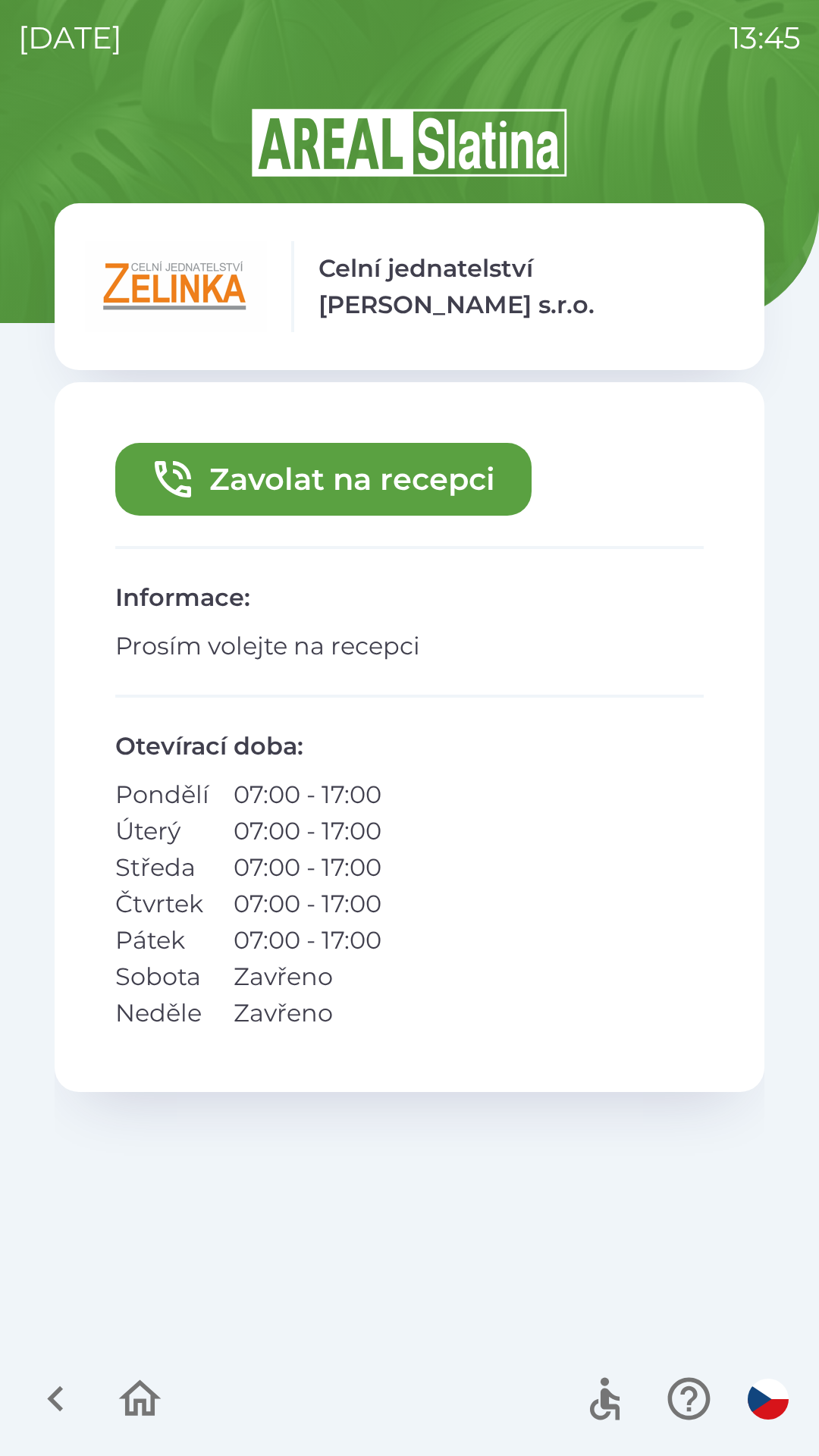
click at [294, 492] on button "Zavolat na recepci" at bounding box center [323, 479] width 416 height 73
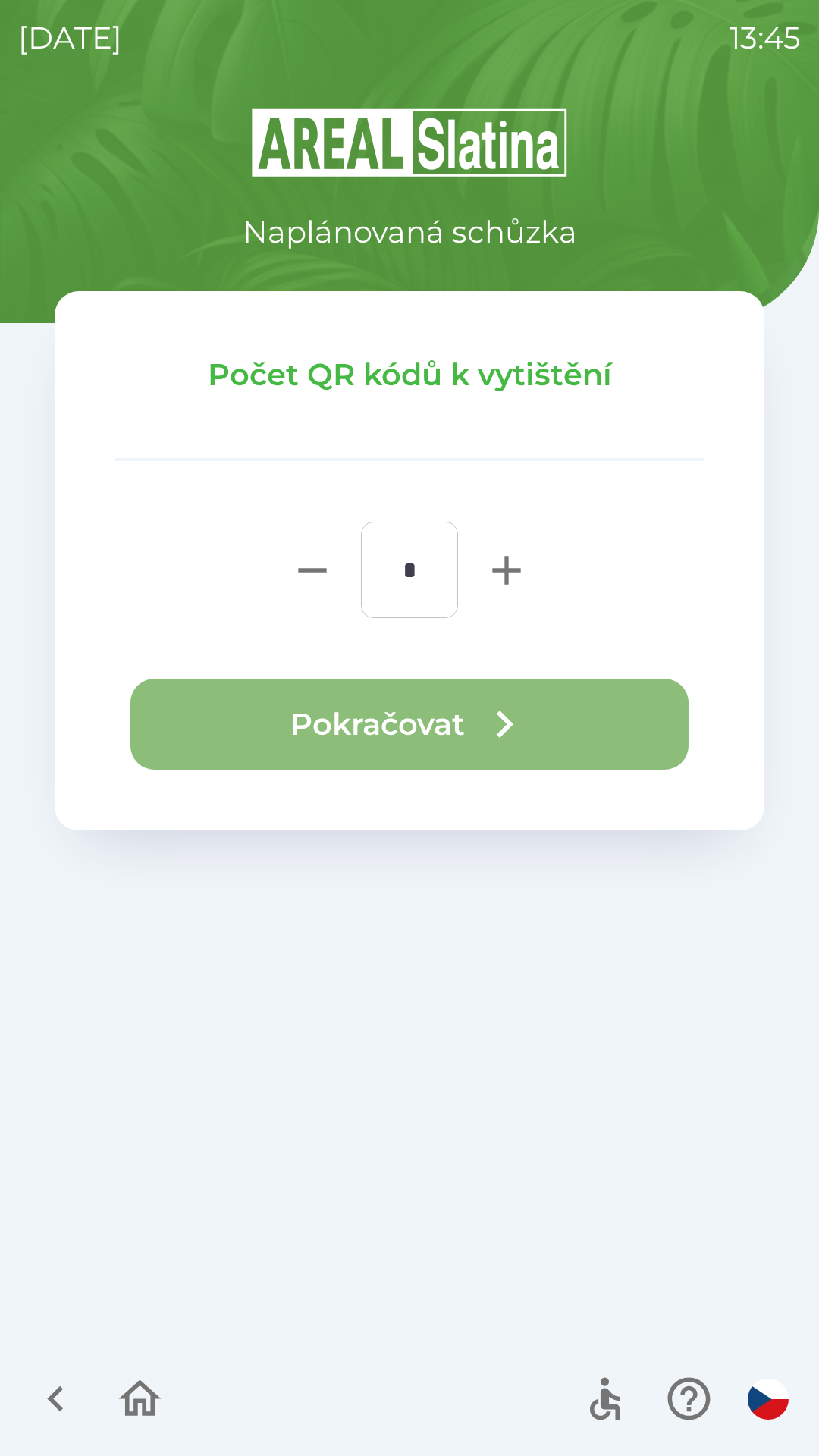
click at [346, 723] on button "Pokračovat" at bounding box center [409, 725] width 558 height 91
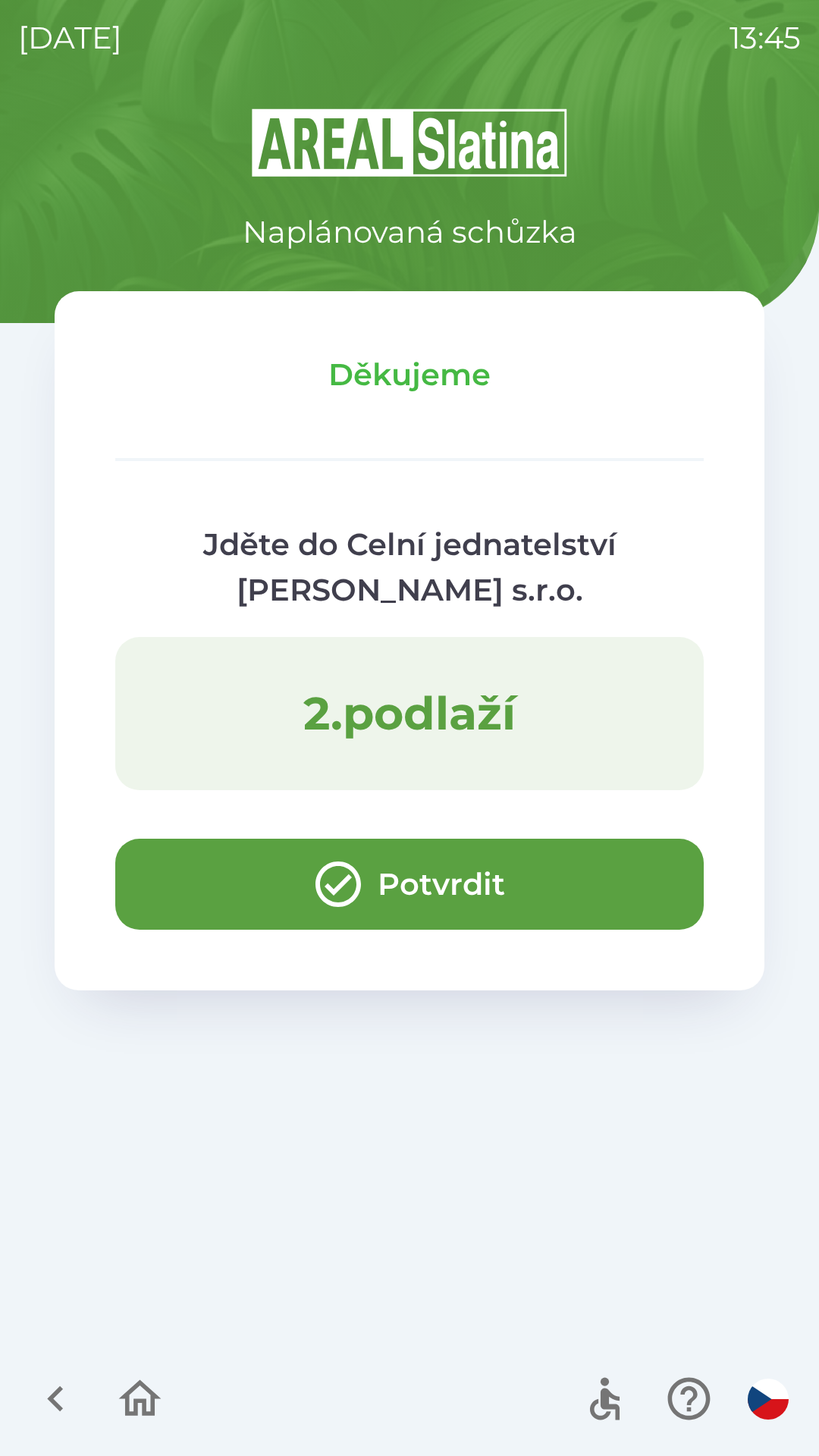
click at [194, 898] on button "Potvrdit" at bounding box center [409, 884] width 588 height 91
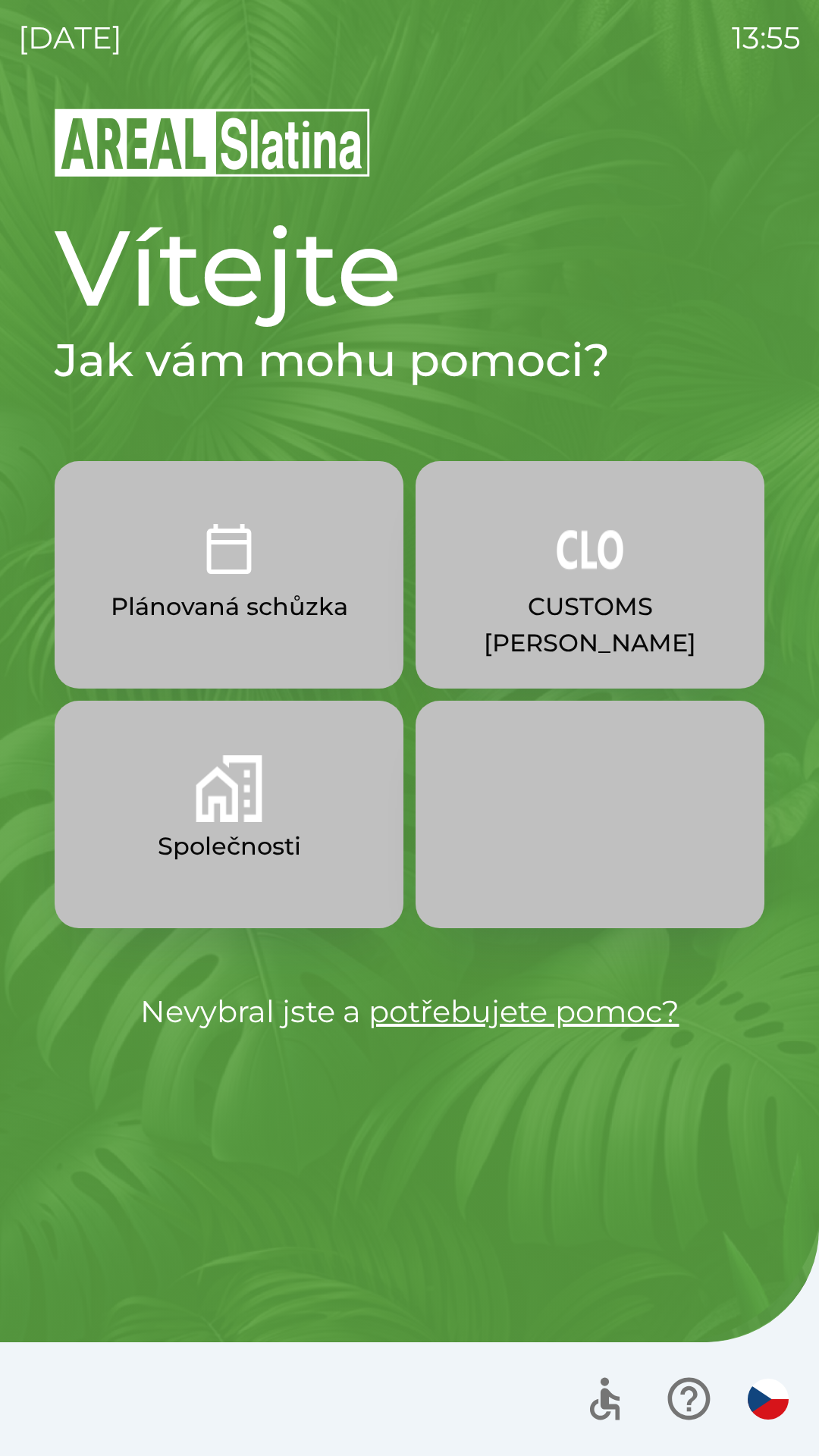
click at [305, 601] on p "Plánovaná schůzka" at bounding box center [230, 606] width 238 height 36
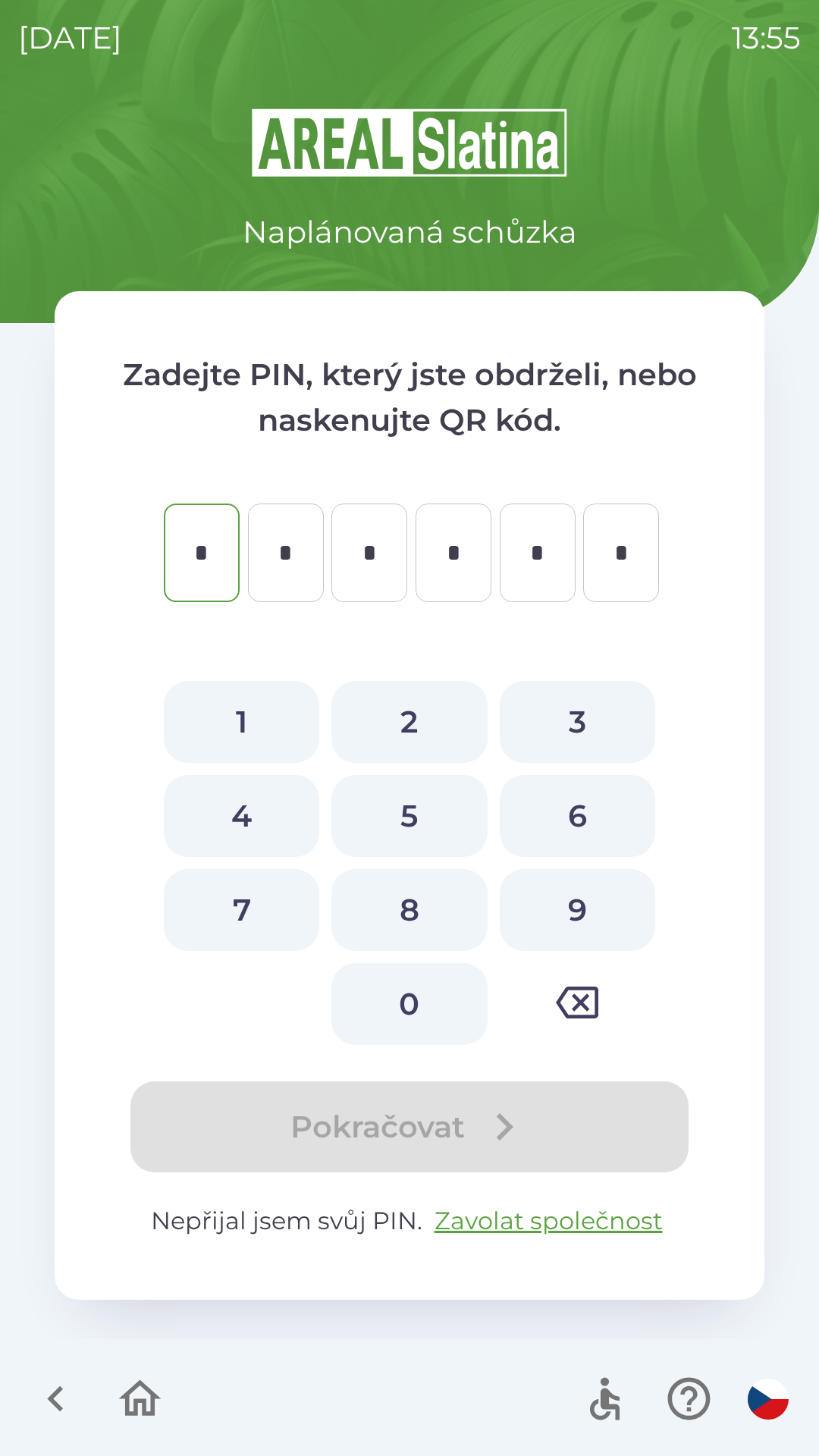
click at [42, 1400] on icon "button" at bounding box center [56, 1399] width 51 height 51
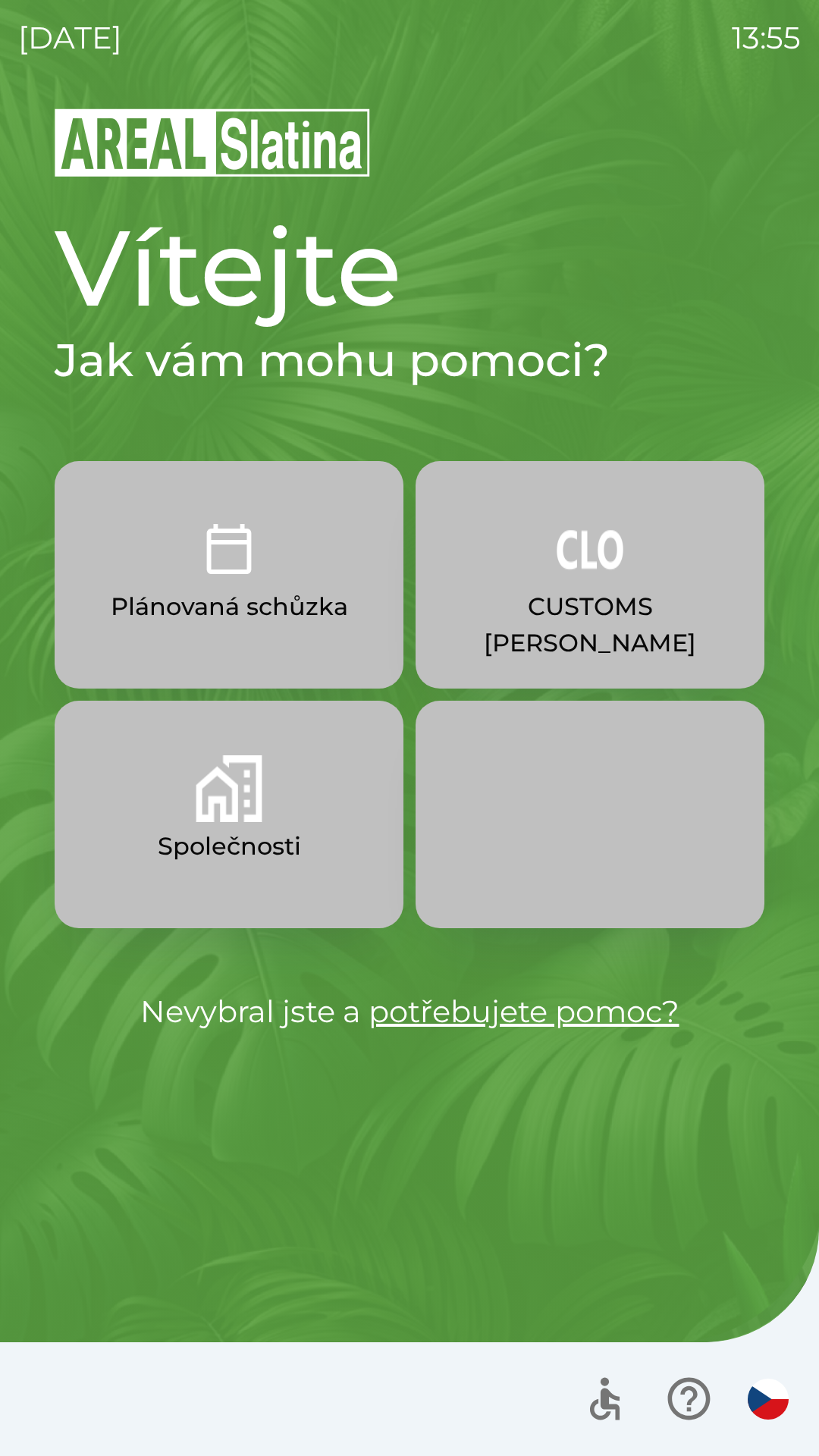
click at [207, 837] on p "Společnosti" at bounding box center [229, 846] width 143 height 36
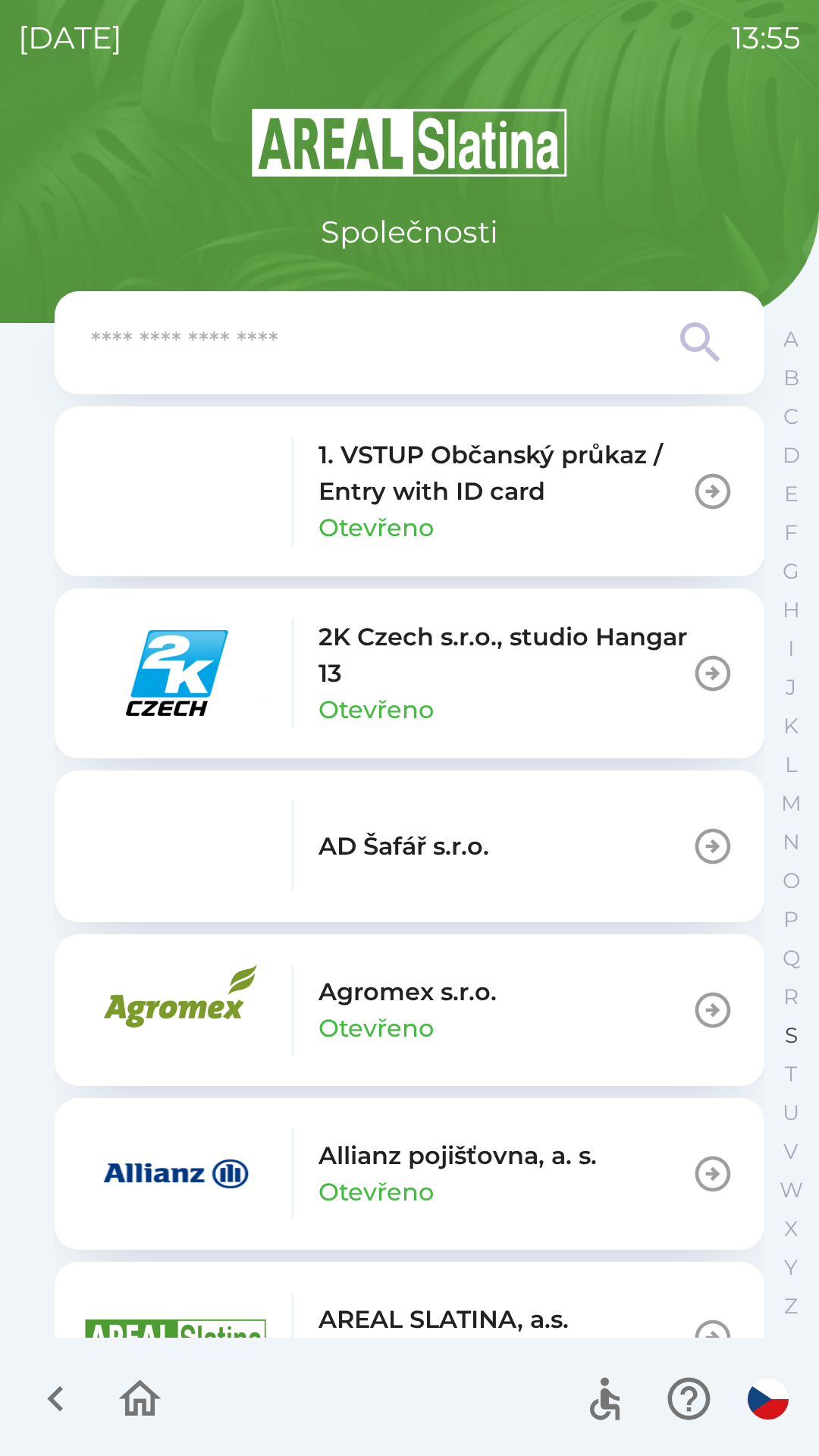
click at [777, 1039] on button "S" at bounding box center [790, 1035] width 38 height 39
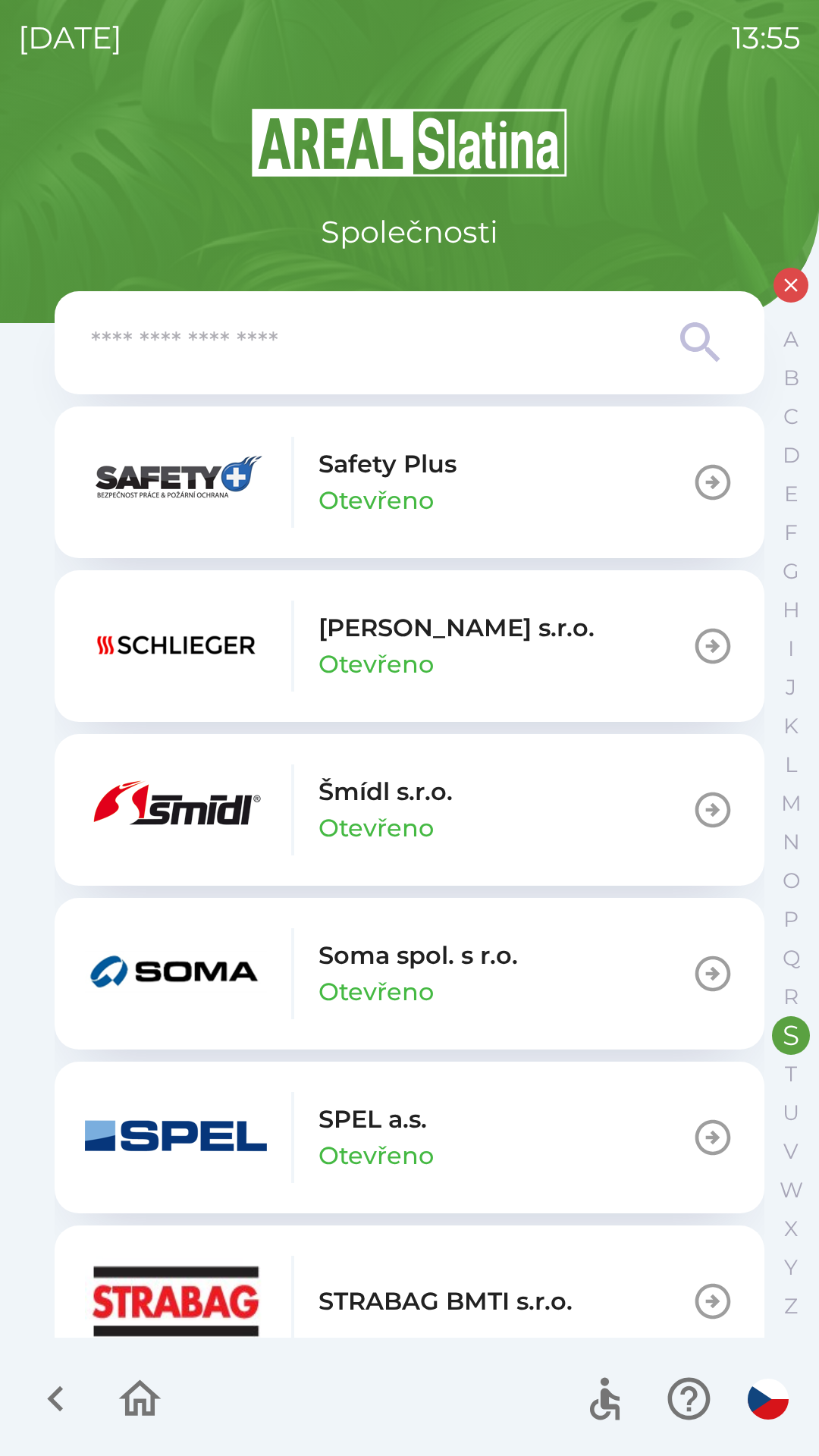
click at [383, 671] on p "Otevřeno" at bounding box center [376, 664] width 115 height 36
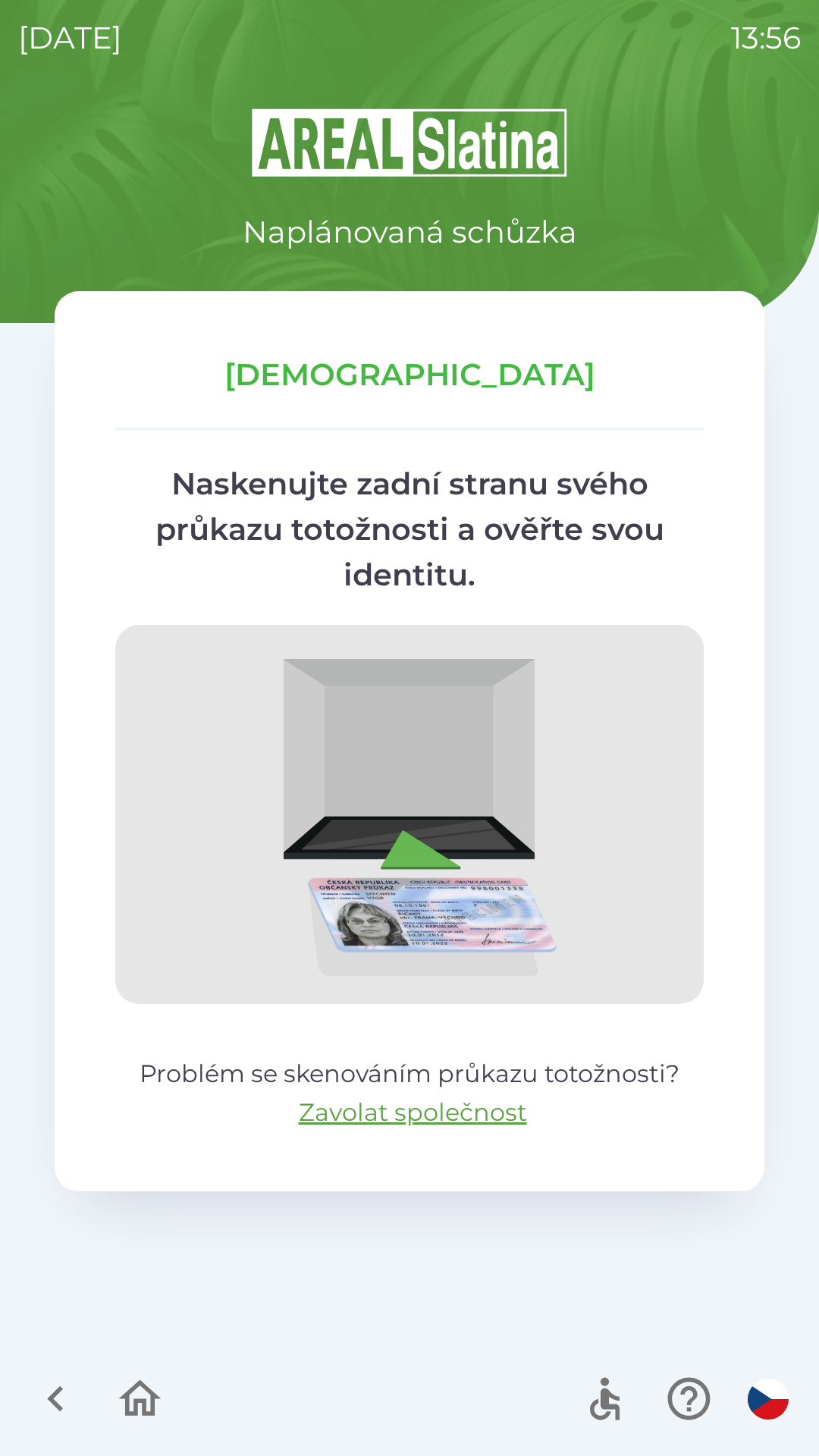
click at [56, 1397] on icon "button" at bounding box center [55, 1399] width 16 height 25
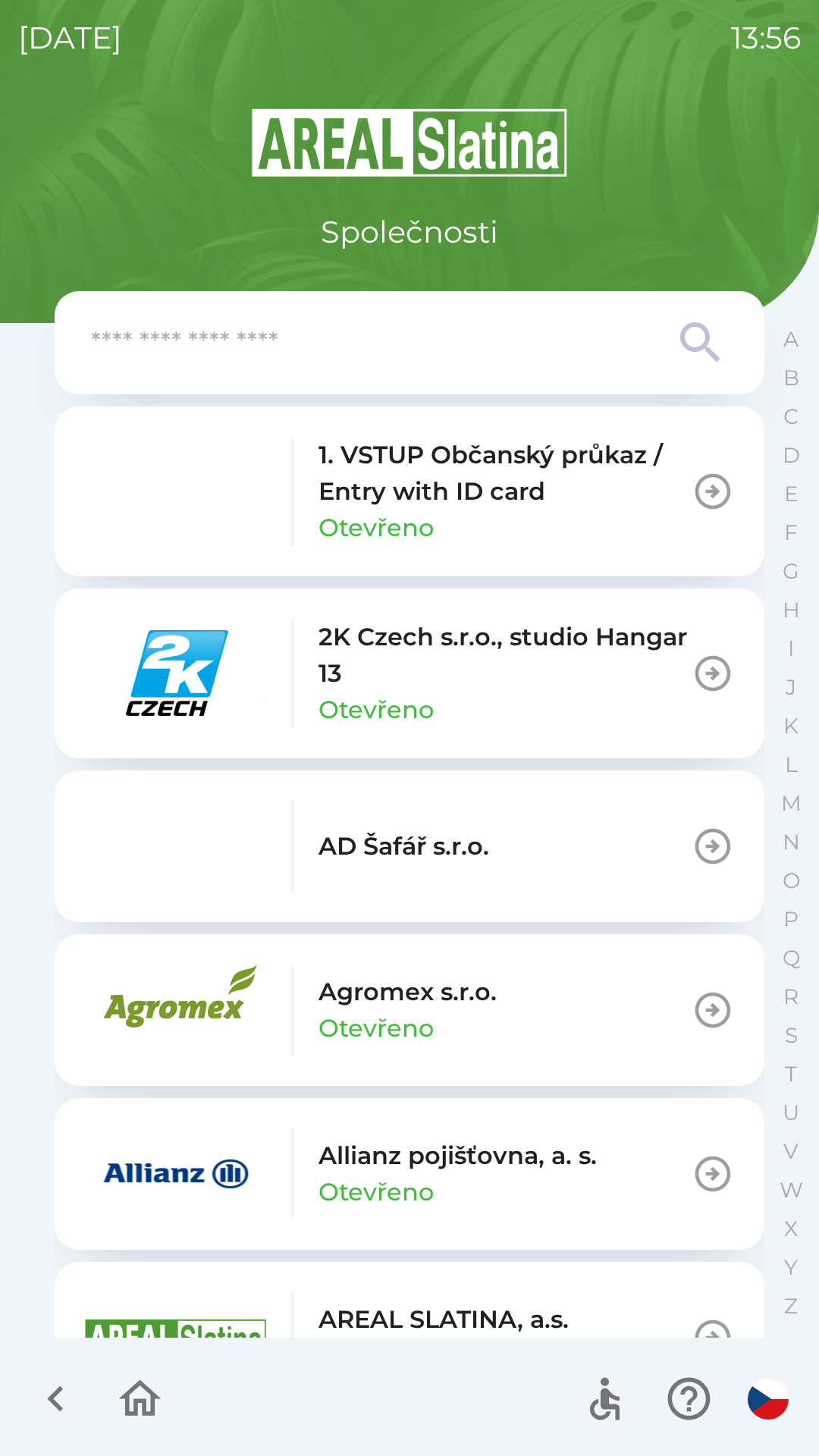
click at [62, 1403] on icon "button" at bounding box center [56, 1399] width 51 height 51
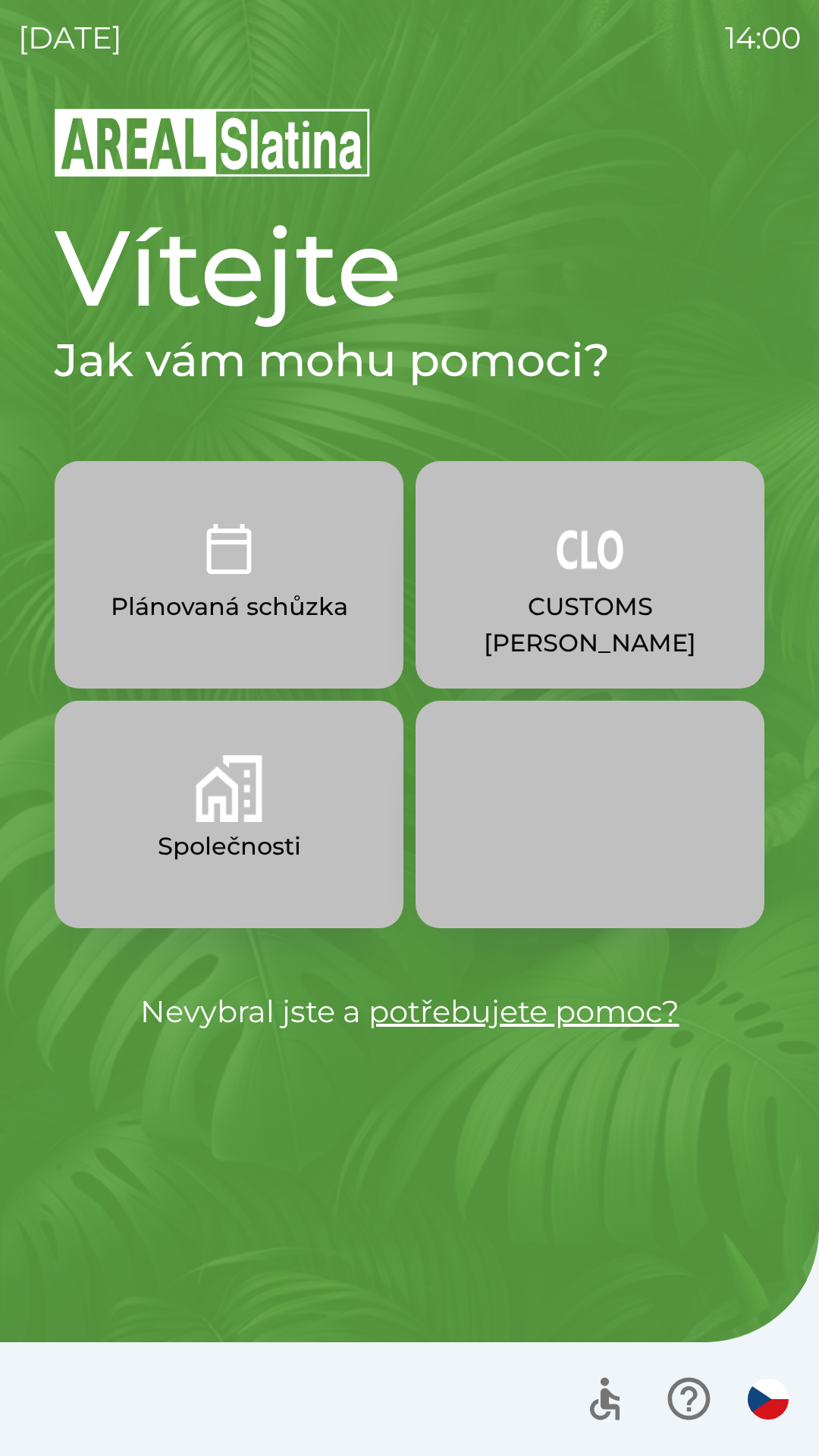
click at [138, 849] on button "Společnosti" at bounding box center [229, 814] width 349 height 228
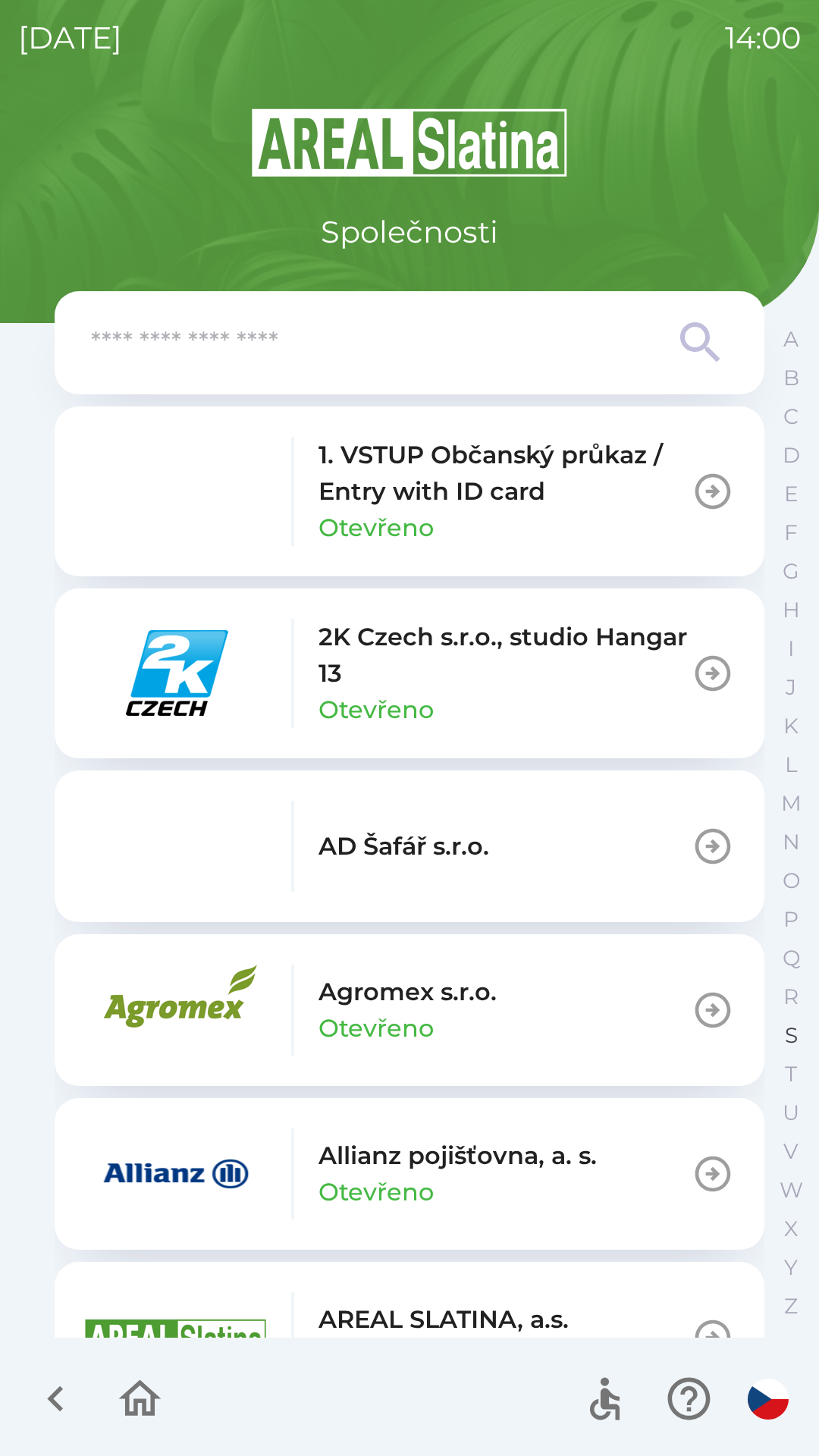
click at [773, 1038] on button "S" at bounding box center [790, 1035] width 38 height 39
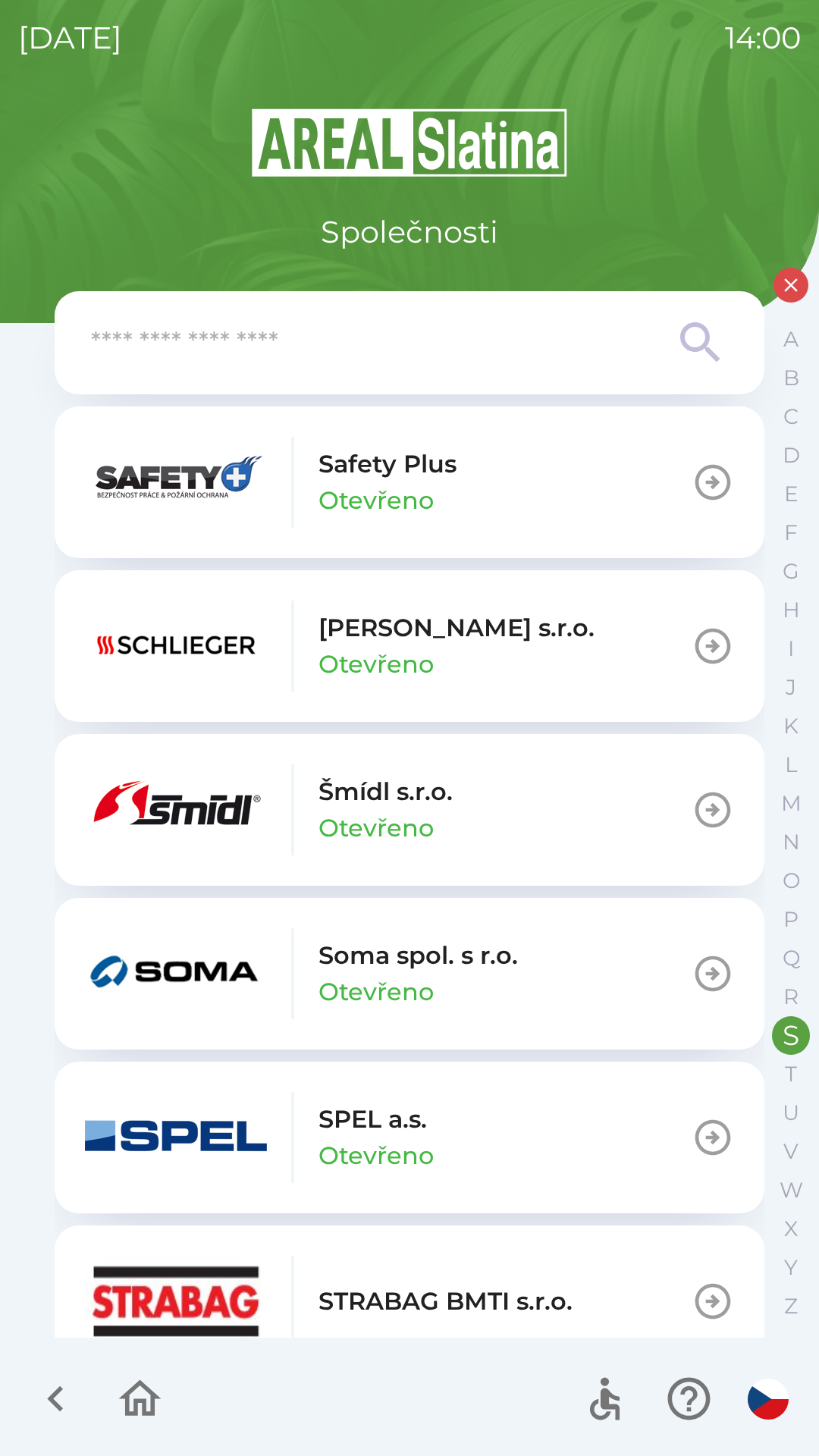
click at [352, 657] on p "Otevřeno" at bounding box center [376, 664] width 115 height 36
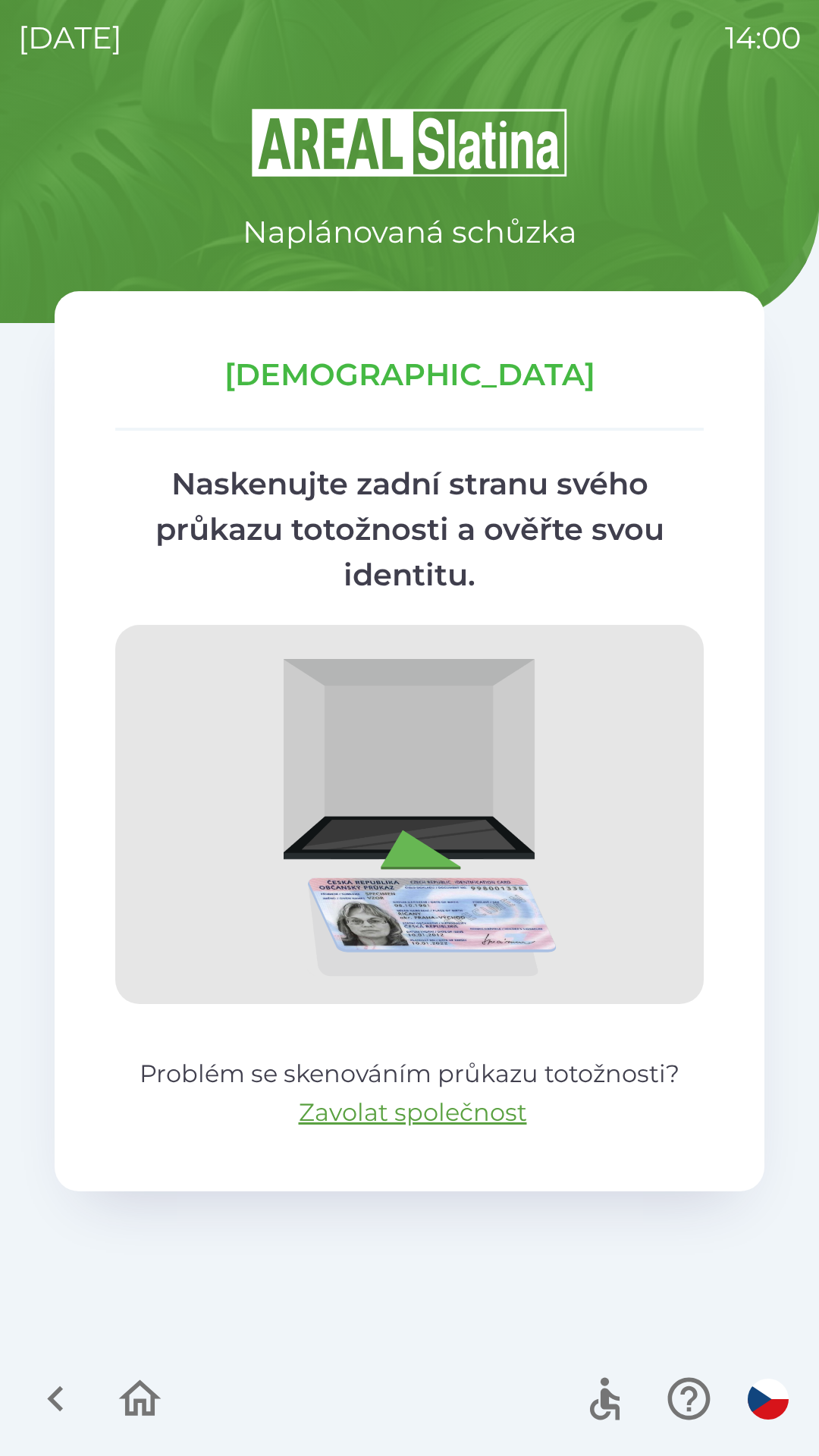
click at [39, 1393] on icon "button" at bounding box center [56, 1399] width 51 height 51
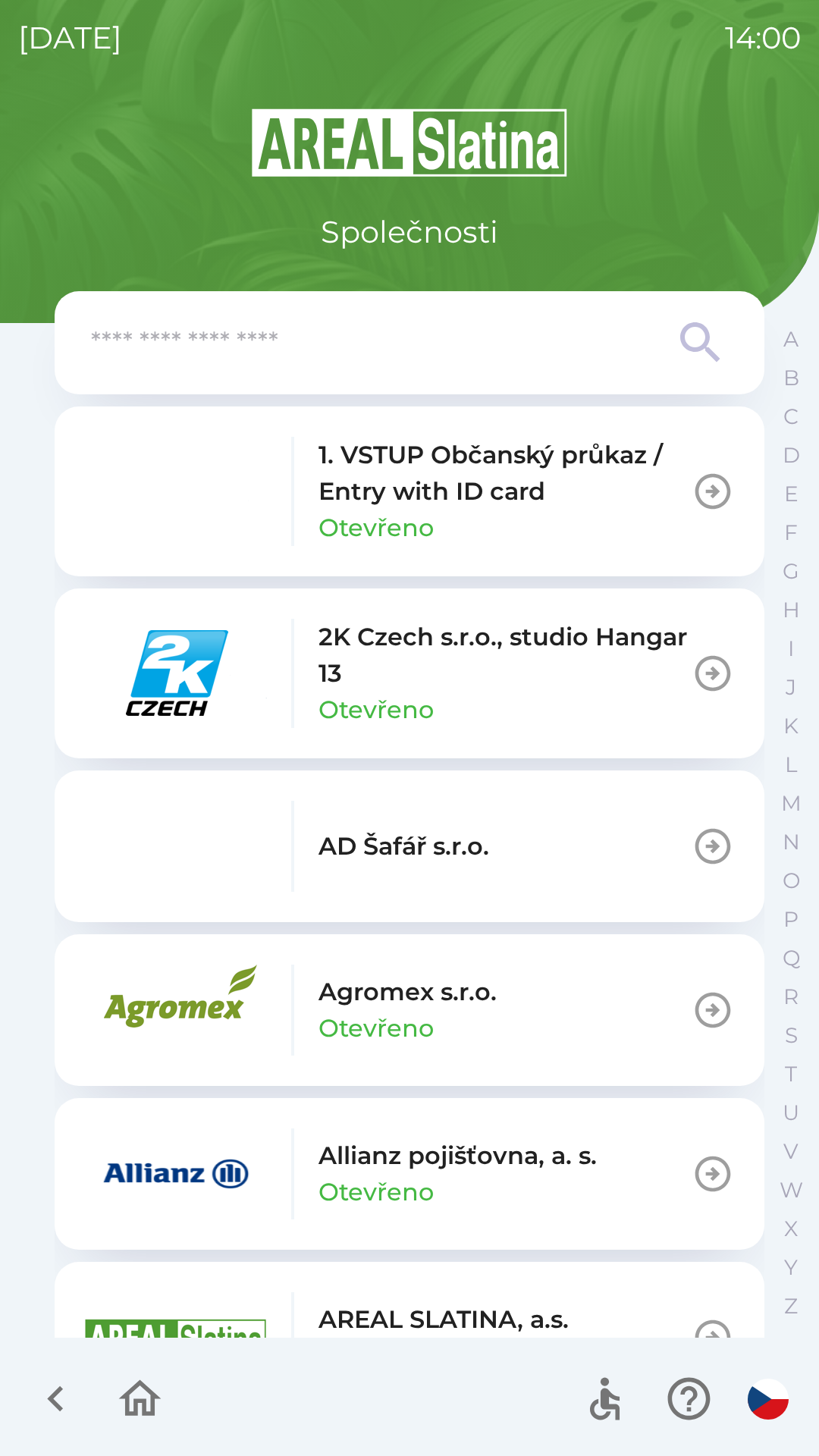
click at [35, 1397] on icon "button" at bounding box center [56, 1399] width 51 height 51
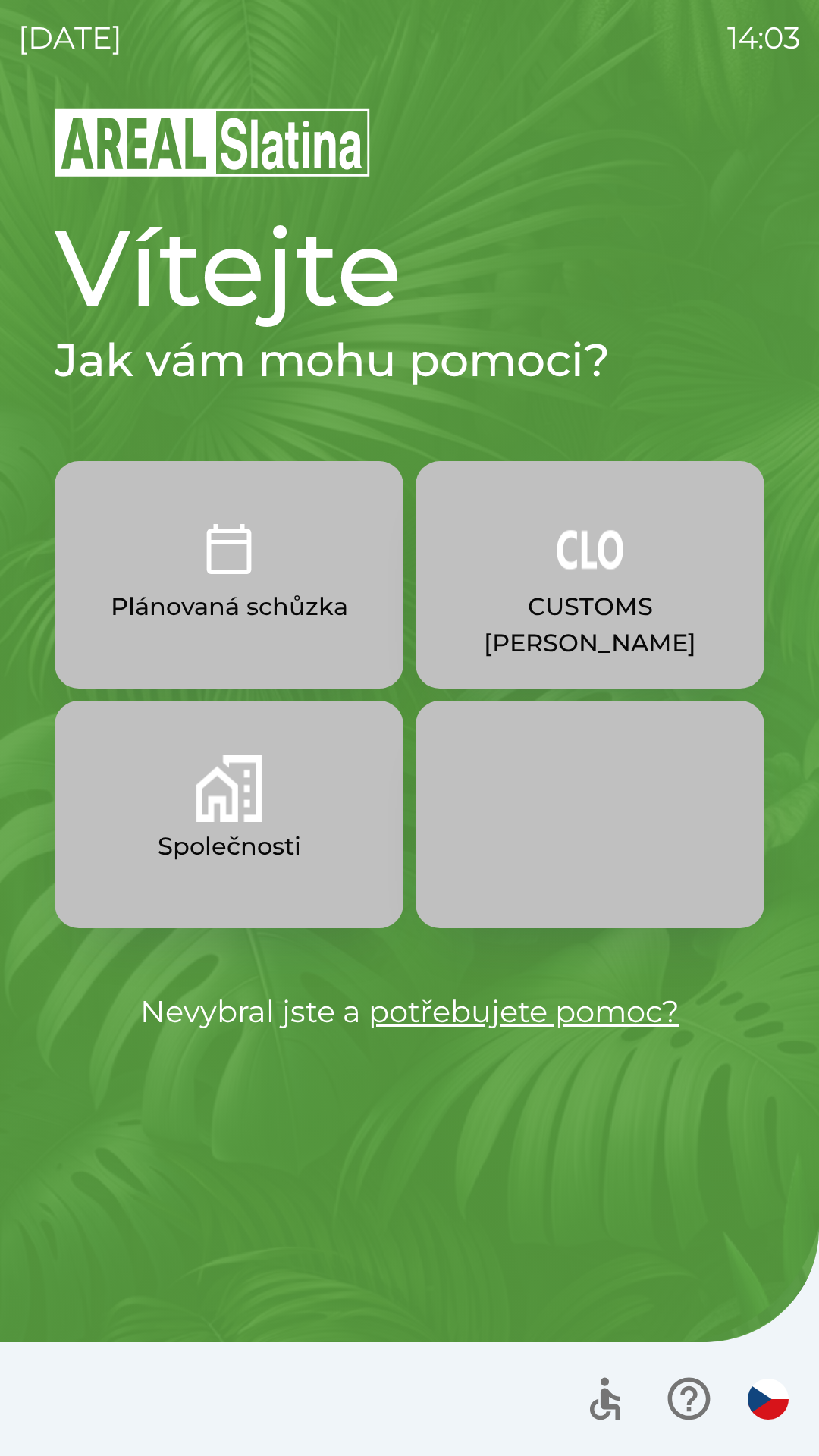
click at [209, 836] on p "Společnosti" at bounding box center [229, 846] width 143 height 36
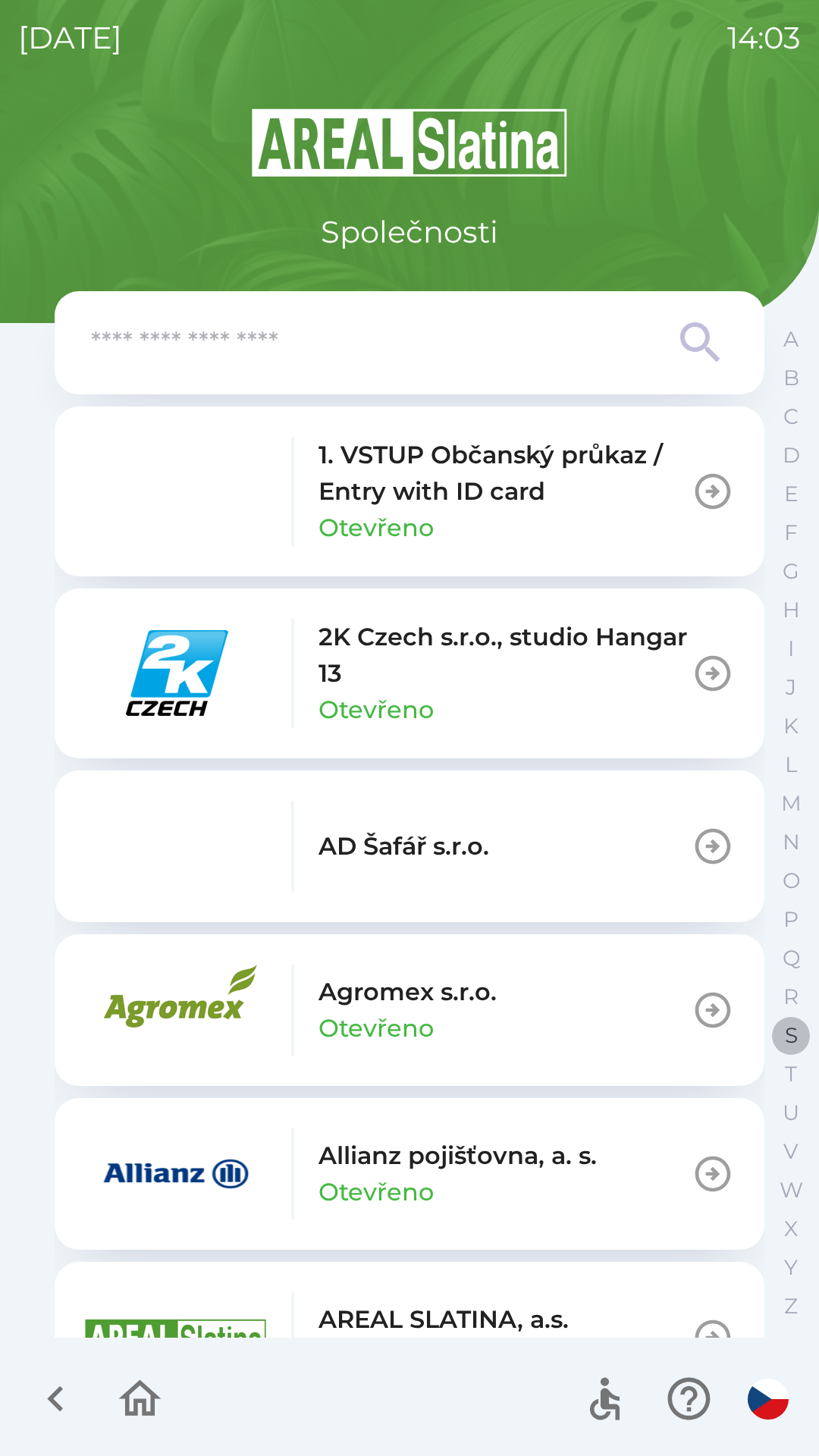
click at [788, 1040] on p "S" at bounding box center [790, 1035] width 13 height 26
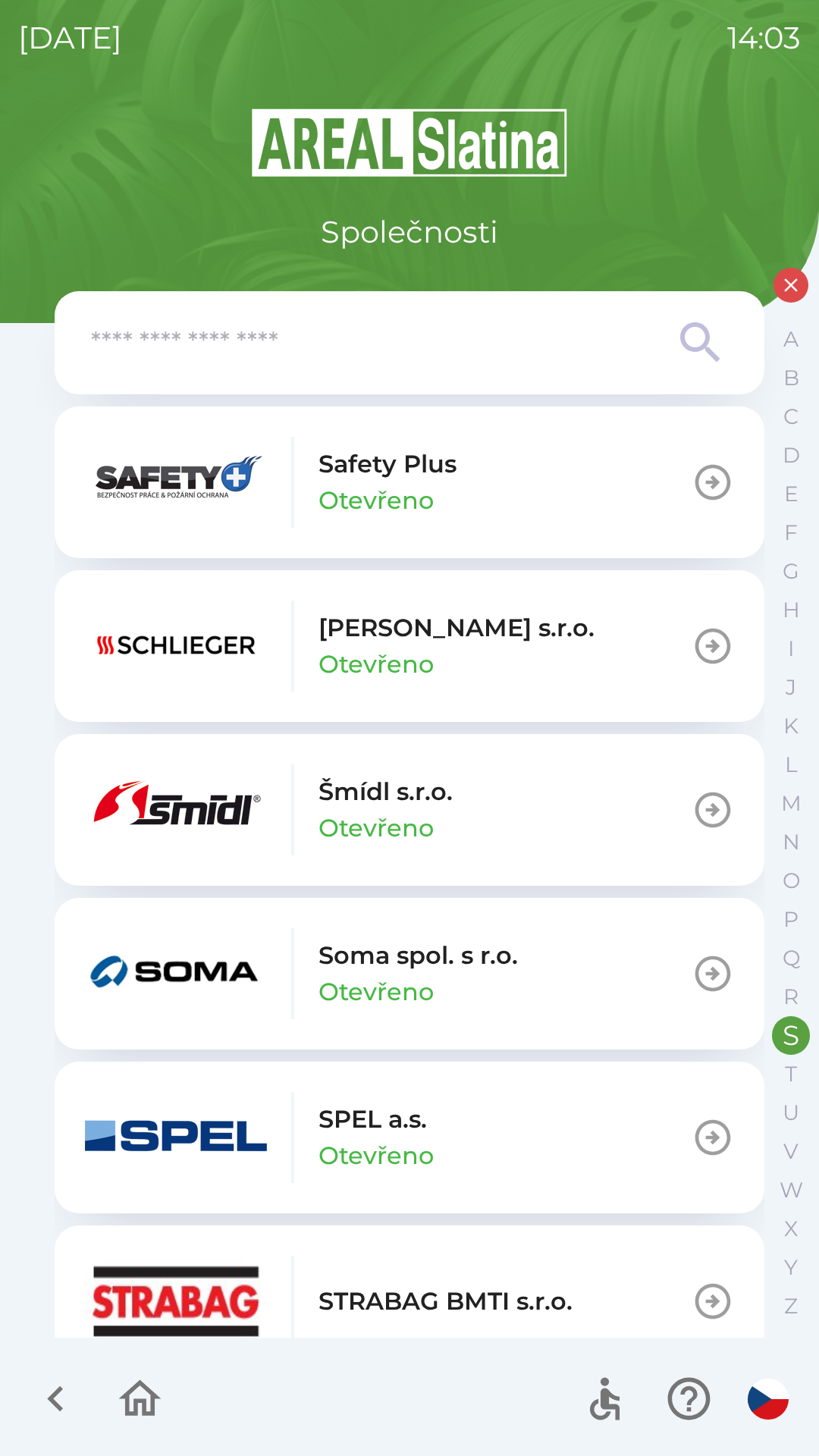
click at [44, 1410] on icon "button" at bounding box center [56, 1399] width 51 height 51
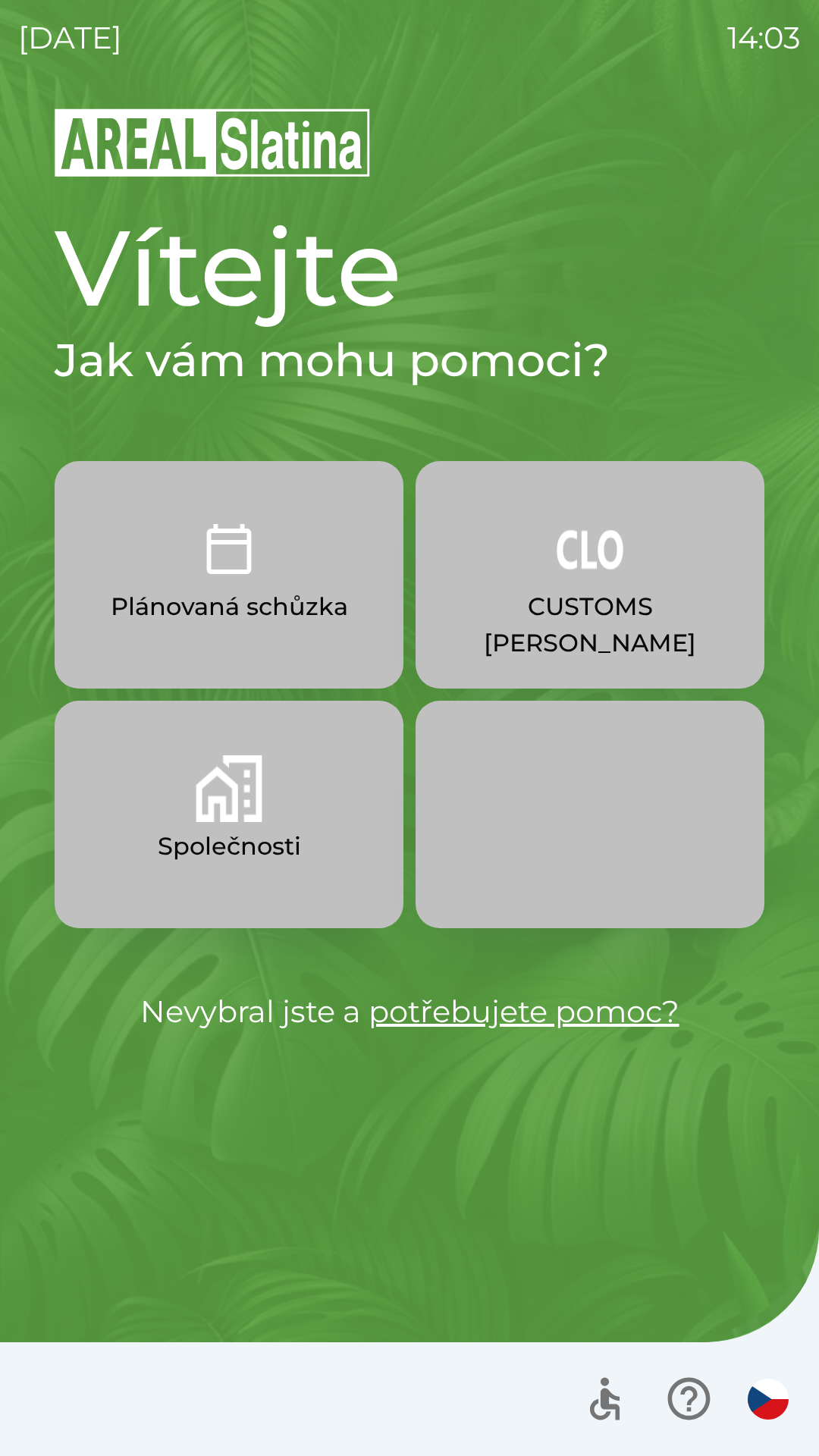
click at [43, 1405] on div at bounding box center [410, 1399] width 819 height 113
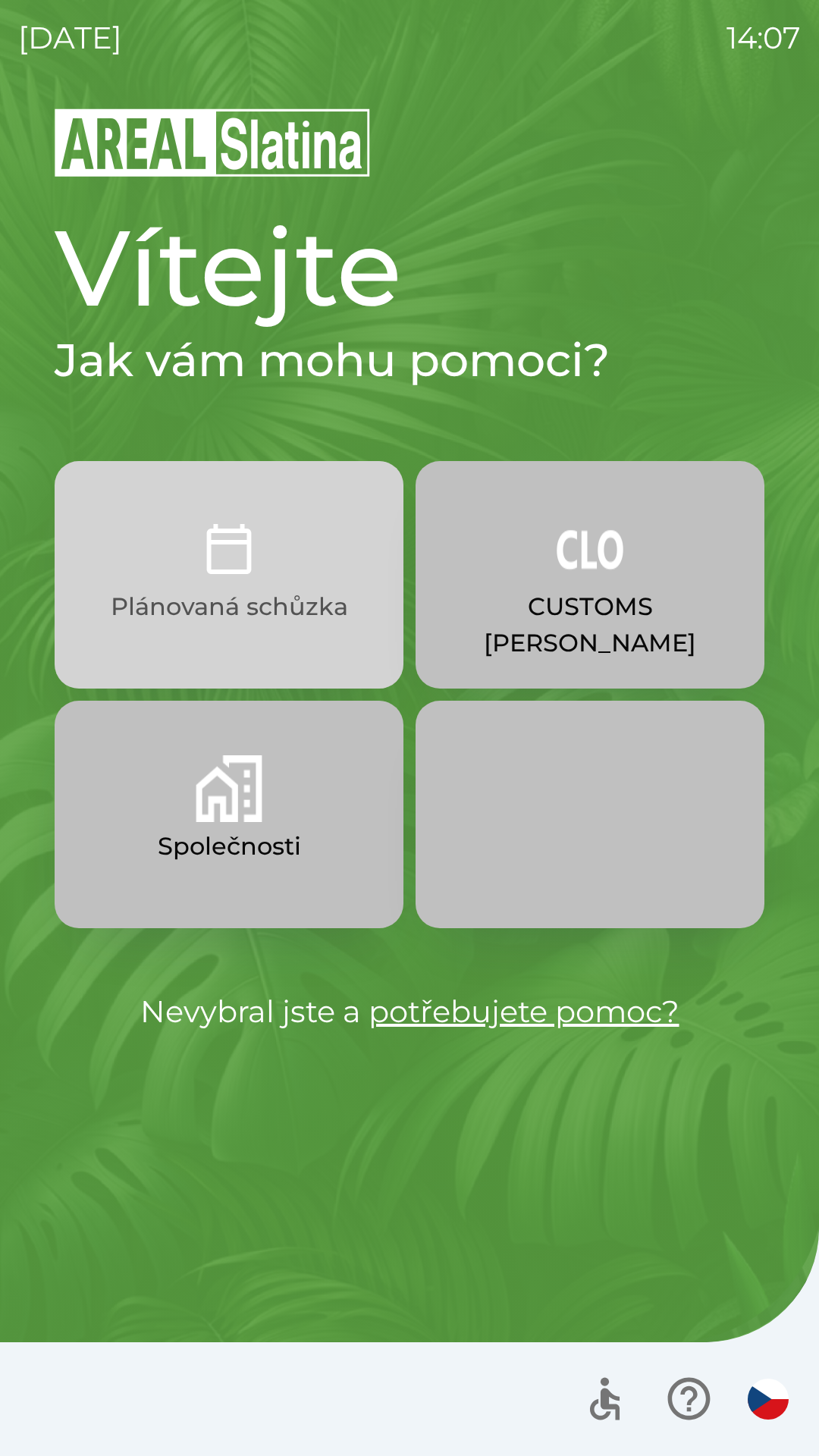
click at [241, 542] on img "button" at bounding box center [229, 549] width 66 height 66
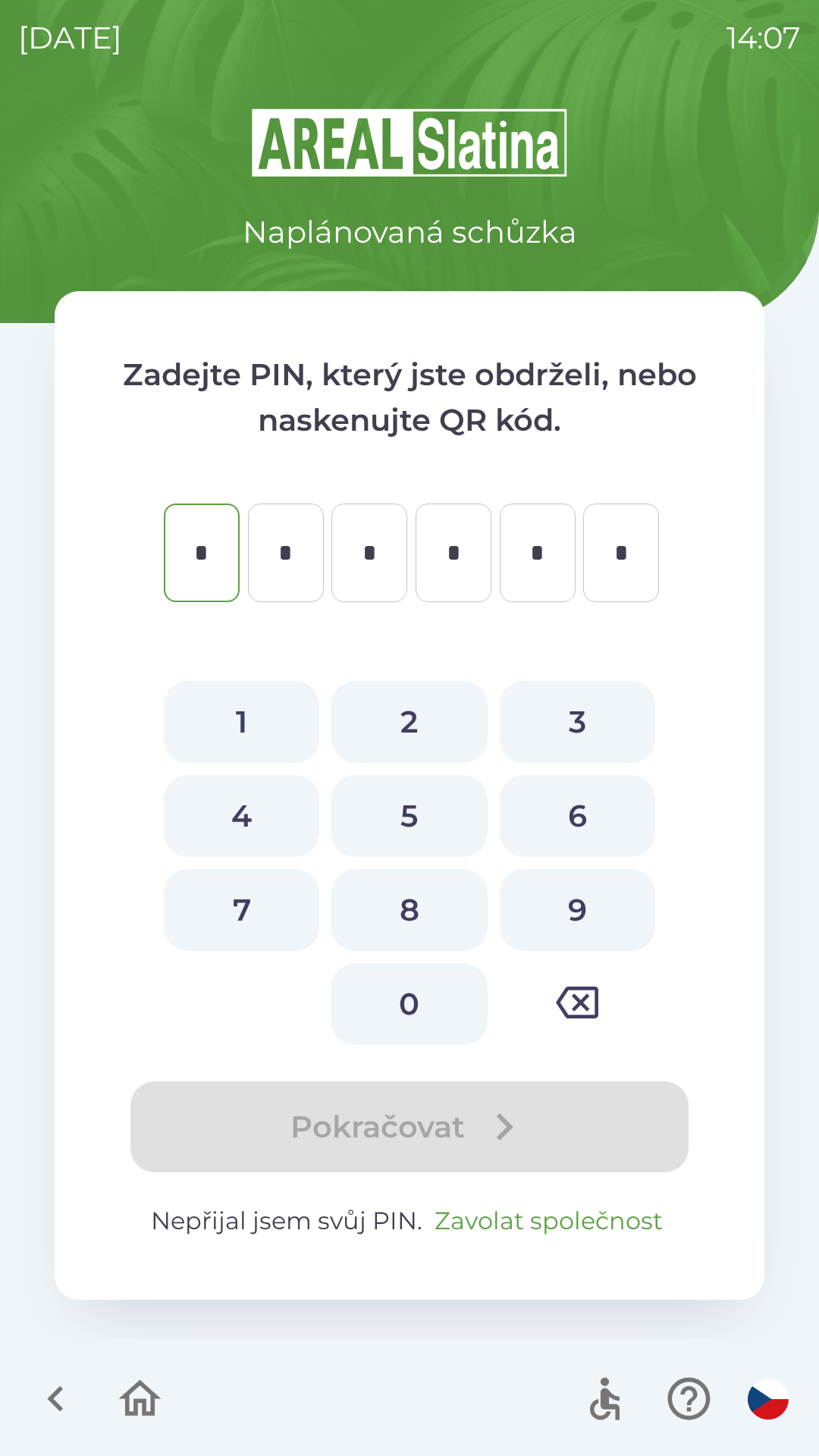
click at [507, 1219] on button "Zavolat společnost" at bounding box center [548, 1221] width 241 height 36
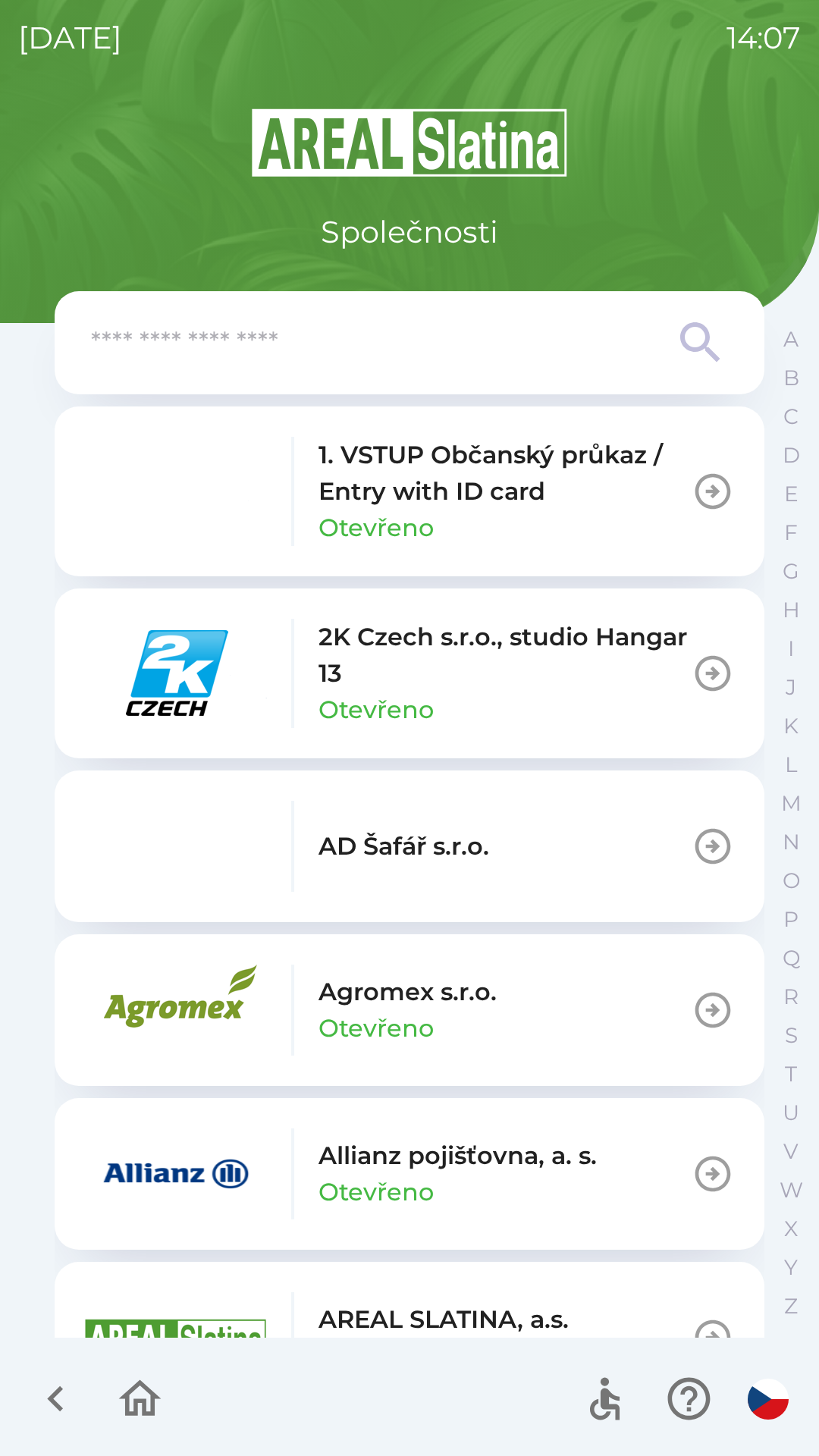
click at [690, 329] on icon at bounding box center [700, 343] width 55 height 55
click at [167, 340] on input "text" at bounding box center [379, 343] width 576 height 42
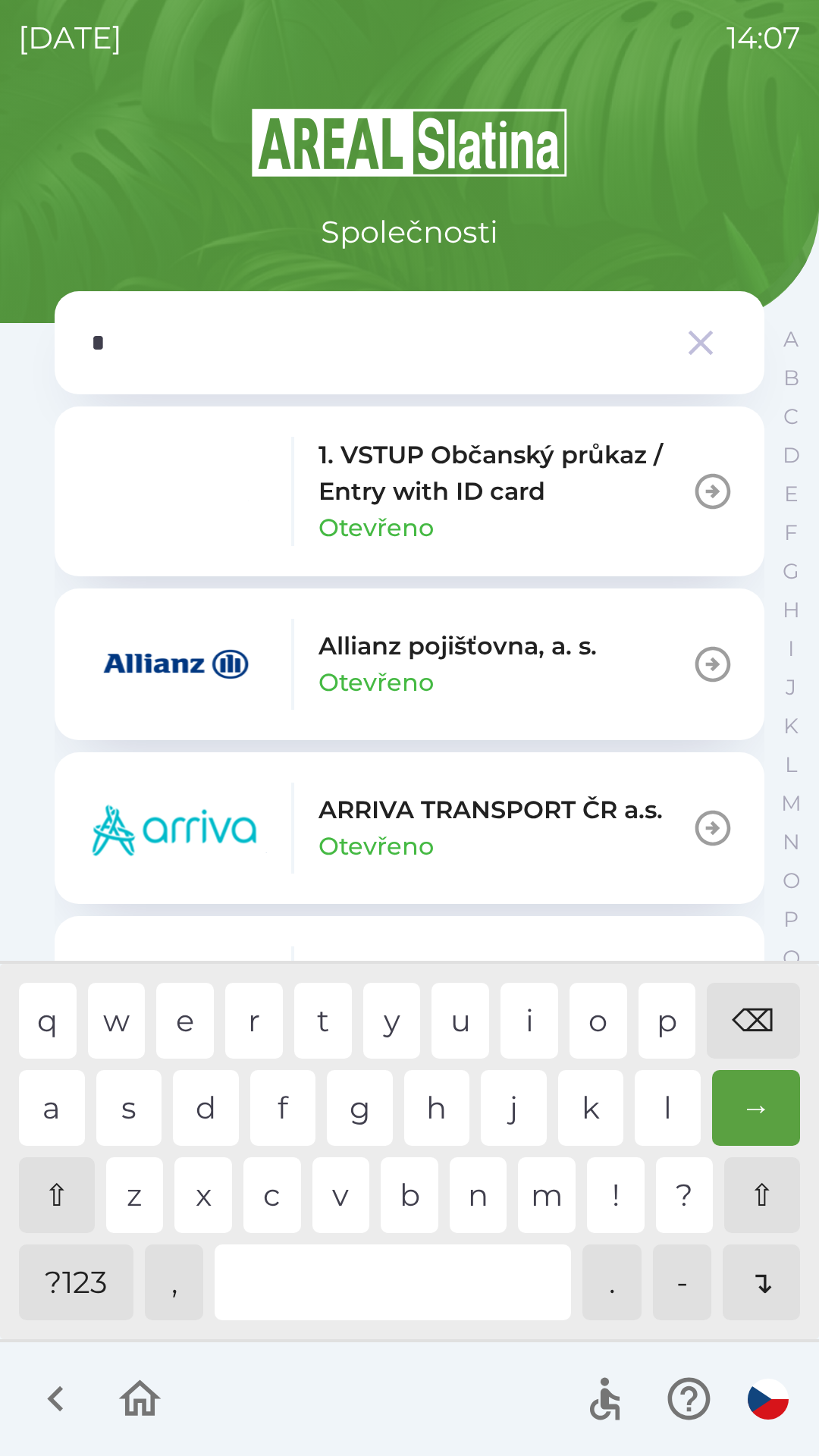
click at [662, 1023] on div "p" at bounding box center [667, 1021] width 58 height 76
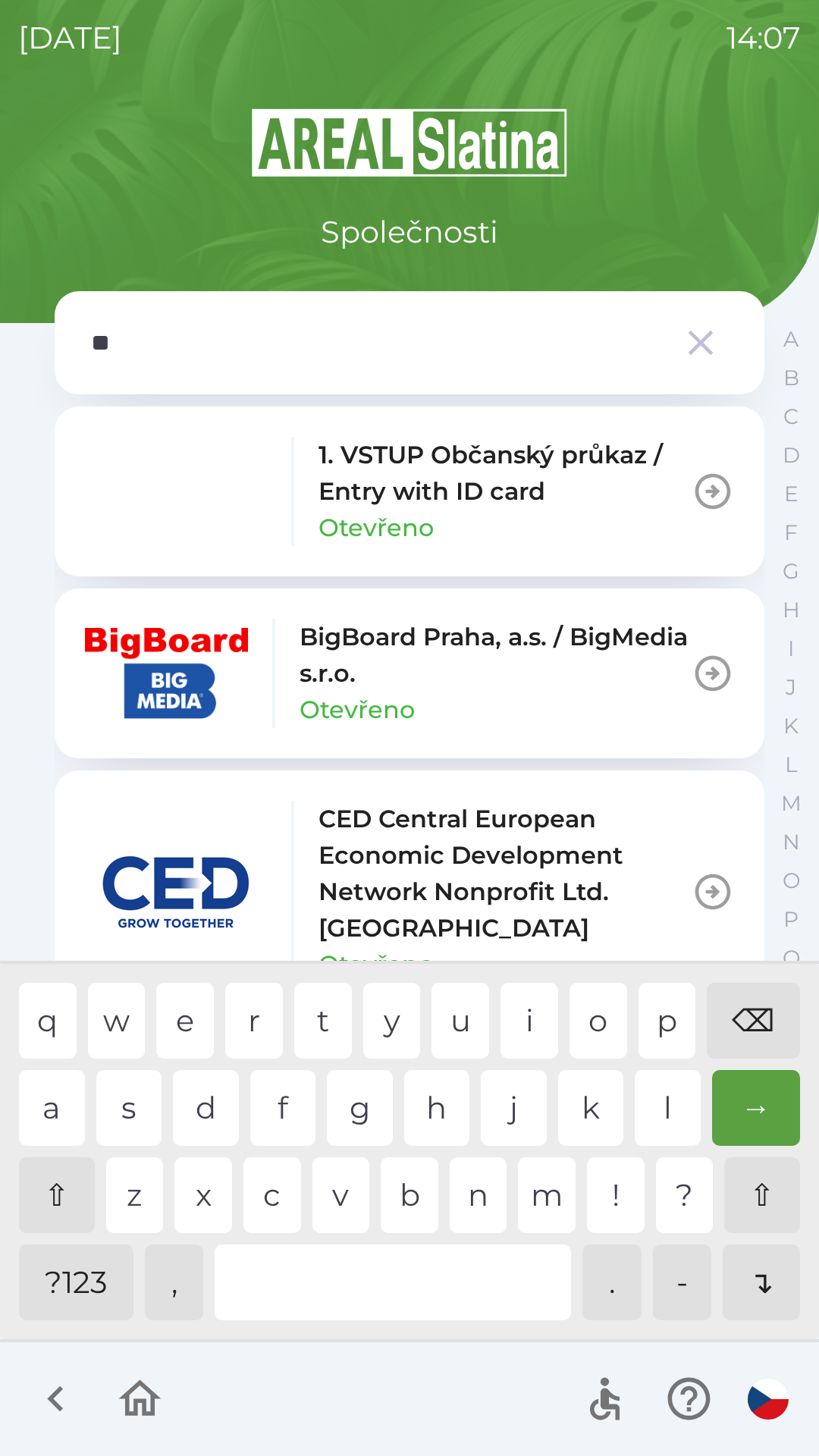
click at [244, 1008] on div "r" at bounding box center [254, 1021] width 58 height 76
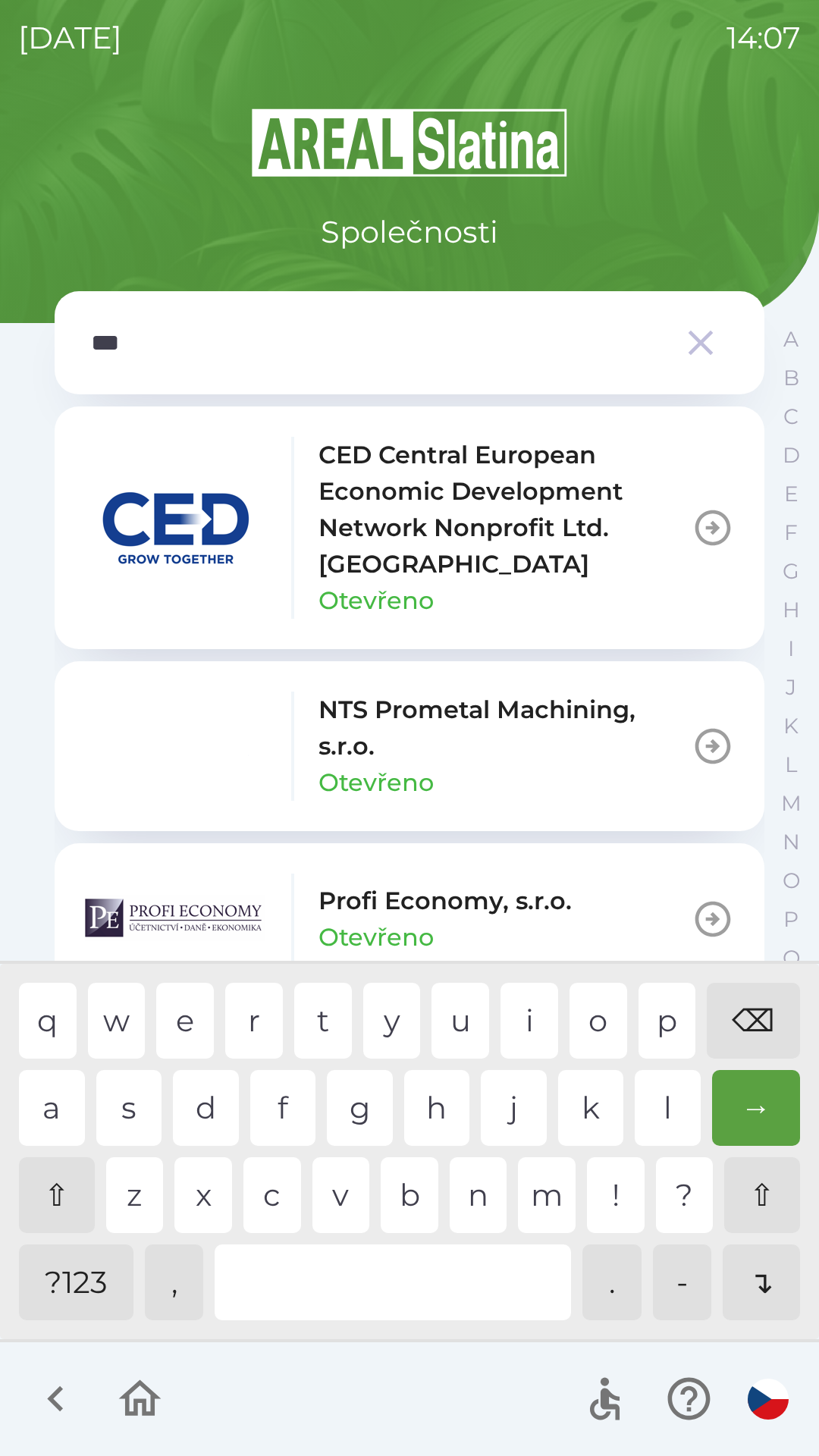
click at [588, 1016] on div "o" at bounding box center [598, 1021] width 58 height 76
type input "****"
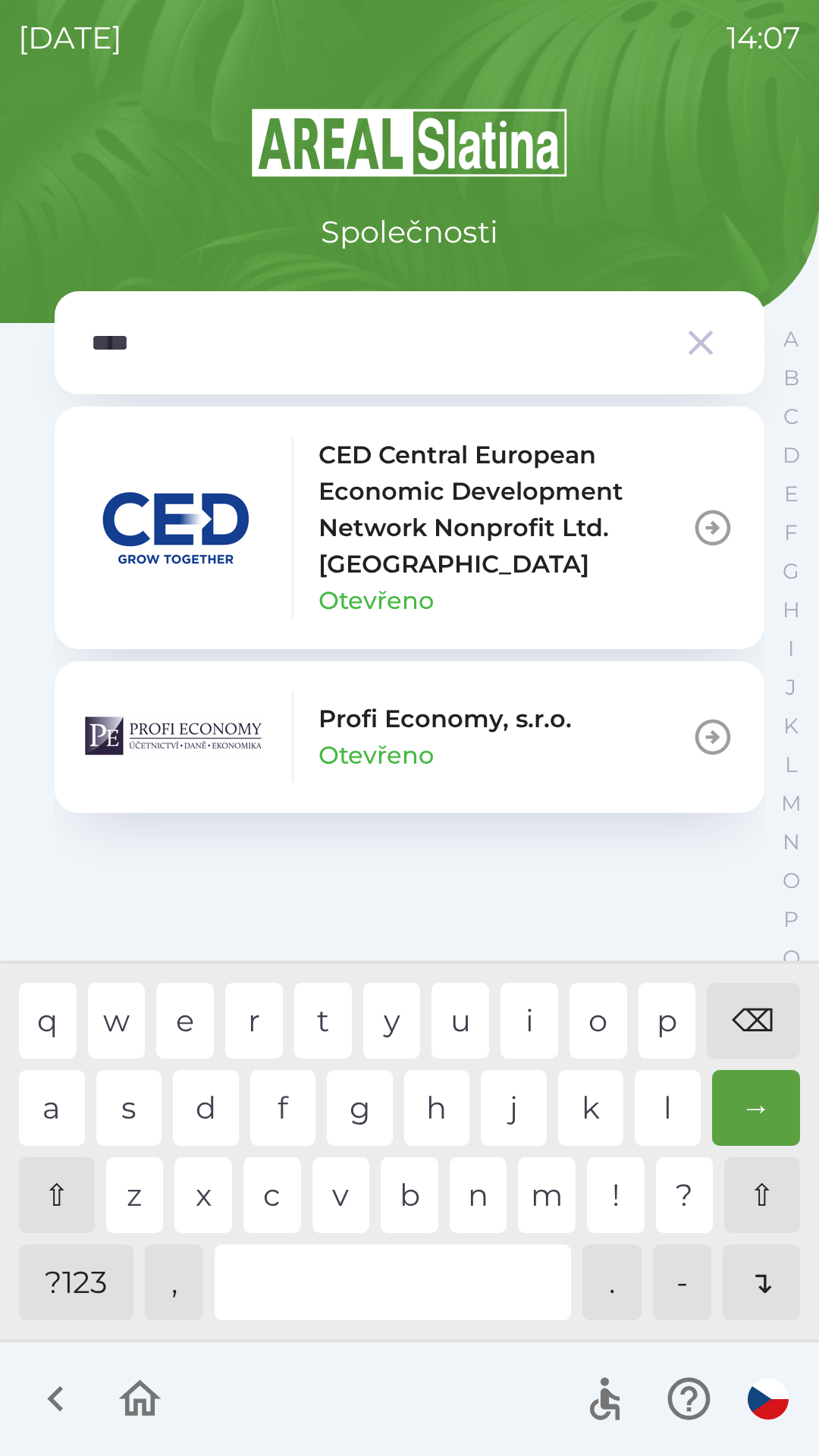
click at [288, 1099] on div "f" at bounding box center [283, 1108] width 66 height 76
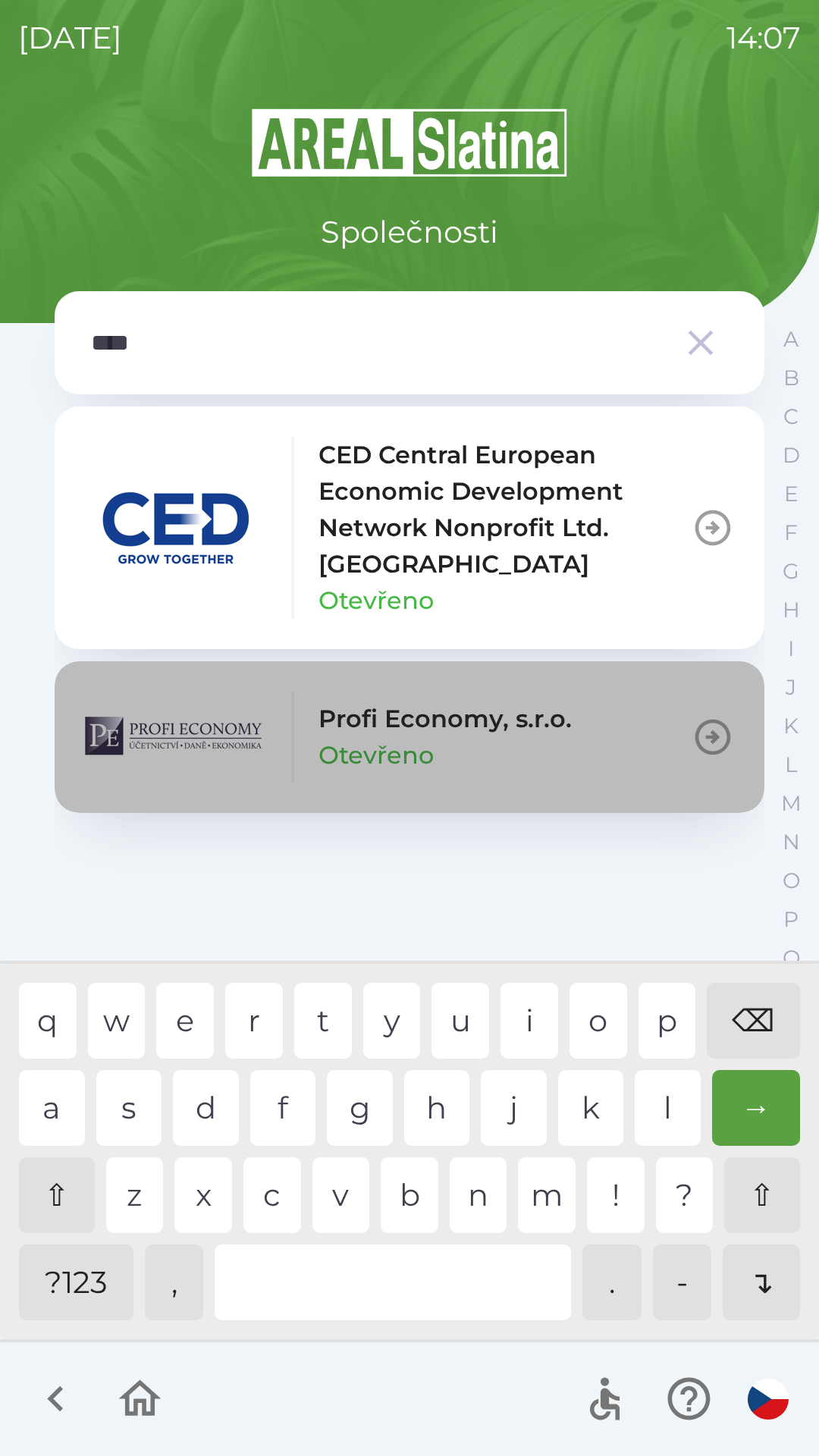
click at [380, 725] on p "Profi Economy, s.r.o." at bounding box center [445, 718] width 253 height 36
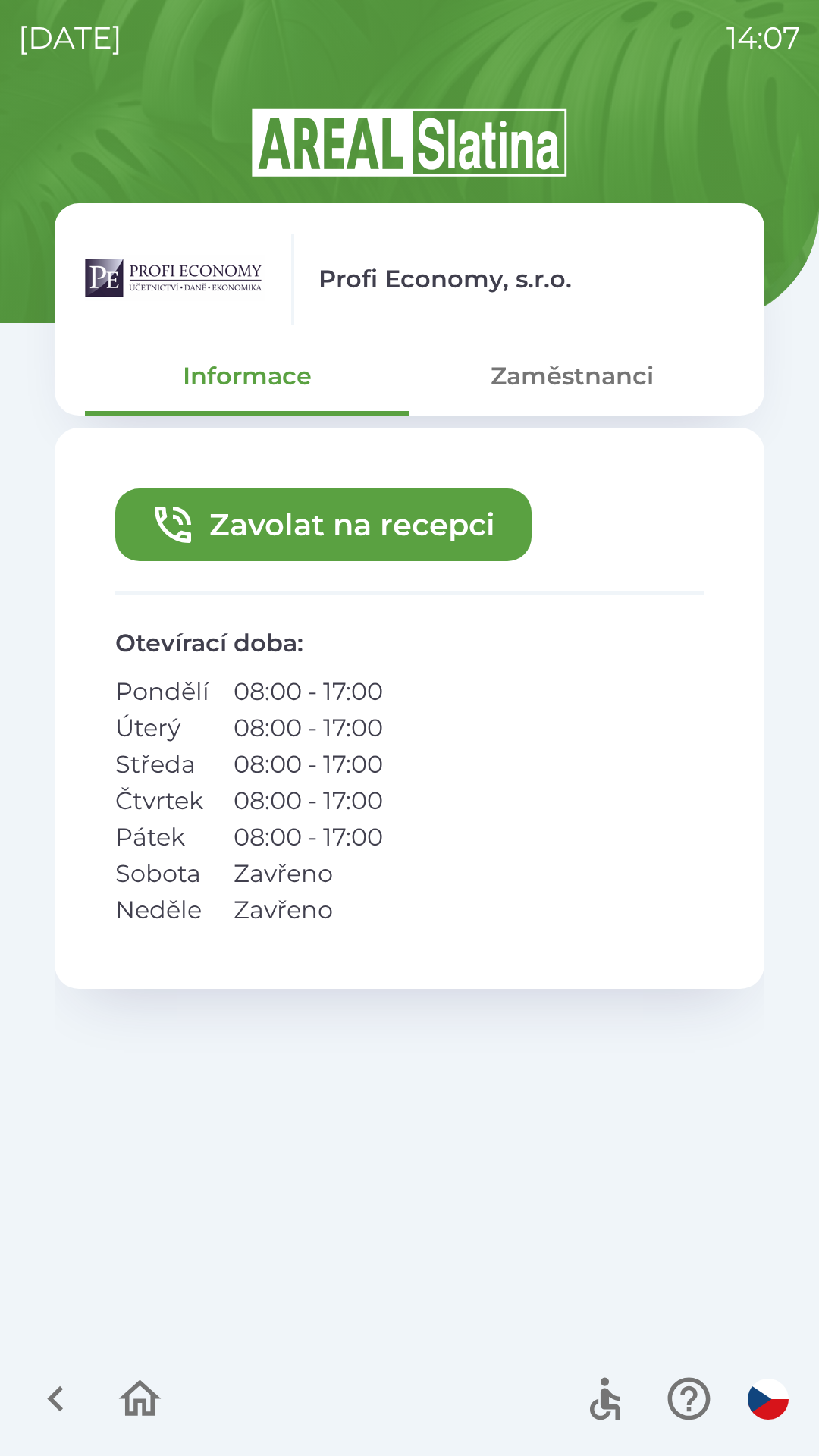
click at [369, 521] on button "Zavolat na recepci" at bounding box center [323, 525] width 416 height 73
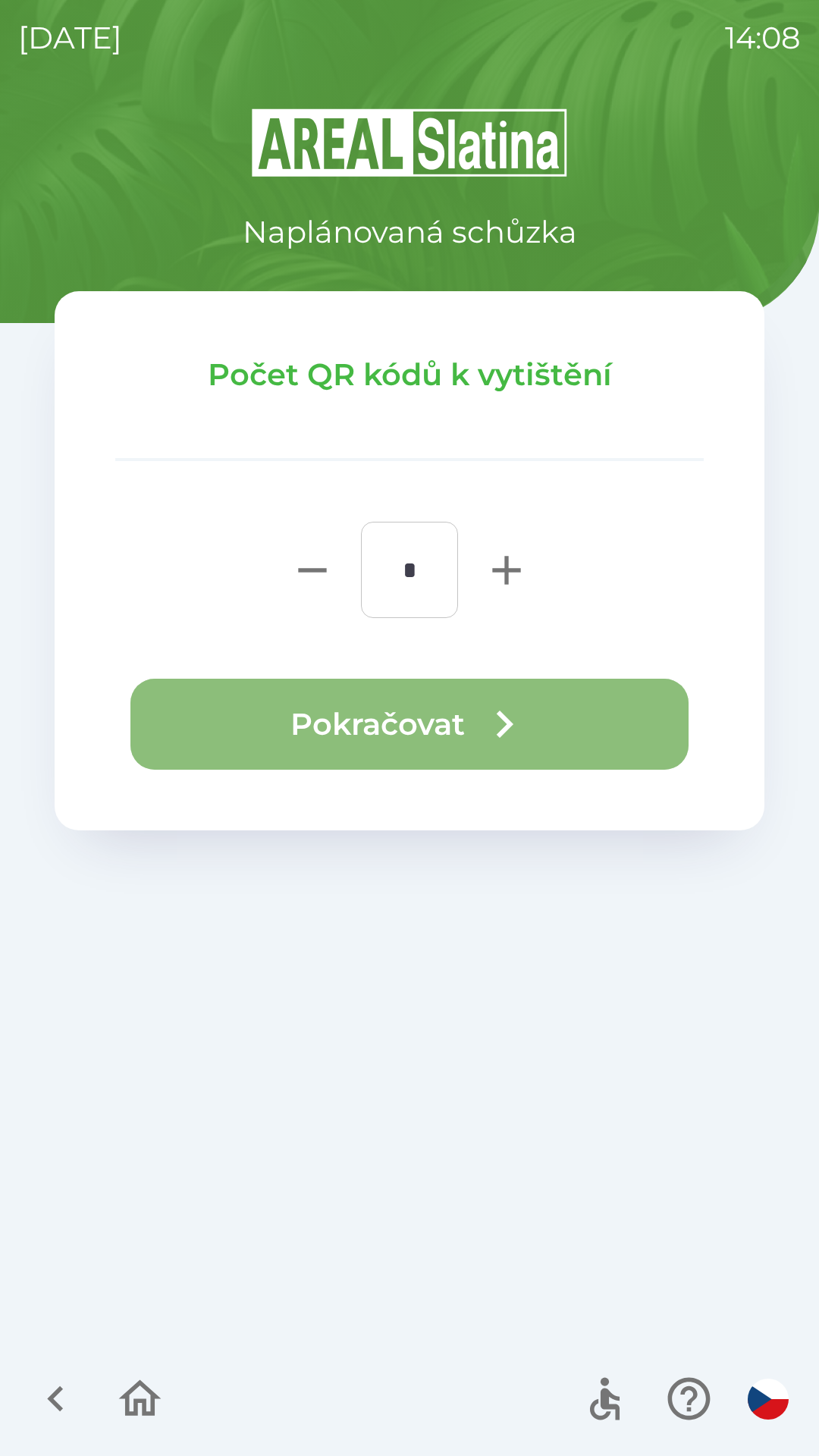
click at [430, 700] on button "Pokračovat" at bounding box center [409, 725] width 558 height 91
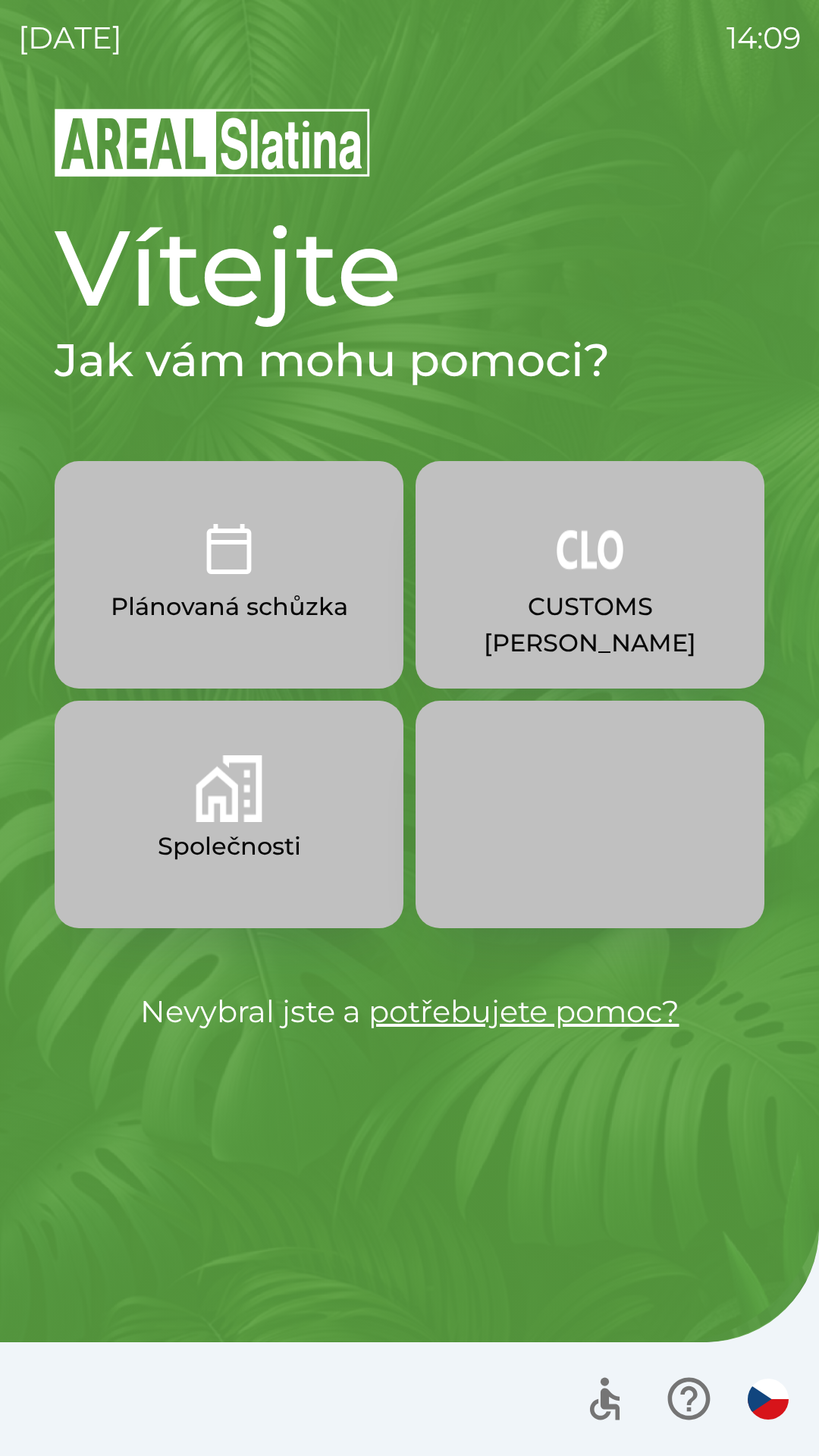
click at [602, 588] on button "CUSTOMS [PERSON_NAME]" at bounding box center [590, 575] width 349 height 228
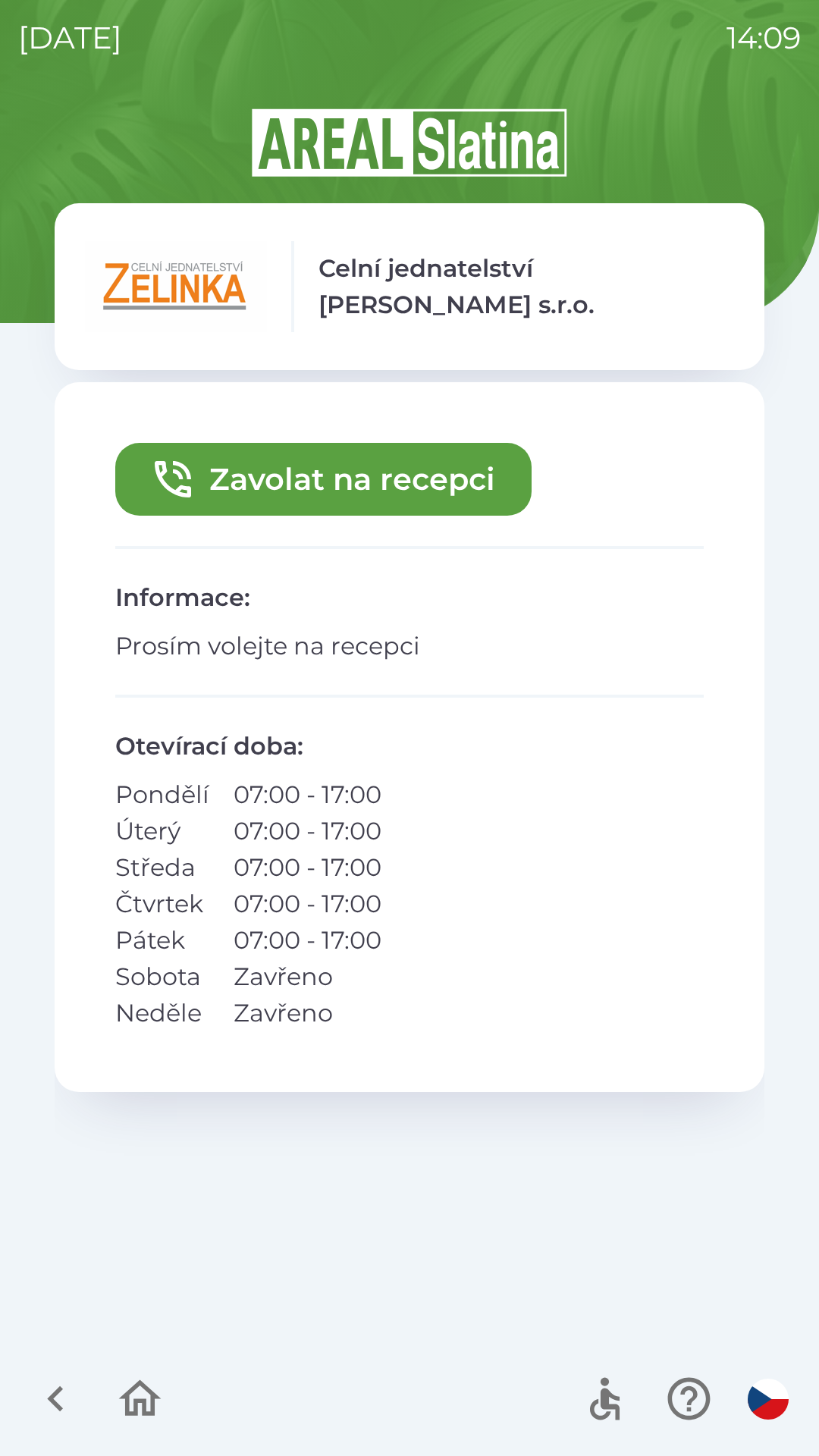
click at [401, 478] on button "Zavolat na recepci" at bounding box center [323, 479] width 416 height 73
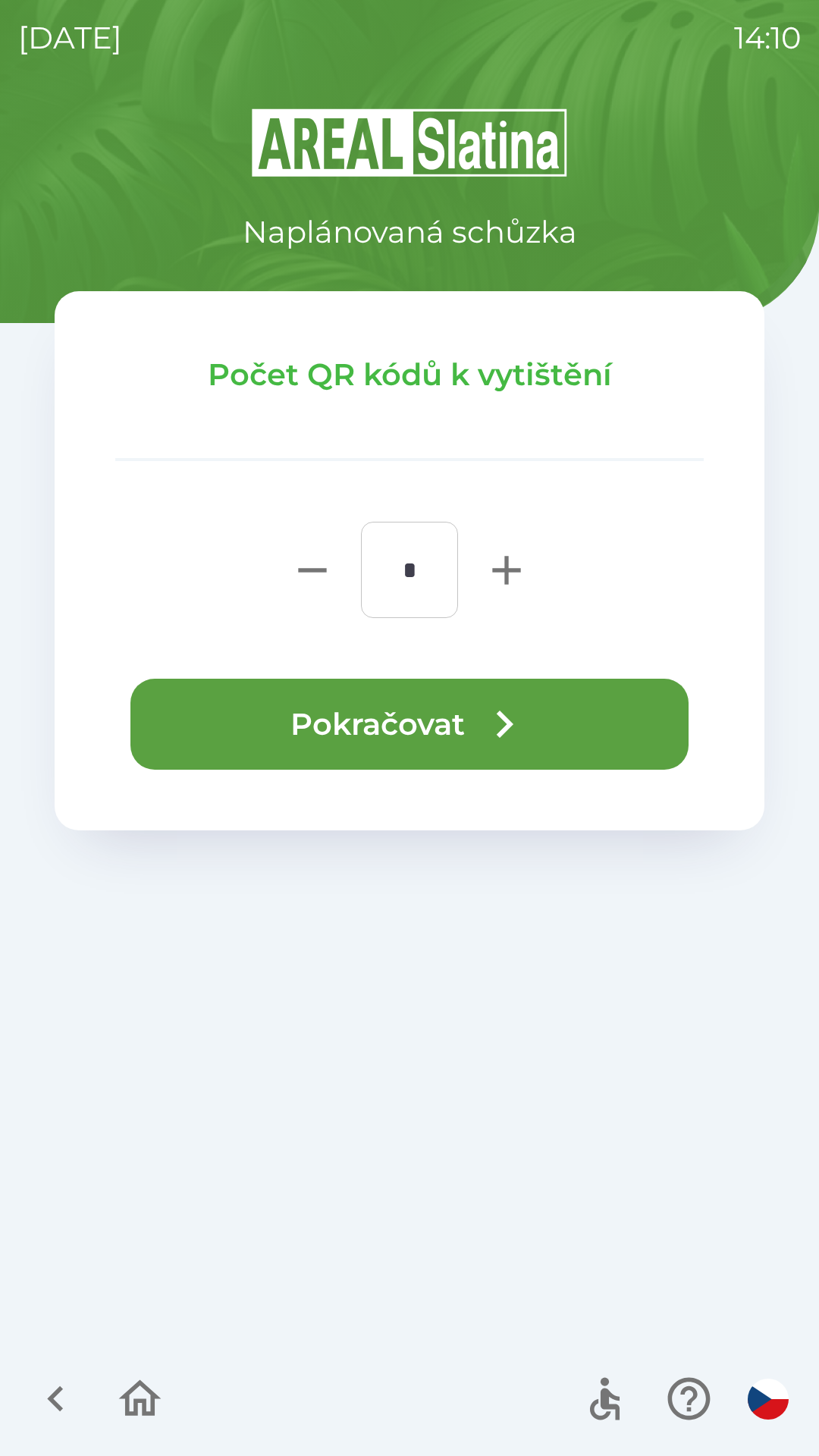
click at [414, 724] on button "Pokračovat" at bounding box center [409, 725] width 558 height 91
